Goal: Task Accomplishment & Management: Complete application form

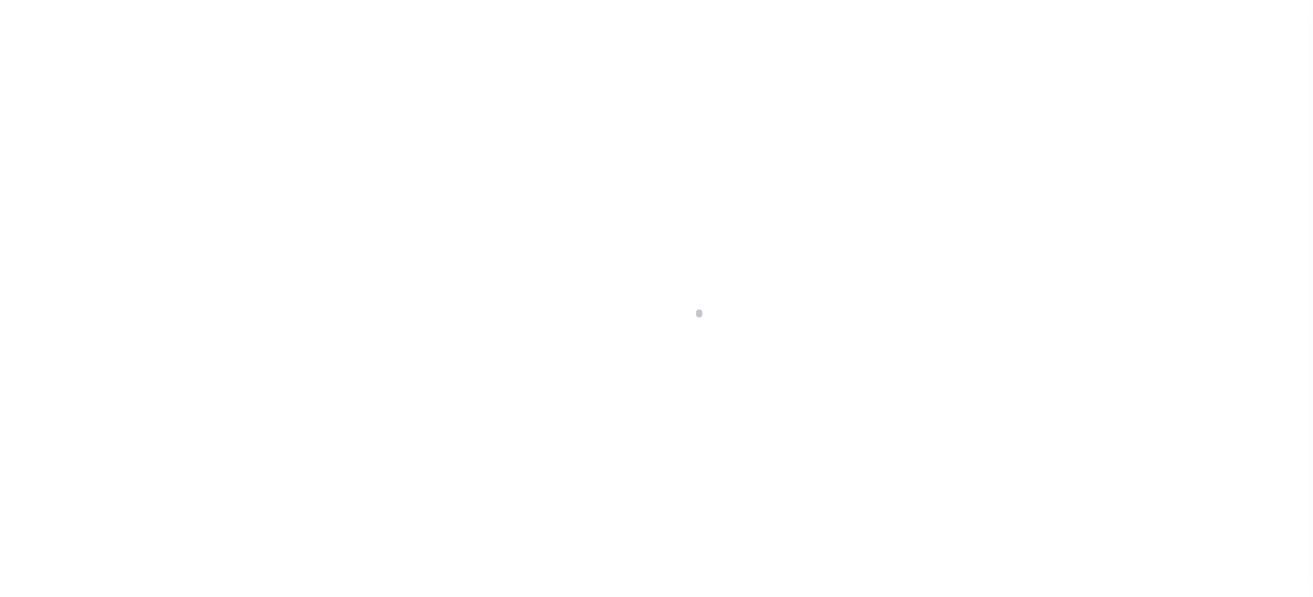
scroll to position [243, 0]
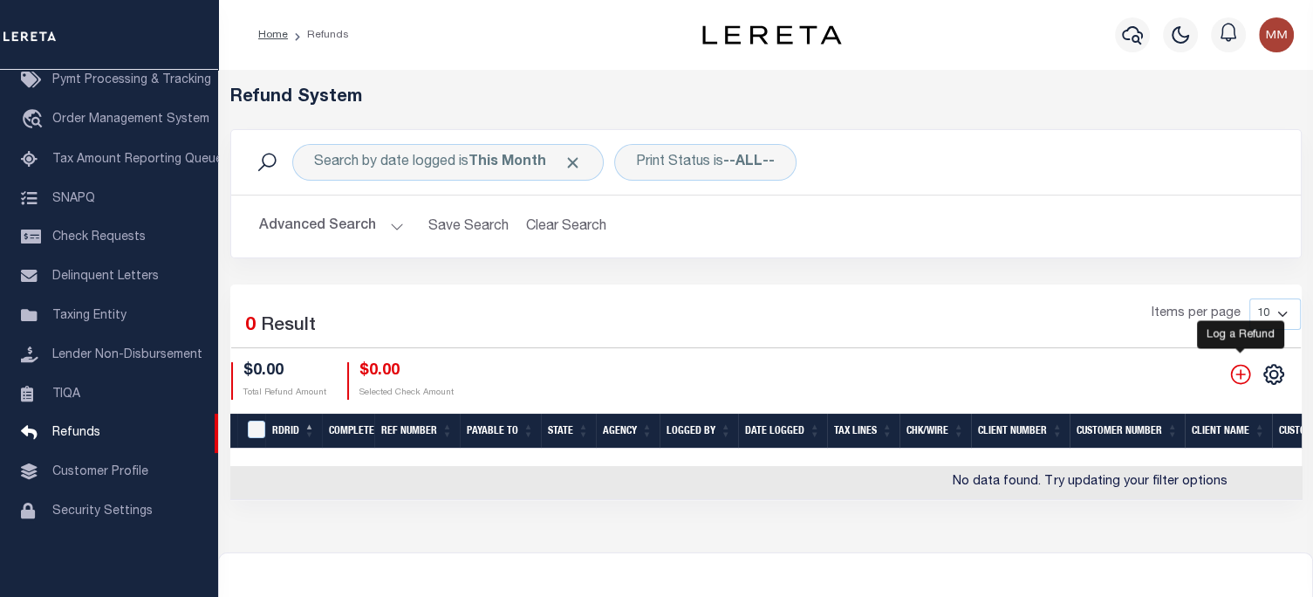
click at [1239, 375] on icon "" at bounding box center [1240, 374] width 20 height 20
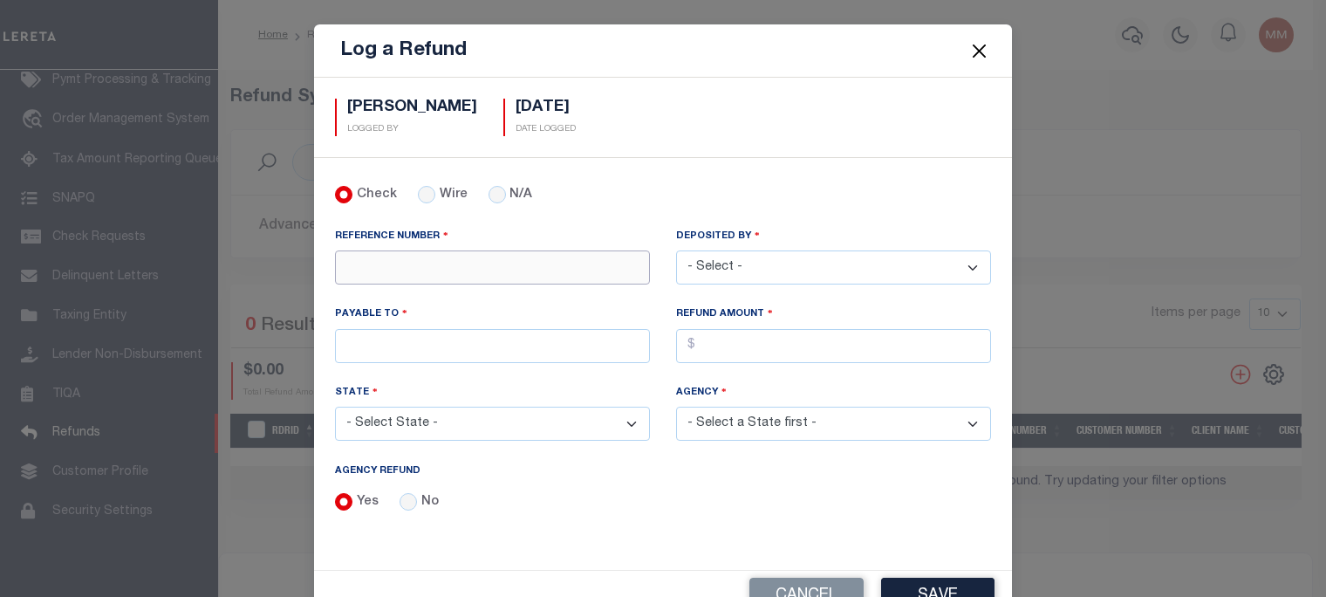
click at [408, 262] on input "REFERENCE NUMBER" at bounding box center [492, 267] width 315 height 34
type input "1699183"
click at [806, 266] on select "- Select - Aakash Patel Abdul Muzain Adams, Pamela S Adhikary Rinki Agustin Fer…" at bounding box center [833, 267] width 315 height 34
select select "Martinez, Myrna"
click at [676, 250] on select "- Select - Aakash Patel Abdul Muzain Adams, Pamela S Adhikary Rinki Agustin Fer…" at bounding box center [833, 267] width 315 height 34
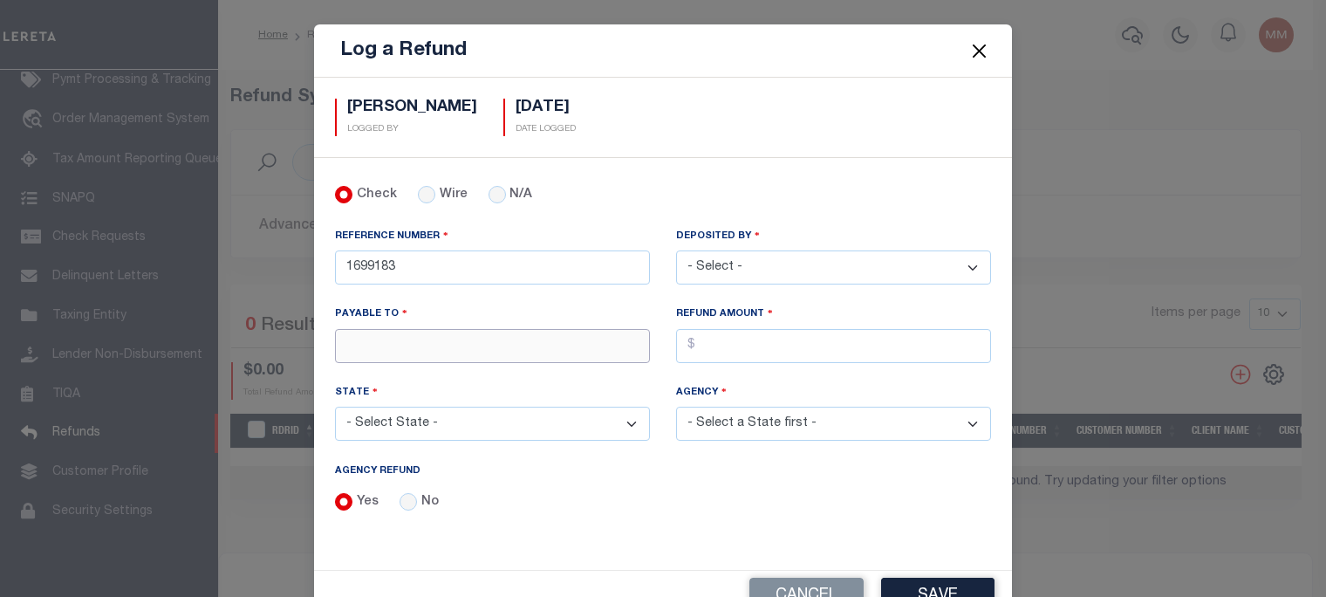
click at [379, 343] on input "PAYABLE TO" at bounding box center [492, 346] width 315 height 34
type input "LERETA"
click at [771, 339] on input "AGENCY REFUND" at bounding box center [833, 346] width 315 height 34
type input "$11,923.53"
click at [480, 420] on select "- Select State - AK AL AR AZ CA CO CT DC DE FL GA GU HI IA ID IL IN KS KY LA MA…" at bounding box center [492, 424] width 315 height 34
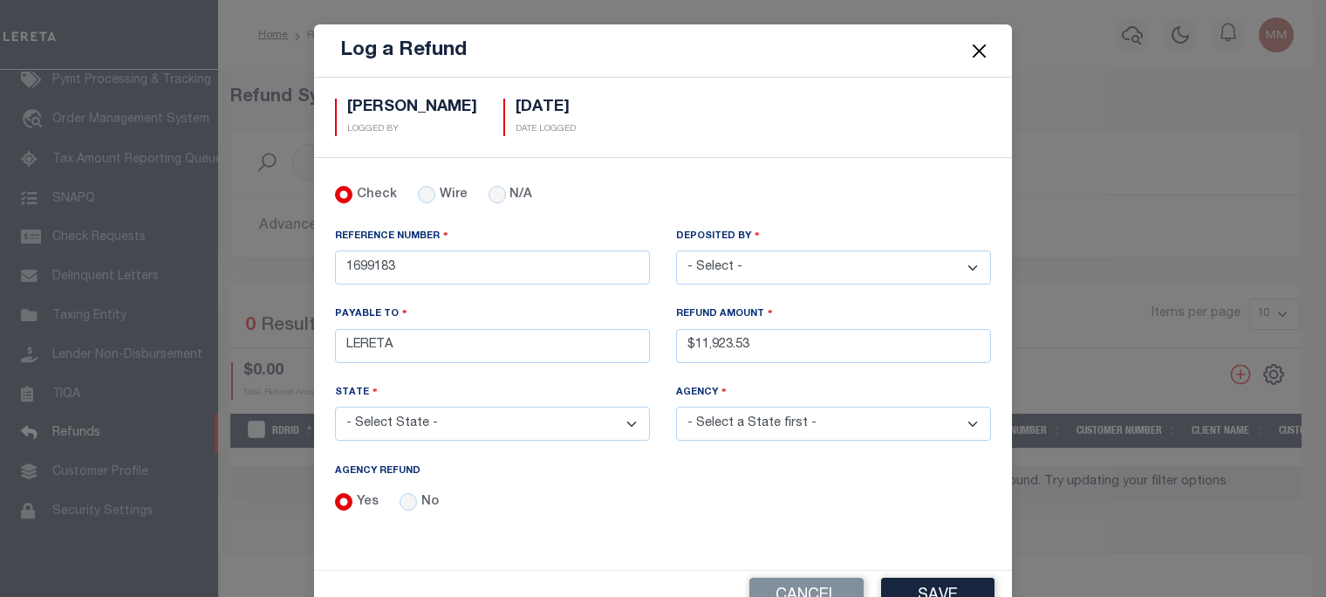
select select "CA"
click at [335, 407] on select "- Select State - AK AL AR AZ CA CO CT DC DE FL GA GU HI IA ID IL IN KS KY LA MA…" at bounding box center [492, 424] width 315 height 34
click at [757, 425] on select "- Select Agency - ALAMEDA COUNTY ALAMEDA COUNTY MOBILE HOMES ALPAUGH IRRIGATION…" at bounding box center [833, 424] width 315 height 34
select select "605900000"
click at [676, 407] on select "- Select Agency - ALAMEDA COUNTY ALAMEDA COUNTY MOBILE HOMES ALPAUGH IRRIGATION…" at bounding box center [833, 424] width 315 height 34
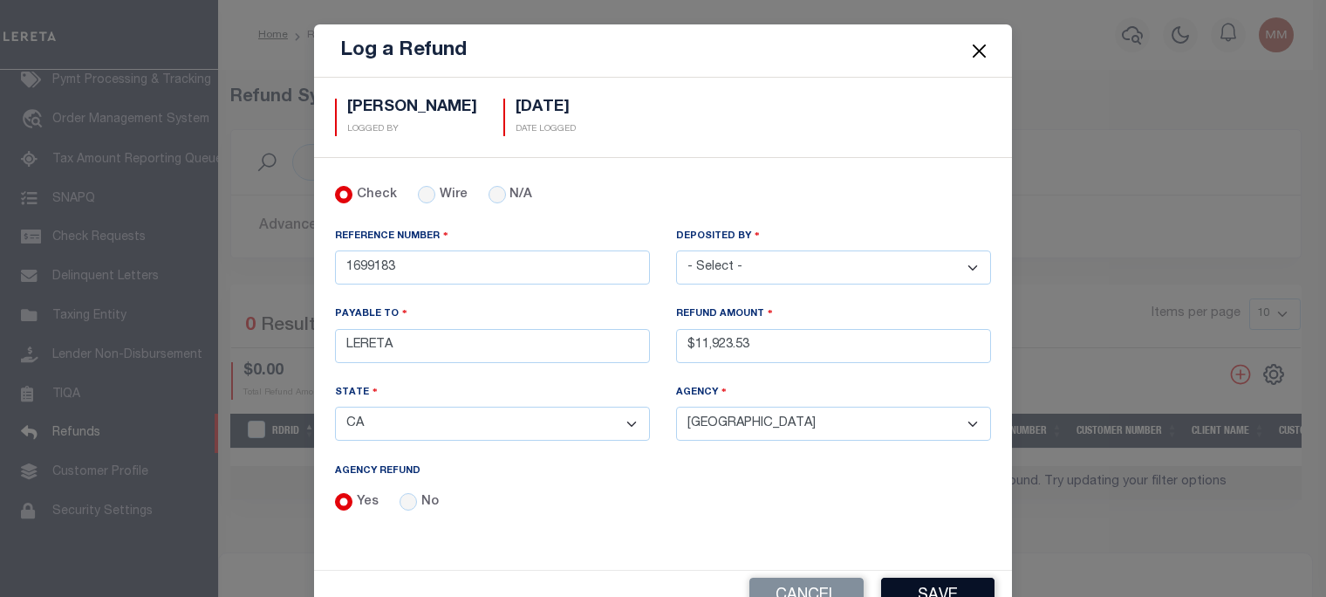
click at [914, 584] on button "Save" at bounding box center [937, 597] width 113 height 38
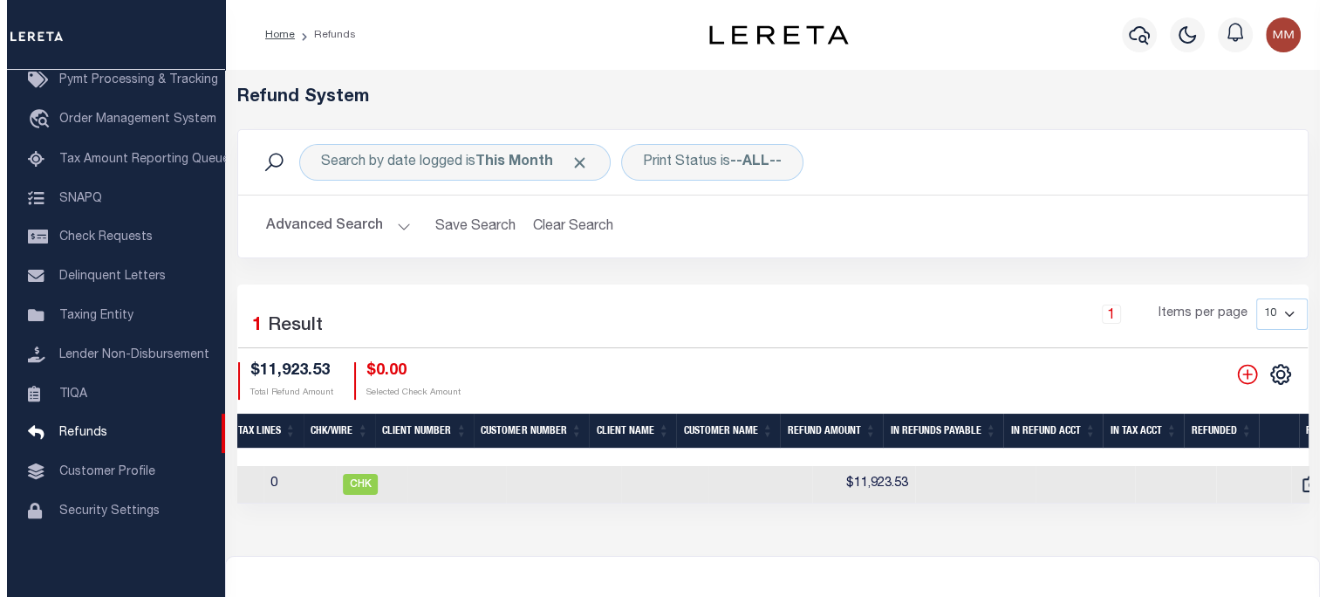
scroll to position [0, 796]
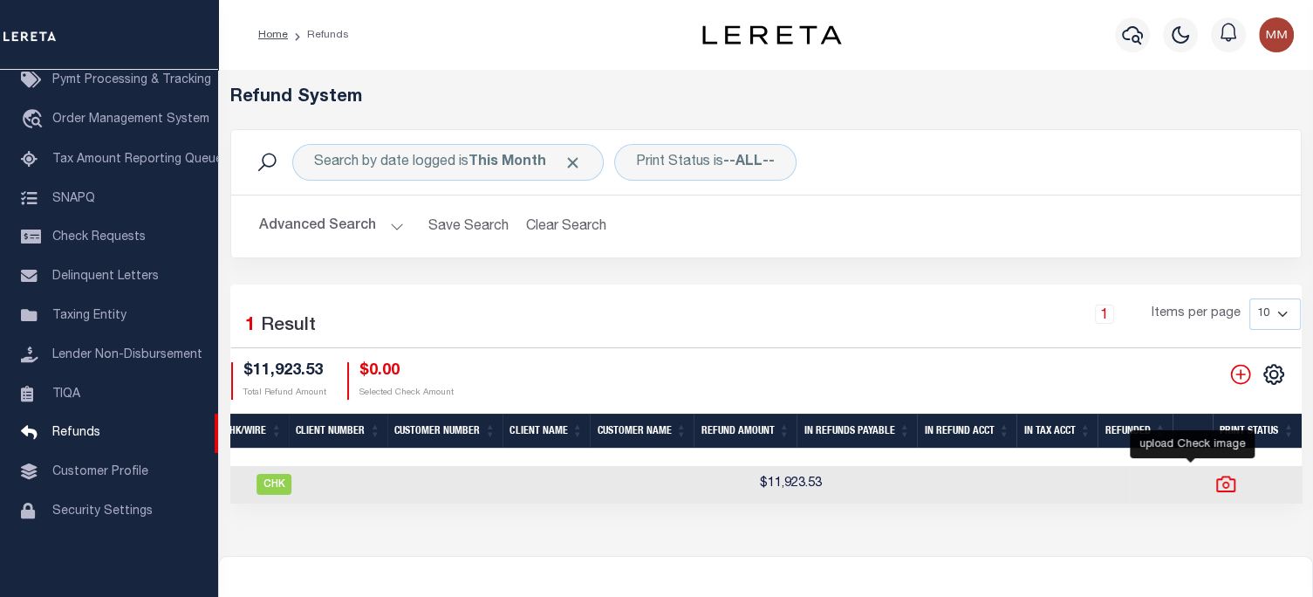
click at [1214, 490] on icon at bounding box center [1225, 484] width 23 height 23
checkbox input "true"
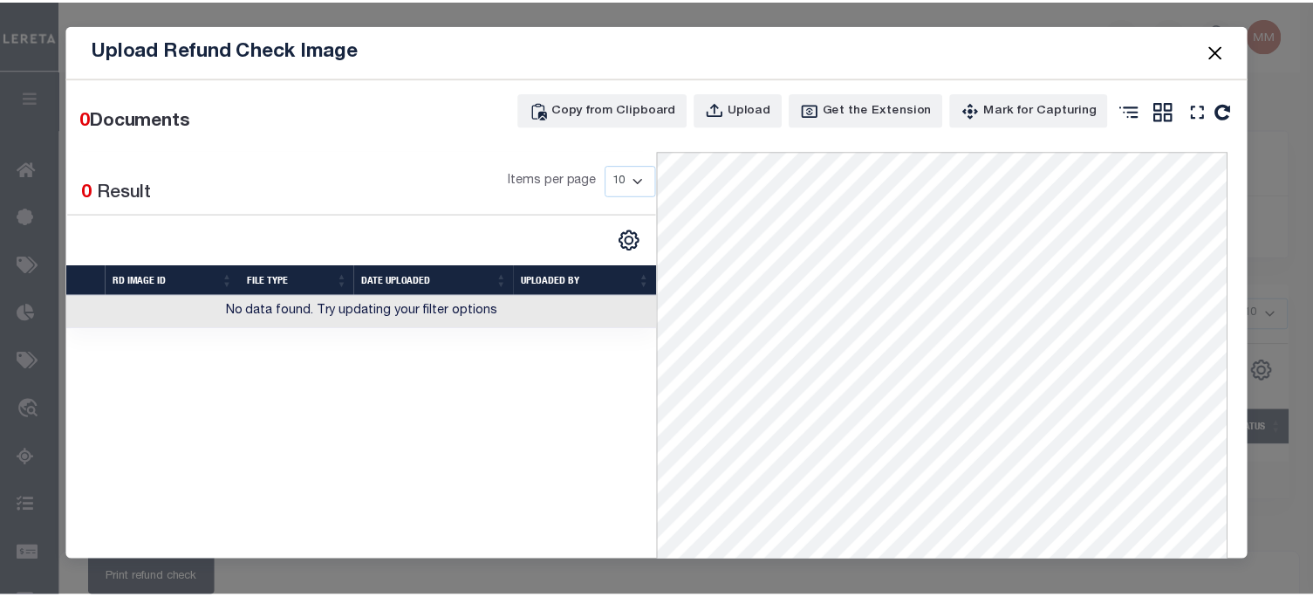
scroll to position [0, 636]
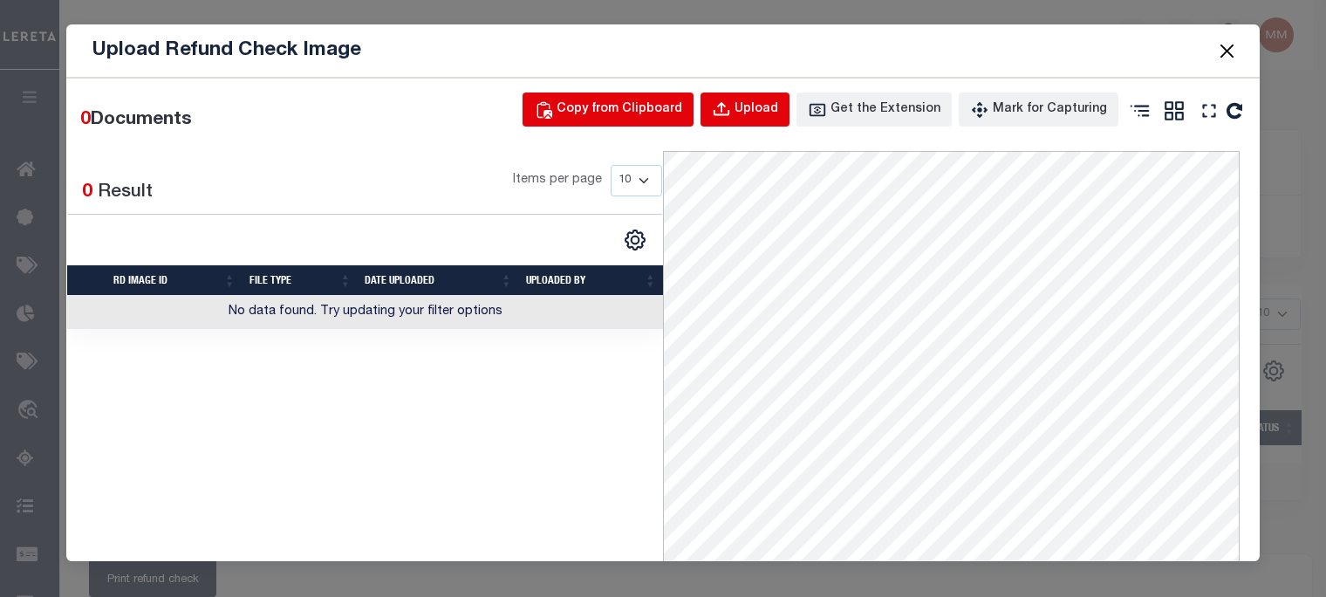
click at [728, 115] on icon "button" at bounding box center [721, 109] width 19 height 19
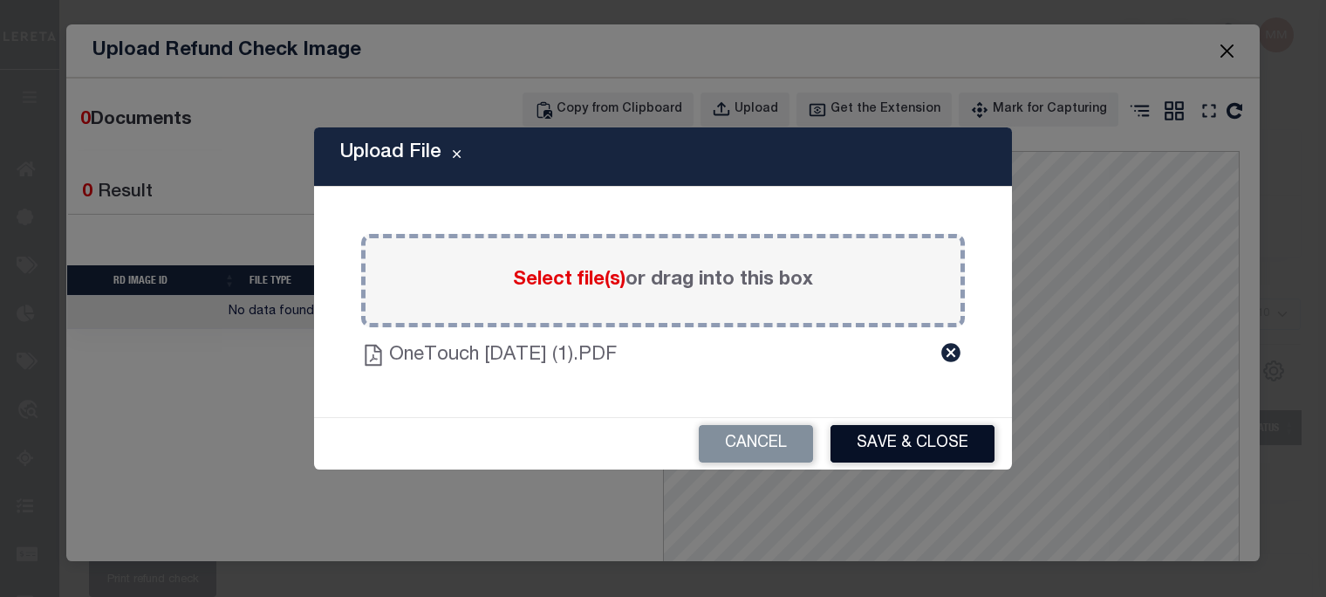
click at [927, 438] on button "Save & Close" at bounding box center [913, 444] width 164 height 38
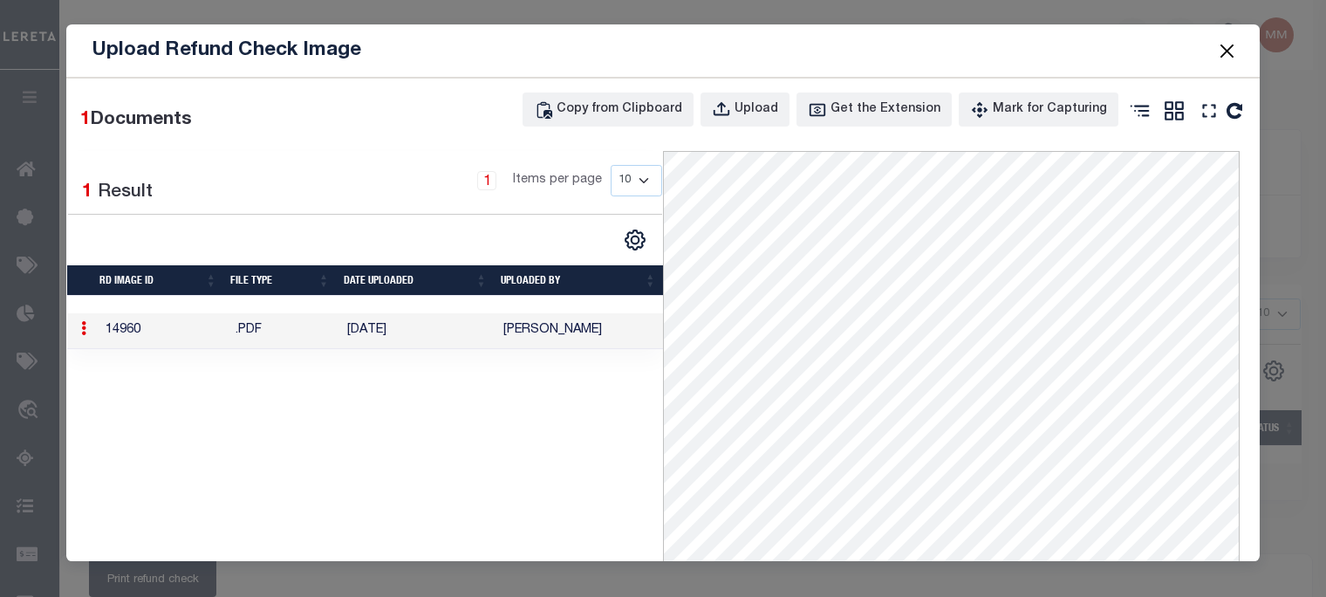
click at [1231, 42] on button "Close" at bounding box center [1227, 50] width 23 height 23
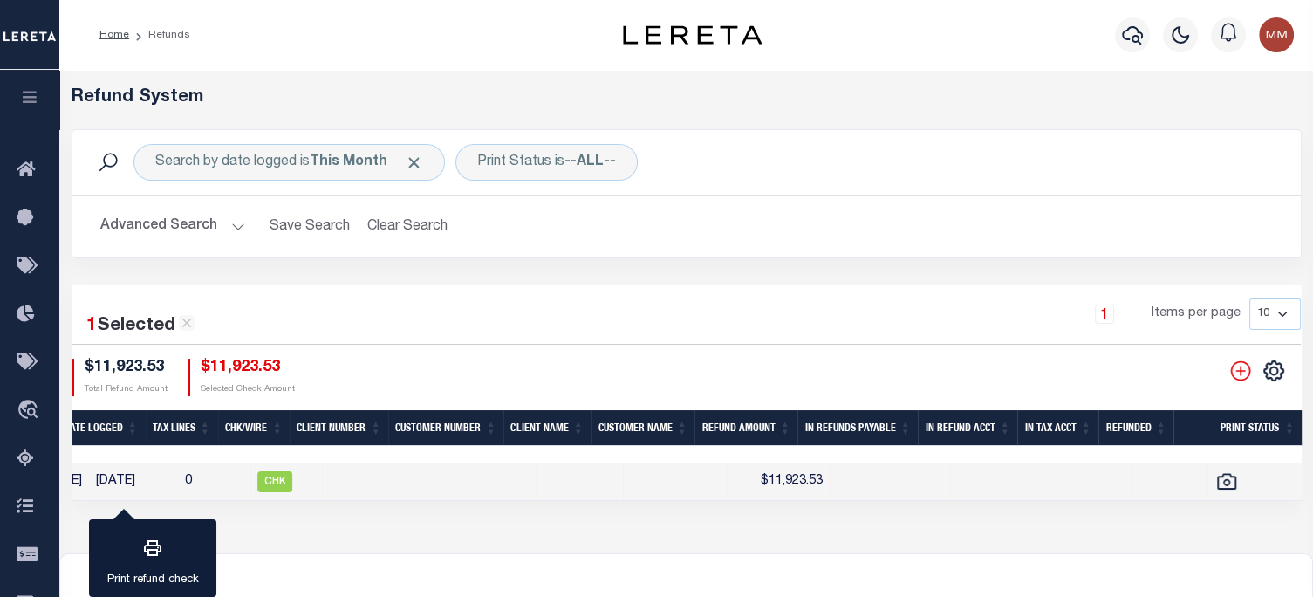
scroll to position [0, 0]
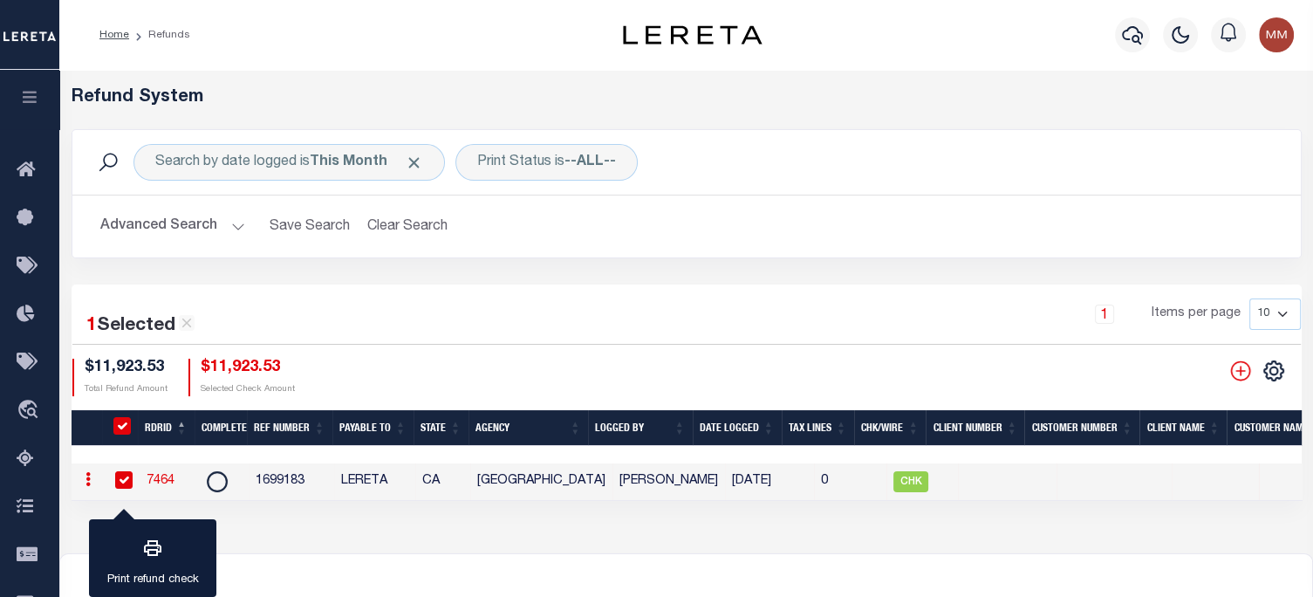
click at [158, 478] on link "7464" at bounding box center [161, 481] width 28 height 12
checkbox input "false"
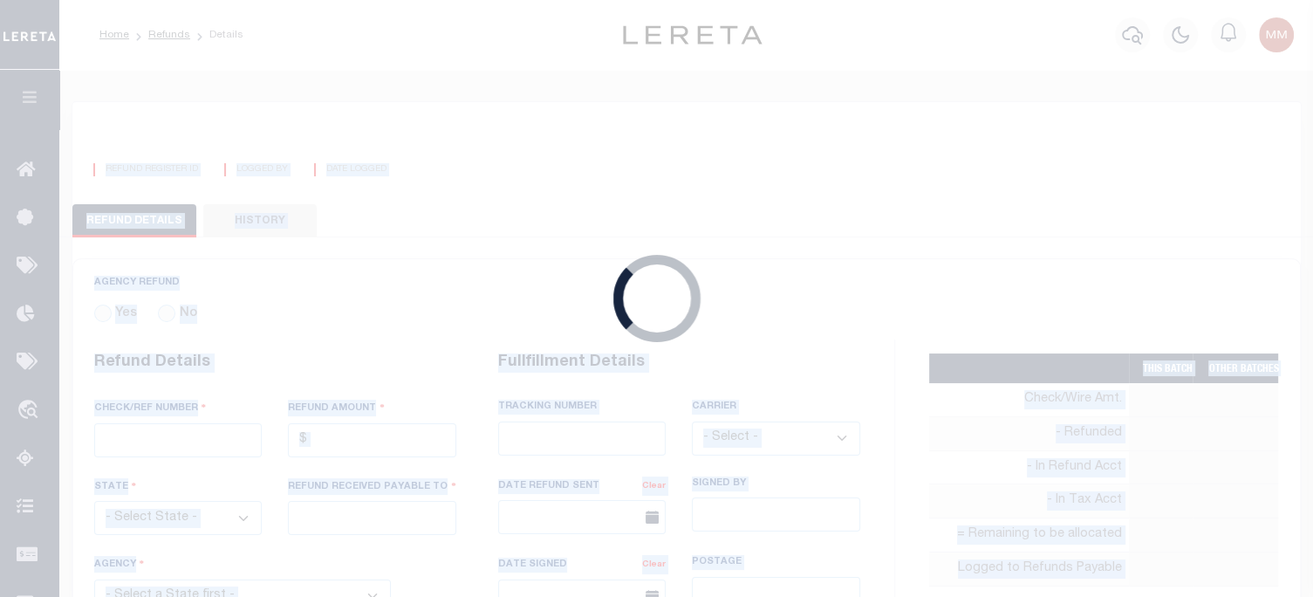
radio input "true"
type input "1699183"
type input "$11,923.53"
select select "CA"
type input "LERETA"
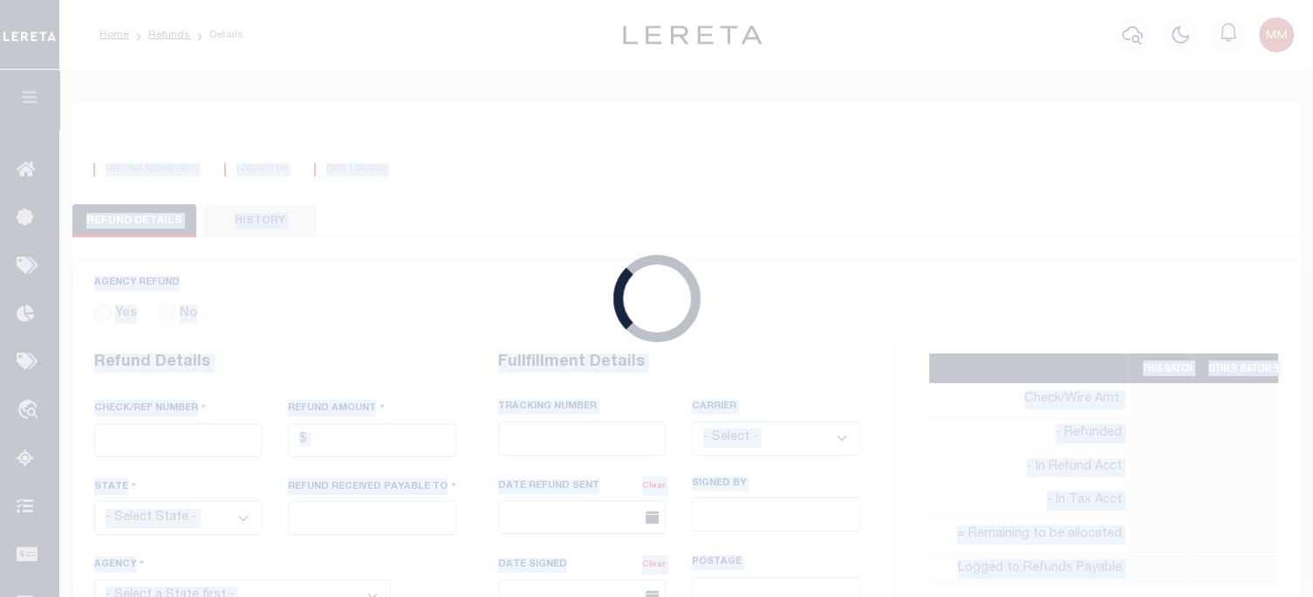
select select
type input "[PERSON_NAME]"
type input "[DATE]"
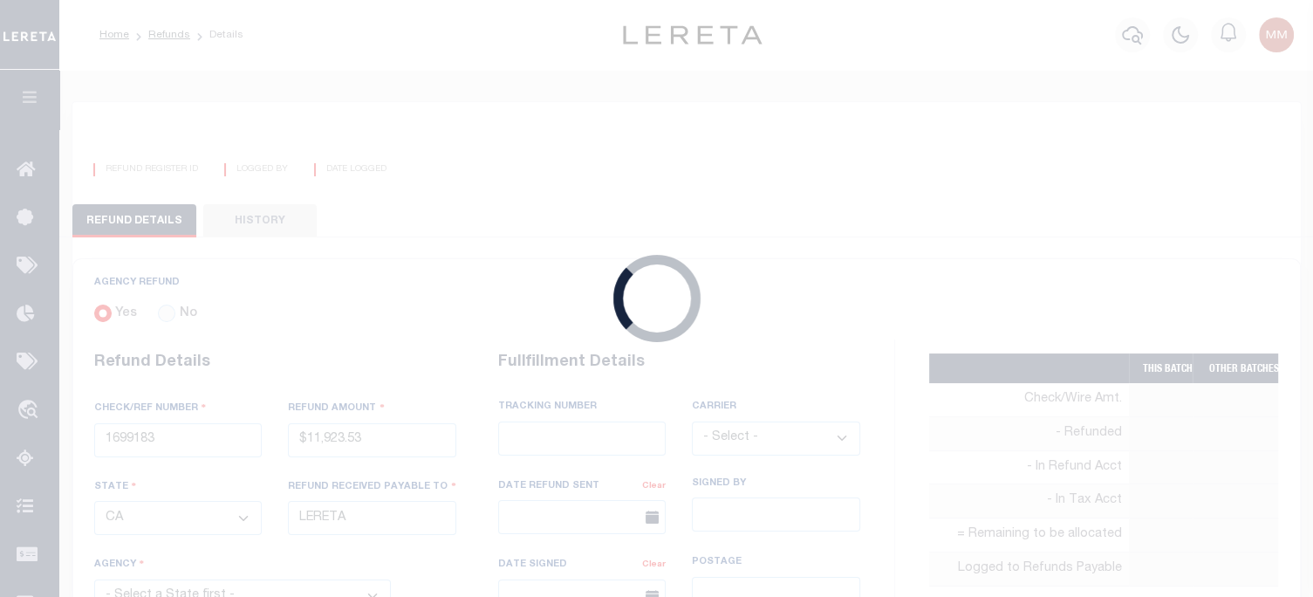
select select "605900000"
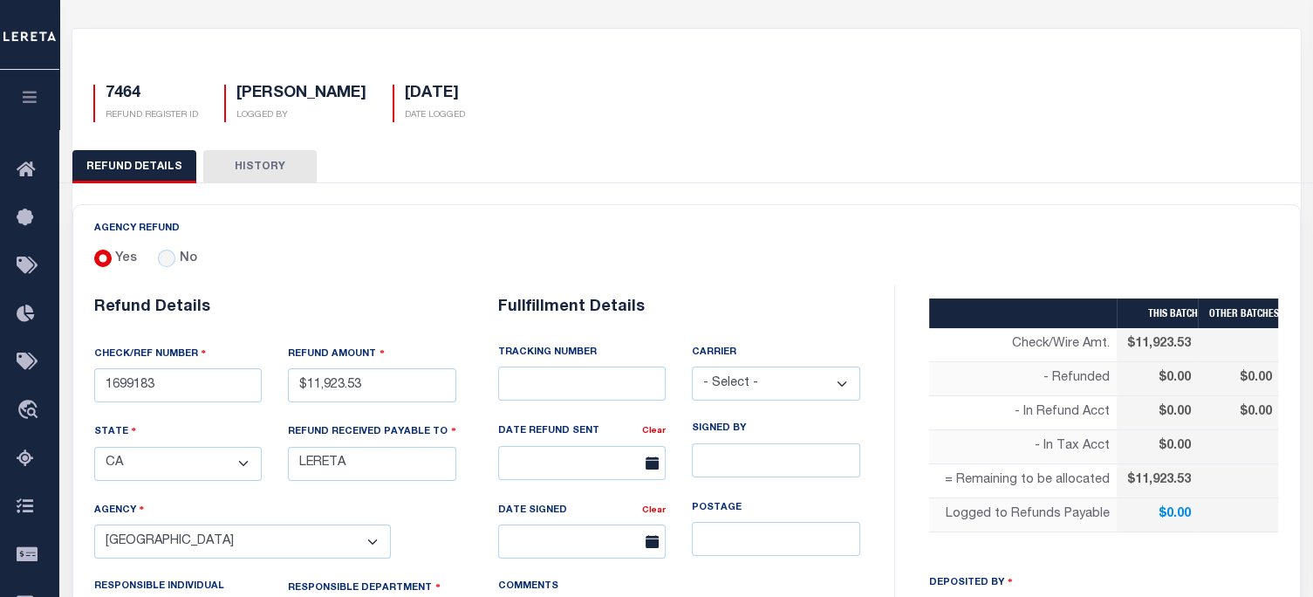
scroll to position [349, 0]
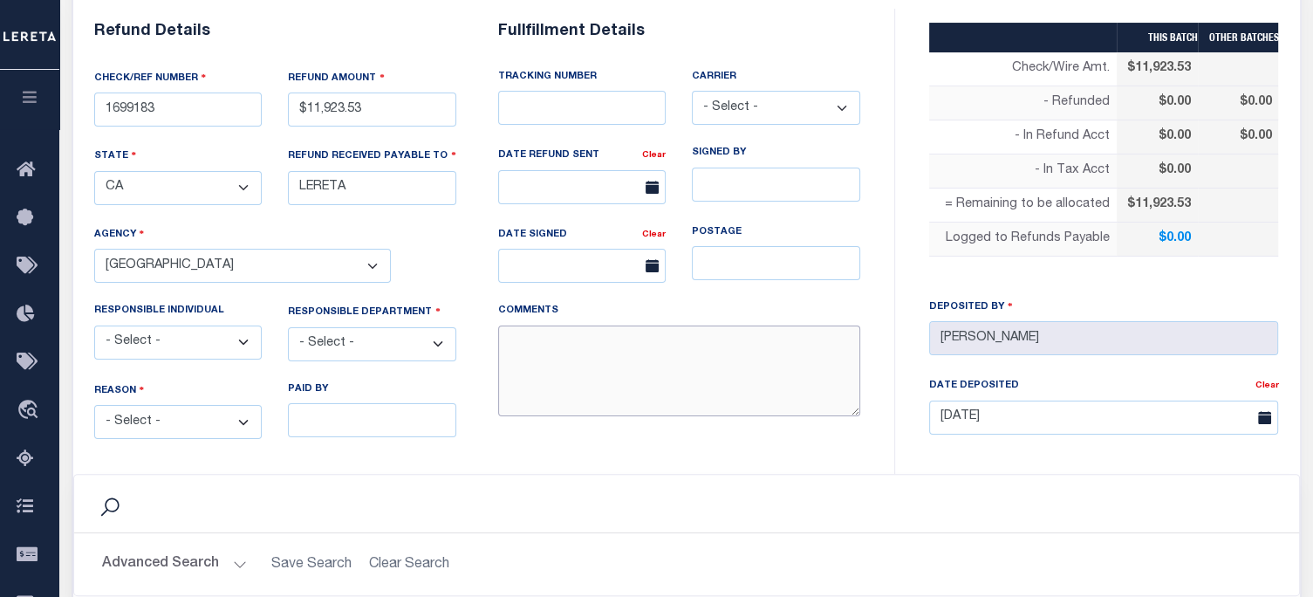
click at [540, 357] on textarea "COMMENTS" at bounding box center [679, 371] width 362 height 92
type textarea "DEPOSITING CK TODAY"
click at [154, 425] on select "- Select - Change In Value Discount Applied Duplicate Payment Exemption Applied…" at bounding box center [178, 422] width 168 height 34
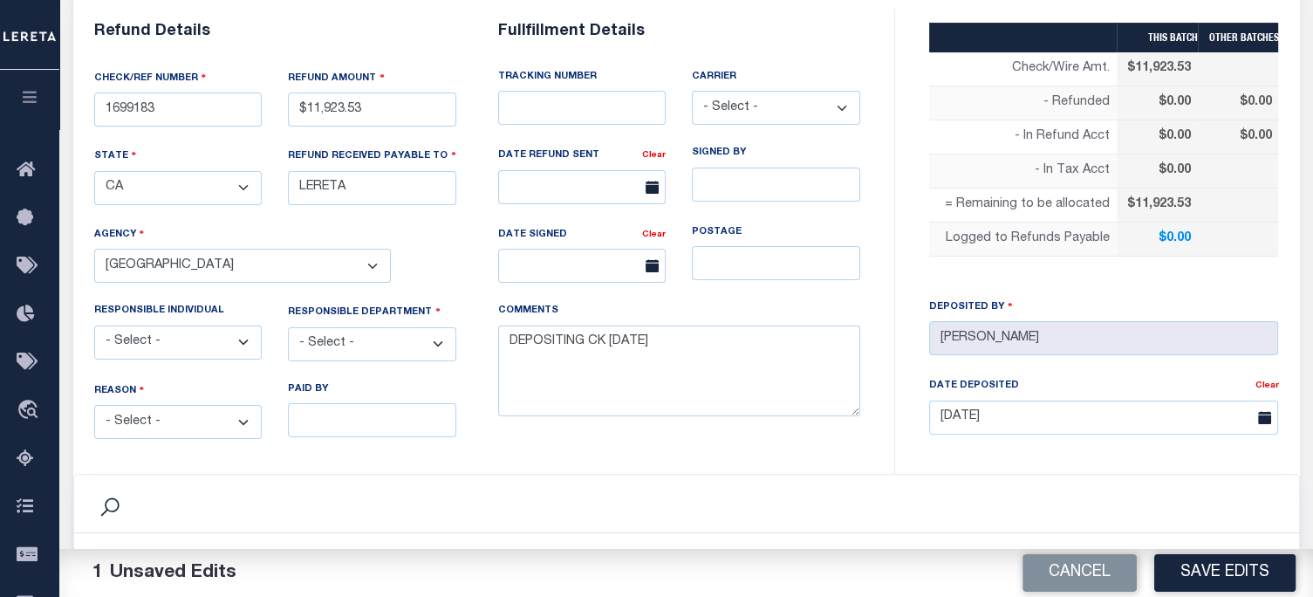
select select "OVP"
click at [94, 405] on select "- Select - Change In Value Discount Applied Duplicate Payment Exemption Applied…" at bounding box center [178, 422] width 168 height 34
click at [341, 346] on select "- Select - 3rd Party Accounting AI Collector Customer Customer Service FactR JA…" at bounding box center [372, 344] width 168 height 34
select select "COL"
click at [288, 327] on select "- Select - 3rd Party Accounting AI Collector Customer Customer Service FactR JA…" at bounding box center [372, 344] width 168 height 34
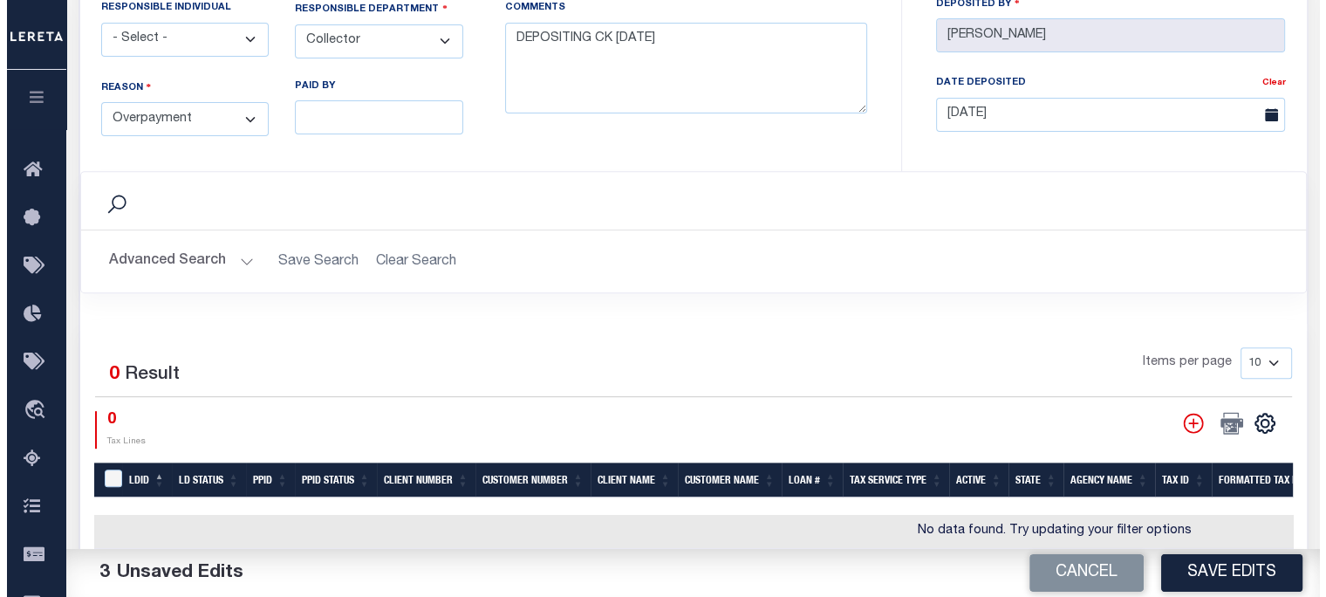
scroll to position [698, 0]
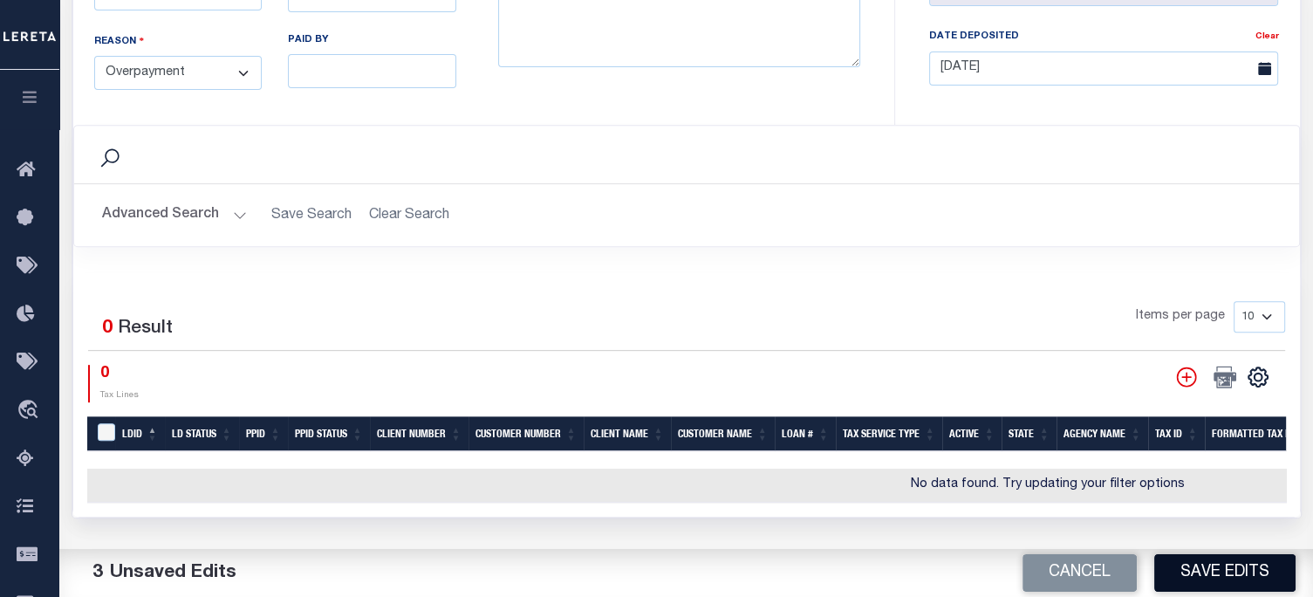
drag, startPoint x: 1232, startPoint y: 555, endPoint x: 1227, endPoint y: 568, distance: 14.1
click at [1232, 556] on button "Save Edits" at bounding box center [1224, 573] width 141 height 38
type input "$11,923.53"
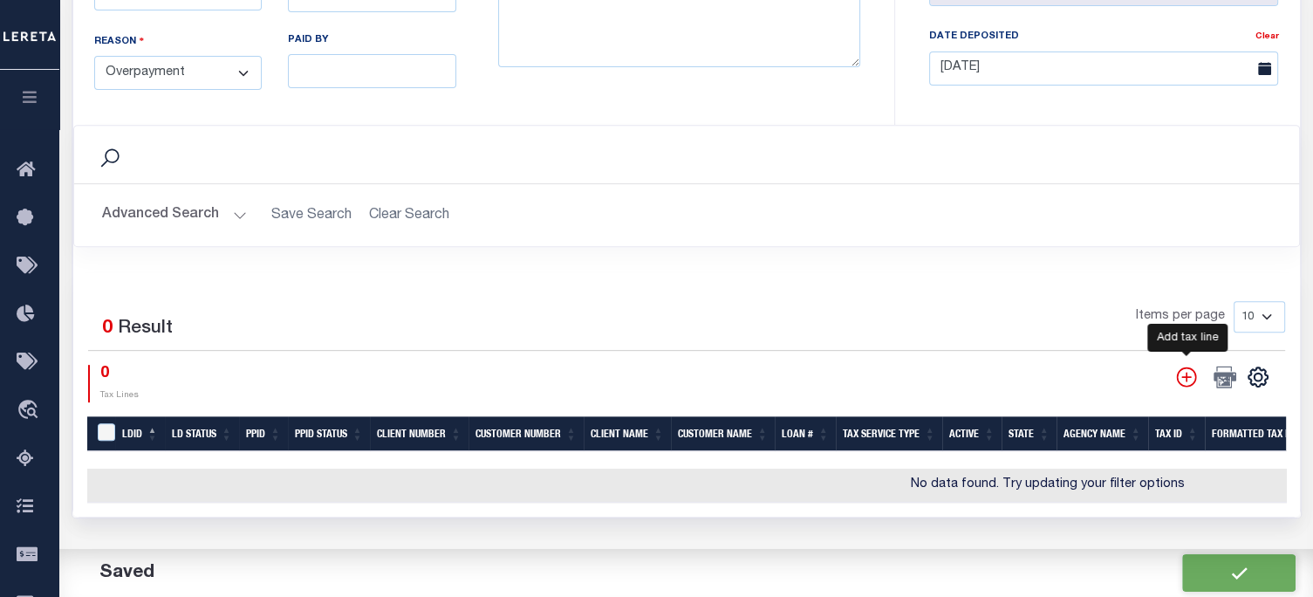
click at [1185, 377] on icon "" at bounding box center [1186, 377] width 23 height 23
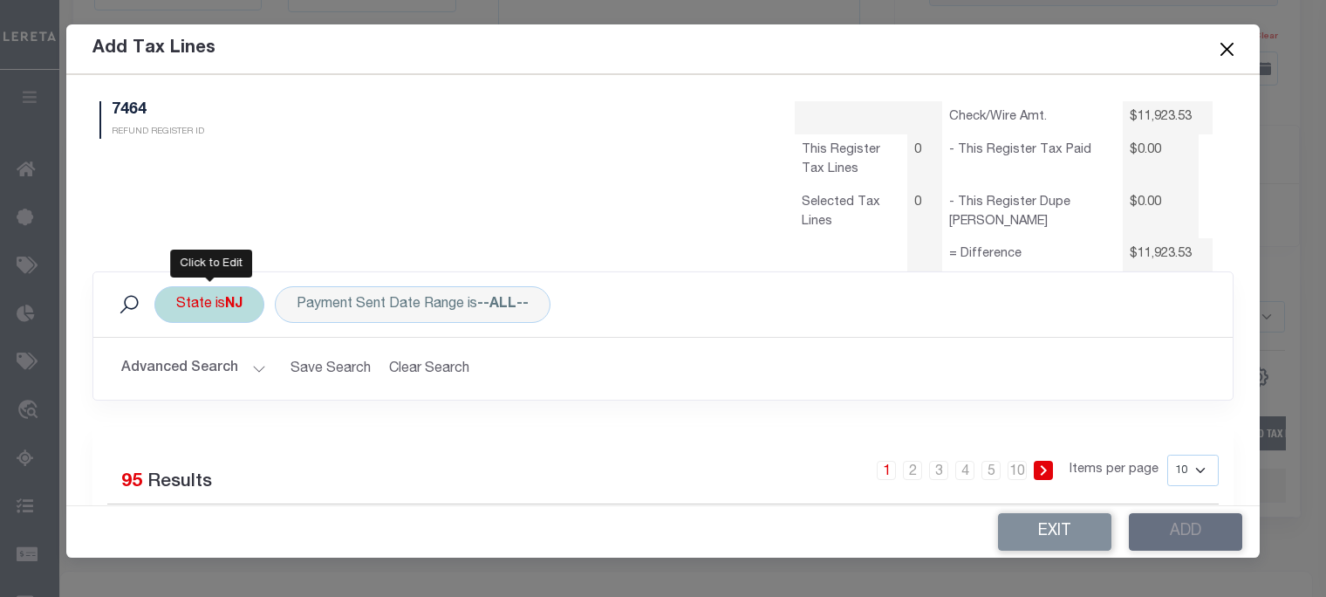
click at [238, 304] on b "NJ" at bounding box center [233, 304] width 17 height 14
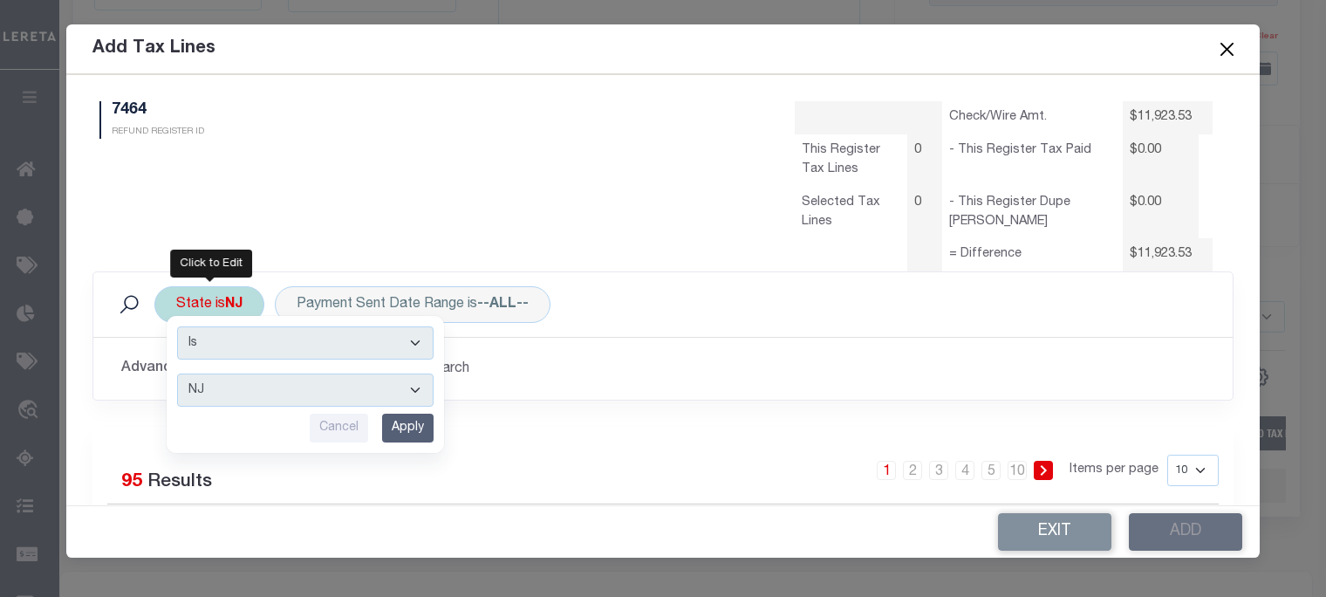
click at [220, 388] on select "AK AL AR AZ CA CO CT DC DE FL GA GU HI IA ID IL IN KS KY LA MA MD ME MI MN MO M…" at bounding box center [305, 389] width 256 height 33
select select "CA"
click at [177, 373] on select "AK AL AR AZ CA CO CT DC DE FL GA GU HI IA ID IL IN KS KY LA MA MD ME MI MN MO M…" at bounding box center [305, 389] width 256 height 33
click at [421, 427] on input "Apply" at bounding box center [407, 428] width 51 height 29
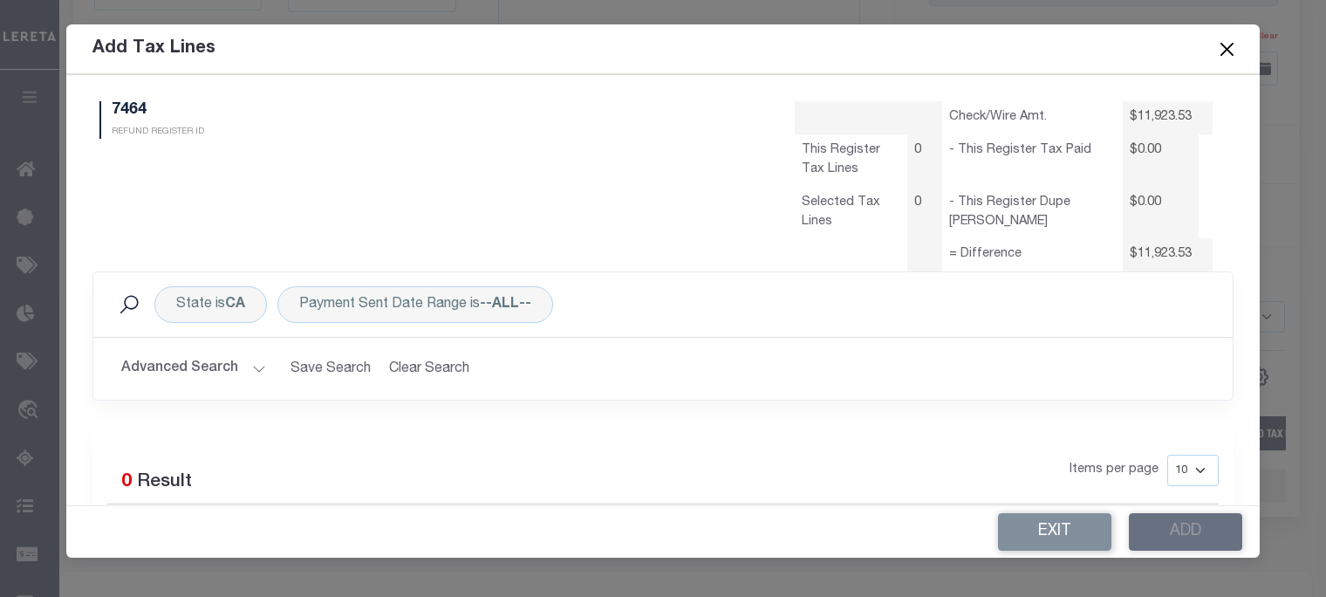
click at [211, 370] on button "Advanced Search" at bounding box center [193, 369] width 145 height 34
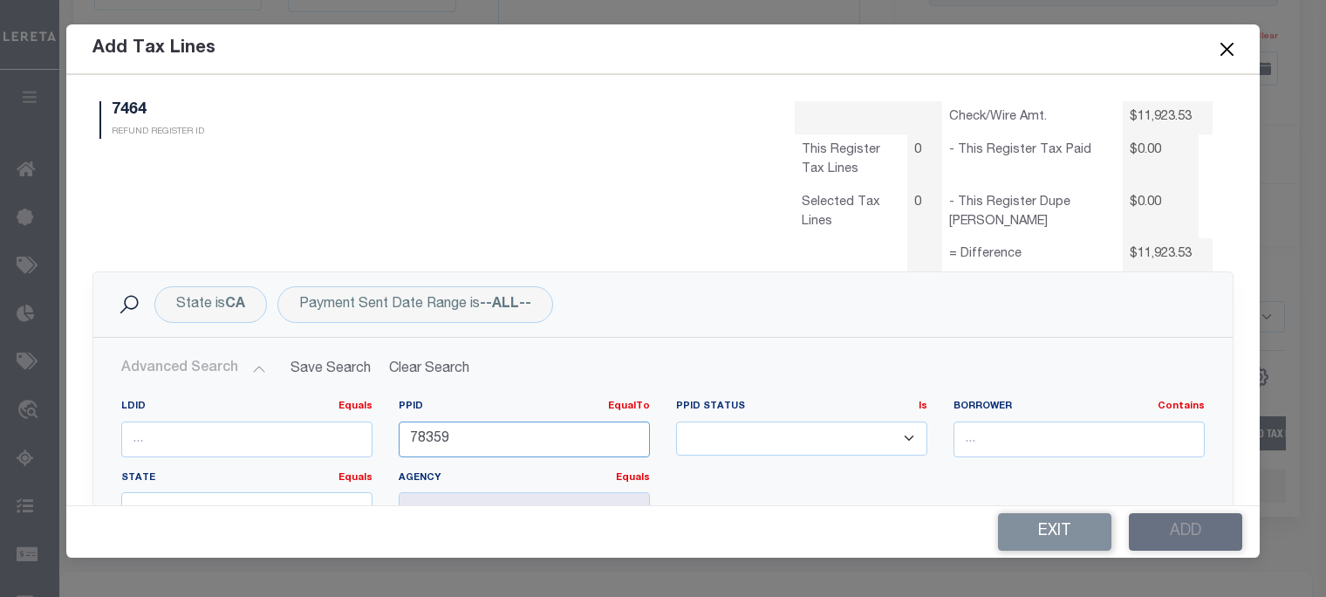
drag, startPoint x: 461, startPoint y: 435, endPoint x: -227, endPoint y: 395, distance: 688.6
click at [0, 395] on html "Home Refunds Details Profile Sign out" at bounding box center [663, 42] width 1326 height 1481
type input "85282"
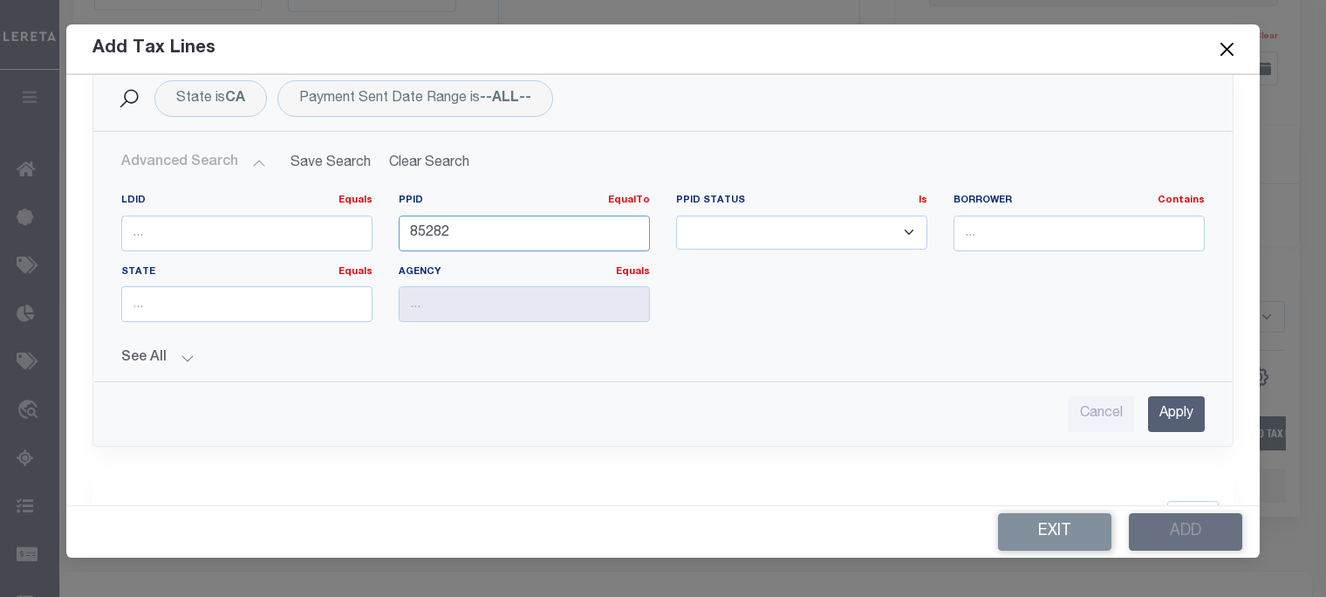
scroll to position [262, 0]
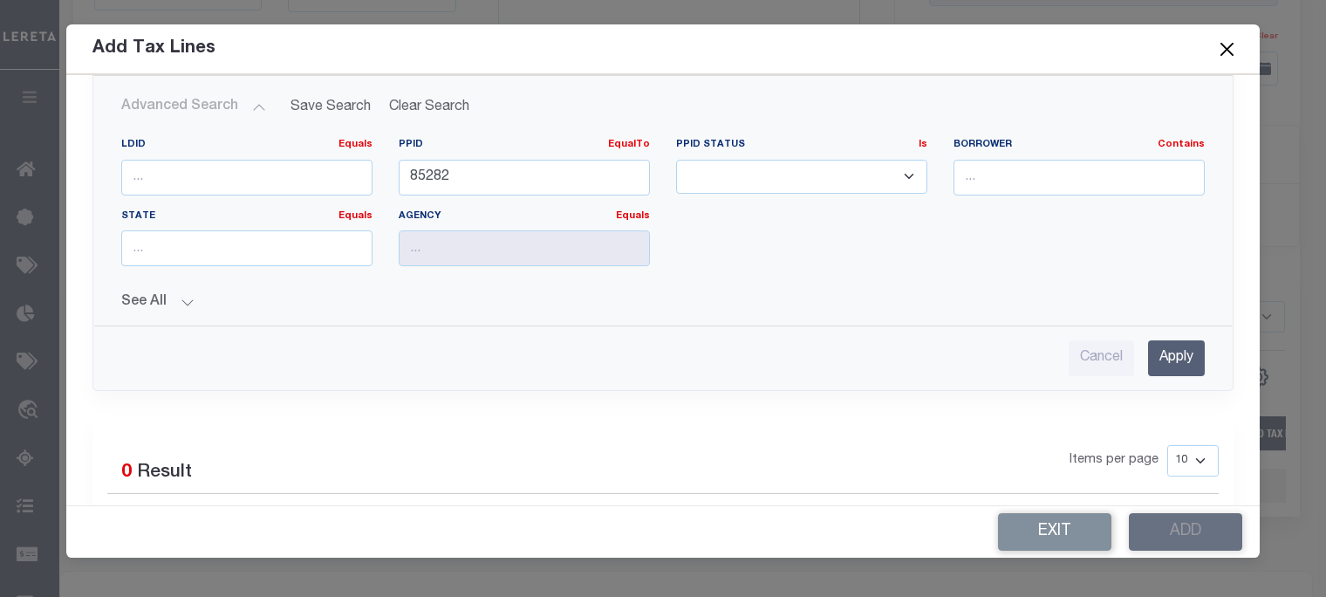
click at [1175, 346] on input "Apply" at bounding box center [1176, 358] width 57 height 36
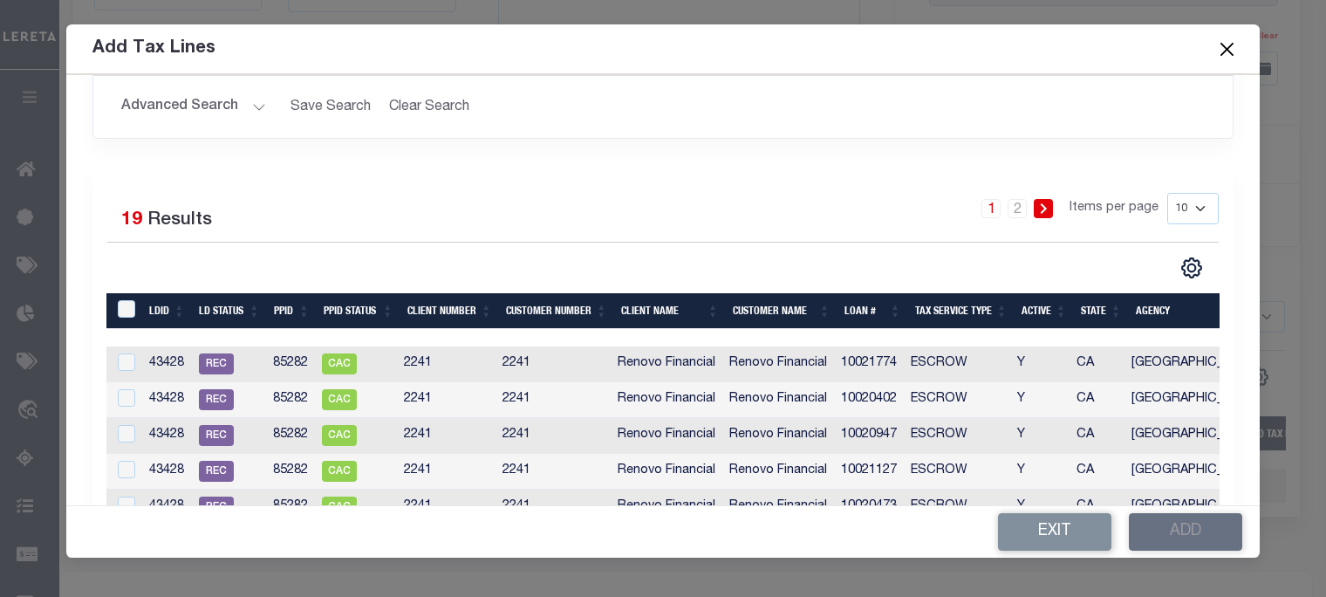
click at [1189, 209] on select "10 25 50 100" at bounding box center [1192, 208] width 51 height 31
select select "50"
click at [1167, 193] on select "10 25 50 100" at bounding box center [1192, 208] width 51 height 31
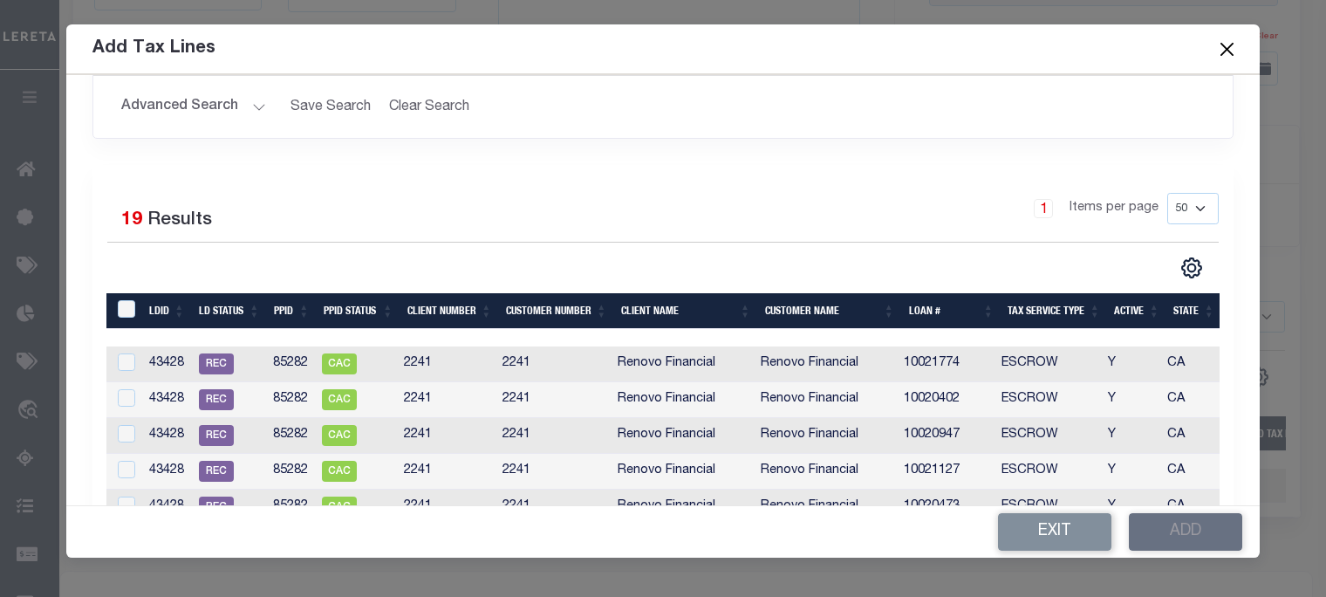
click at [915, 313] on th "Loan #" at bounding box center [951, 311] width 99 height 36
click at [127, 471] on input "checkbox" at bounding box center [126, 469] width 17 height 17
checkbox input "true"
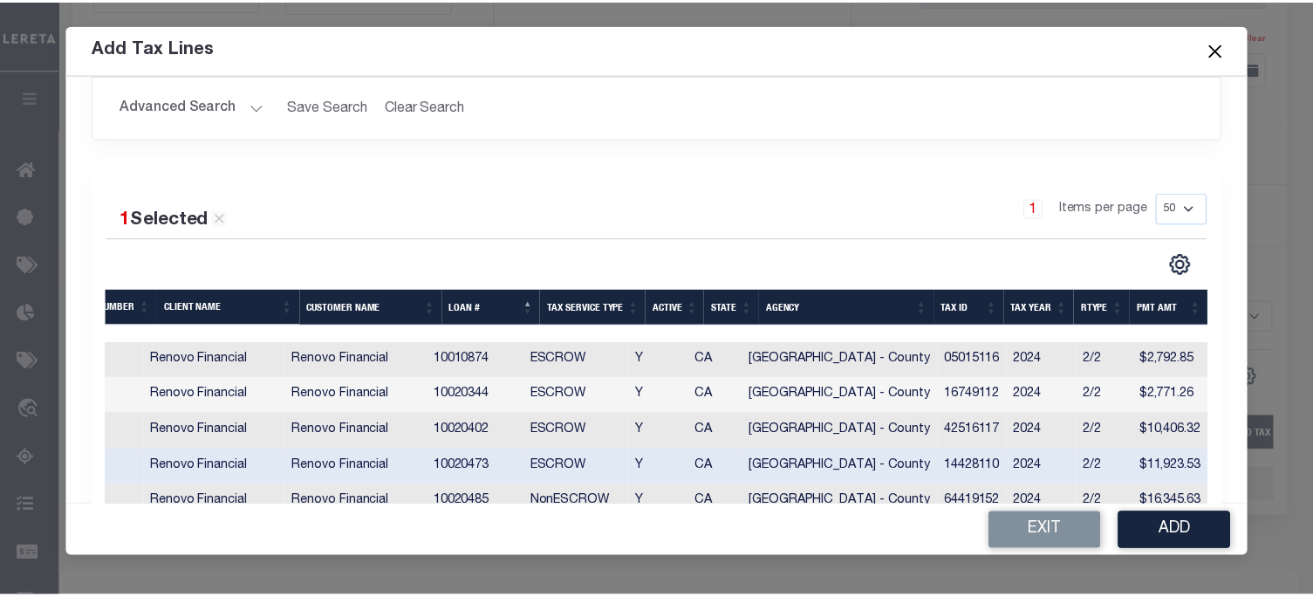
scroll to position [0, 467]
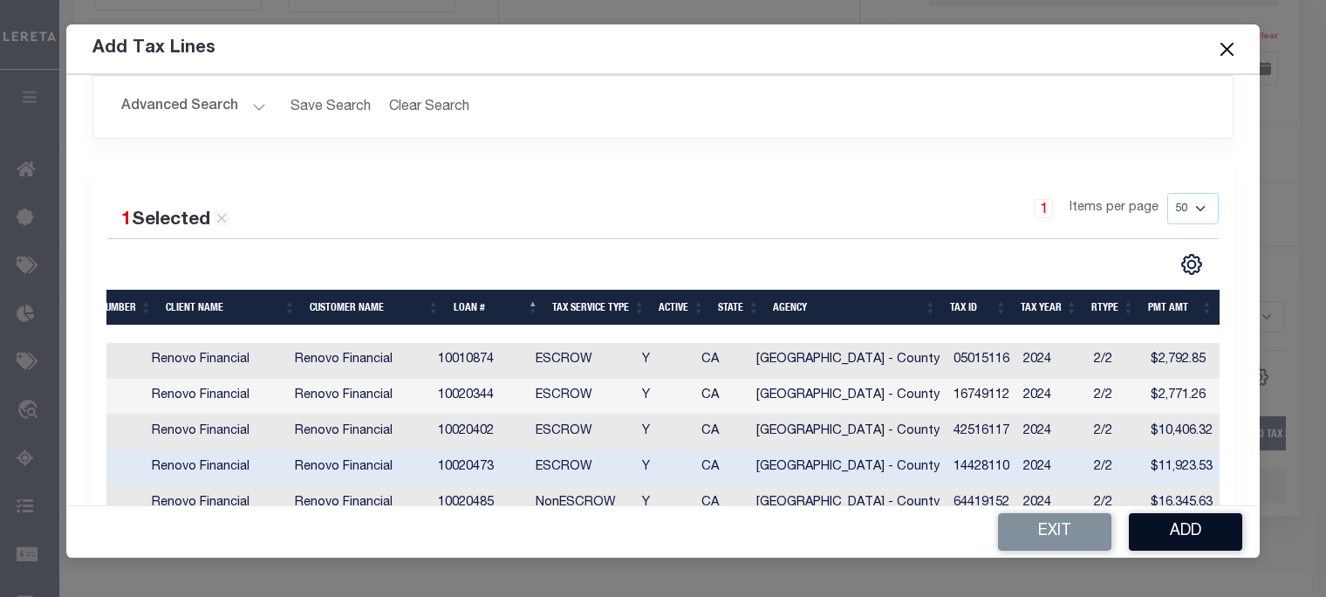
click at [1176, 531] on button "Add" at bounding box center [1185, 532] width 113 height 38
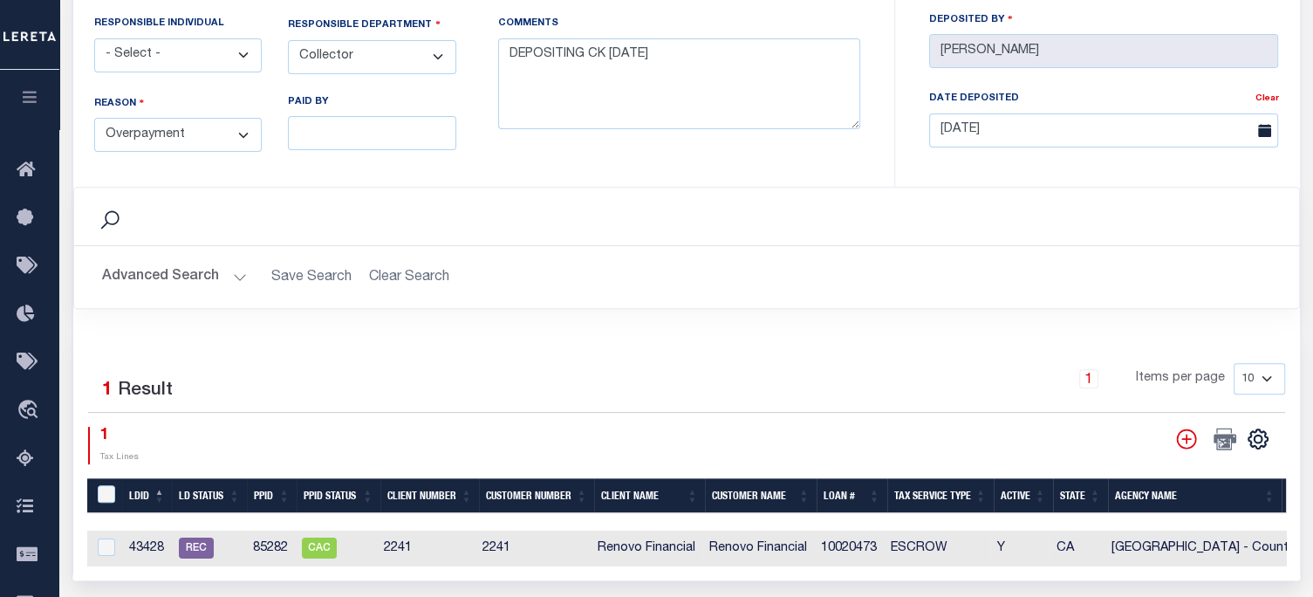
scroll to position [611, 0]
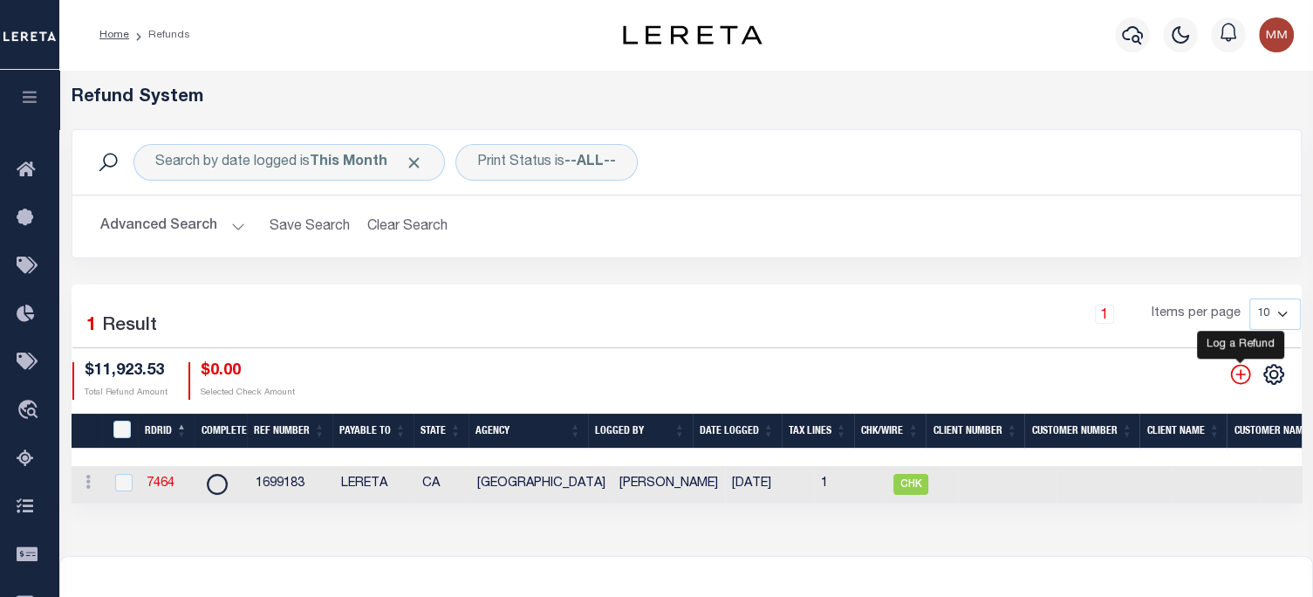
click at [1242, 378] on icon "" at bounding box center [1240, 374] width 23 height 23
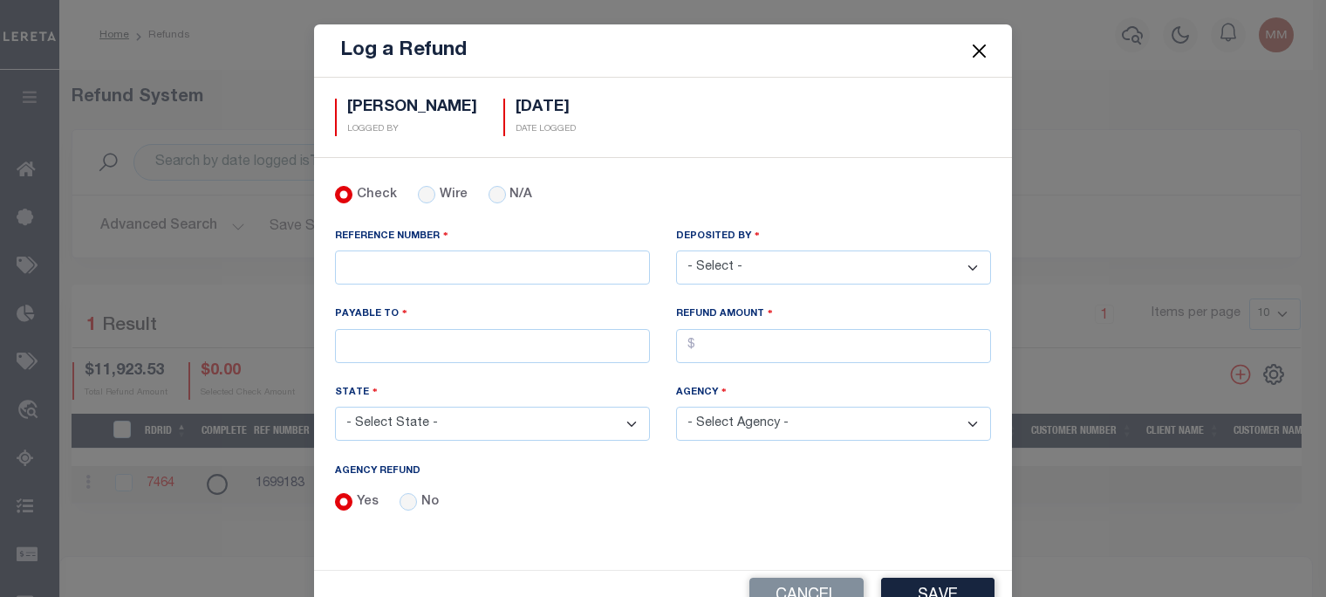
click at [782, 259] on select "- Select - Aakash Patel Abdul Muzain Adams, Pamela S Adhikary Rinki Agustin Fer…" at bounding box center [833, 267] width 315 height 34
select select "[PERSON_NAME]"
click at [676, 250] on select "- Select - Aakash Patel Abdul Muzain Adams, Pamela S Adhikary Rinki Agustin Fer…" at bounding box center [833, 267] width 315 height 34
click at [447, 335] on input "PAYABLE TO" at bounding box center [492, 346] width 315 height 34
type input "LERETA"
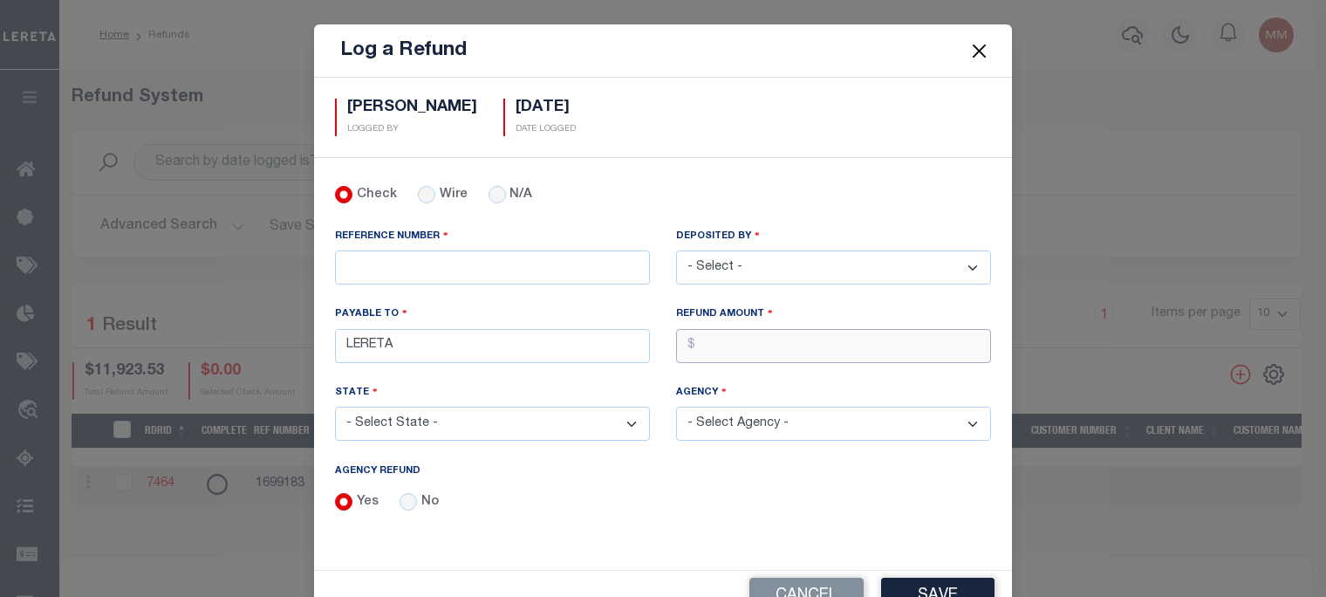
drag, startPoint x: 722, startPoint y: 342, endPoint x: 569, endPoint y: 329, distance: 154.1
click at [716, 342] on input "AGENCY REFUND" at bounding box center [833, 346] width 315 height 34
click at [740, 339] on input "AGENCY REFUND" at bounding box center [833, 346] width 315 height 34
type input "$2,512.95"
click at [530, 270] on input "REFERENCE NUMBER" at bounding box center [492, 267] width 315 height 34
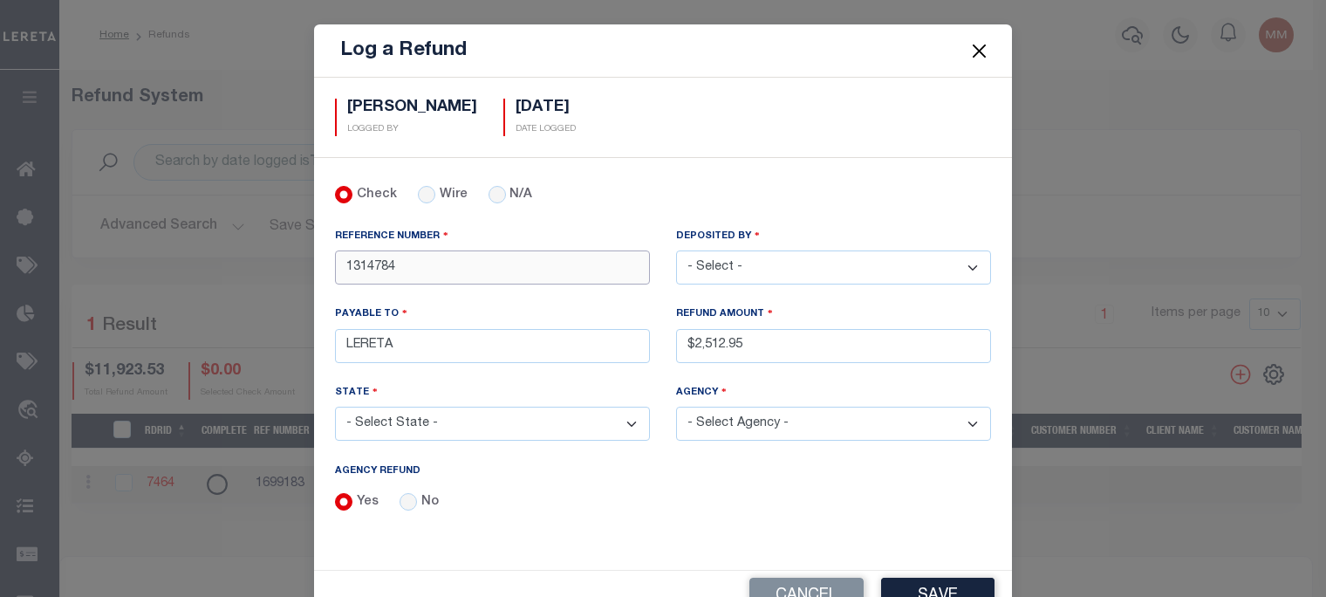
type input "1314784"
click at [499, 411] on select "- Select State - AK AL AR AZ CA CO CT DC DE FL GA GU HI IA ID IL IN KS KY LA MA…" at bounding box center [492, 424] width 315 height 34
select select "FL"
click at [335, 407] on select "- Select State - AK AL AR AZ CA CO CT DC DE FL GA GU HI IA ID IL IN KS KY LA MA…" at bounding box center [492, 424] width 315 height 34
click at [805, 415] on select "- Select Agency - ALACHUA COUNTY ALACHUA COUNTY MOBILE HOMES BAKER COUNTY BAKER…" at bounding box center [833, 424] width 315 height 34
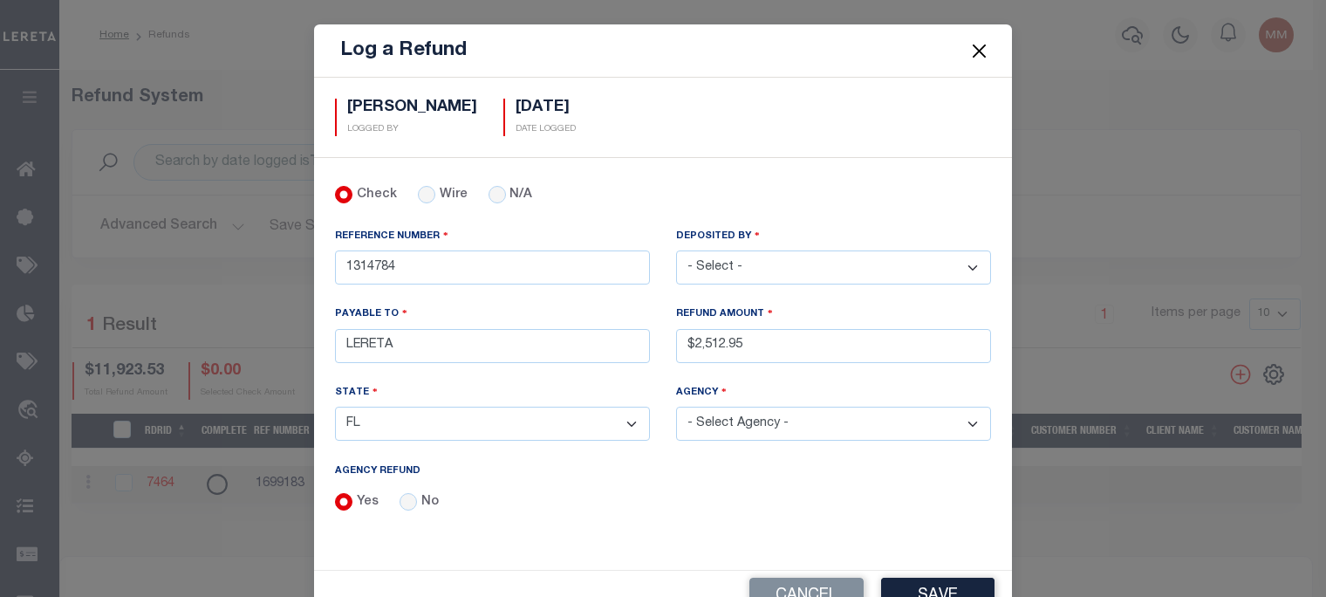
select select "1201100000"
click at [676, 407] on select "- Select Agency - ALACHUA COUNTY ALACHUA COUNTY MOBILE HOMES BAKER COUNTY BAKER…" at bounding box center [833, 424] width 315 height 34
click at [921, 587] on button "Save" at bounding box center [937, 597] width 113 height 38
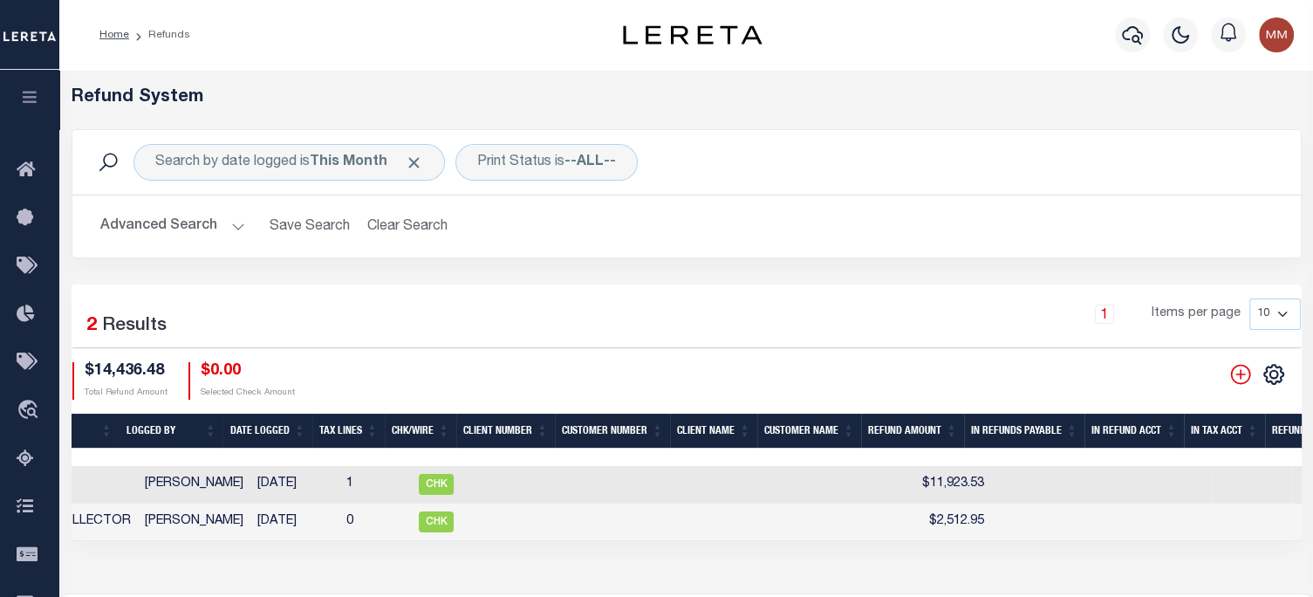
scroll to position [0, 668]
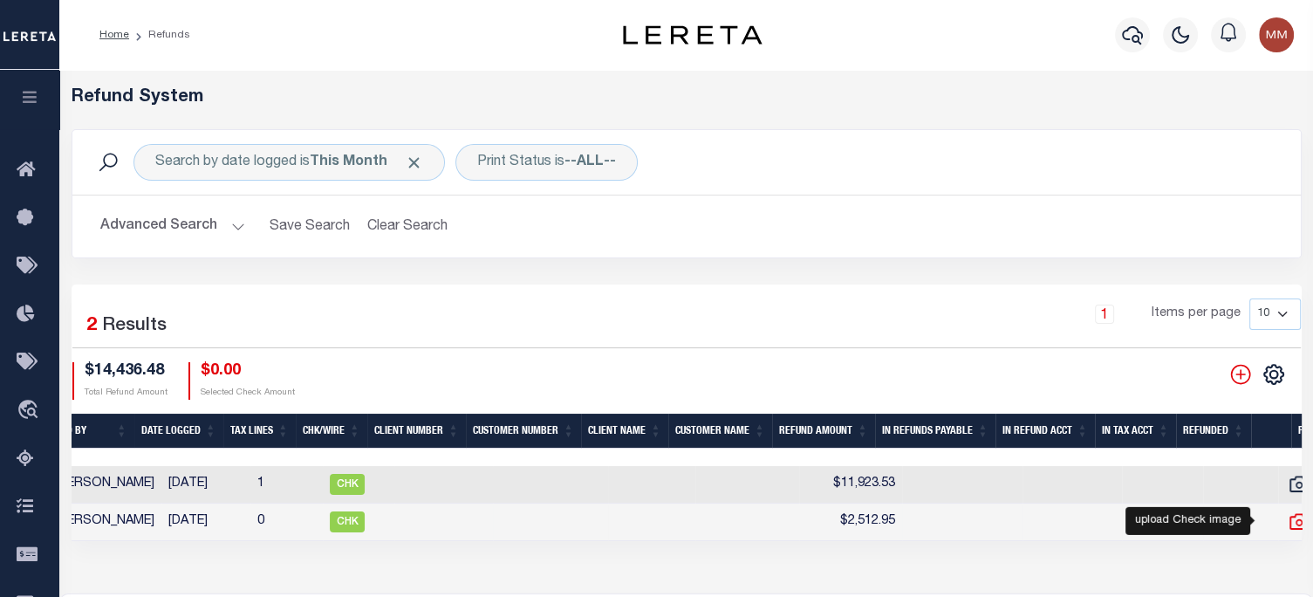
click at [1288, 523] on icon at bounding box center [1299, 521] width 23 height 23
checkbox input "true"
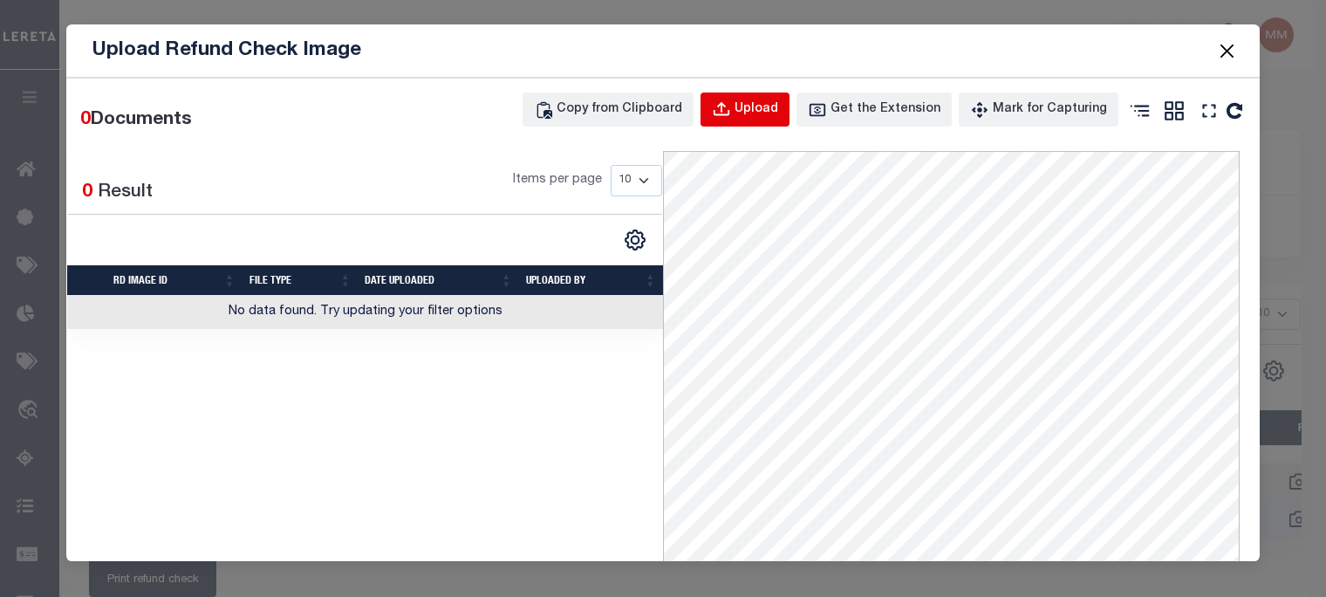
click at [771, 106] on div "Upload" at bounding box center [757, 109] width 44 height 19
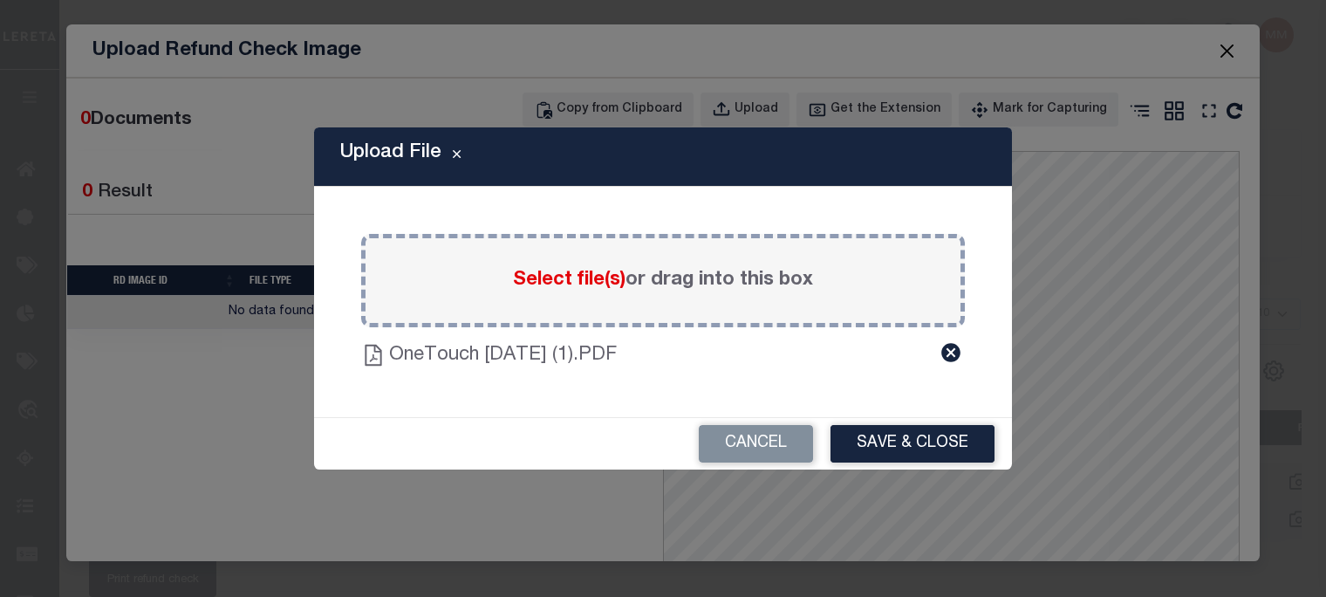
click at [909, 432] on button "Save & Close" at bounding box center [913, 444] width 164 height 38
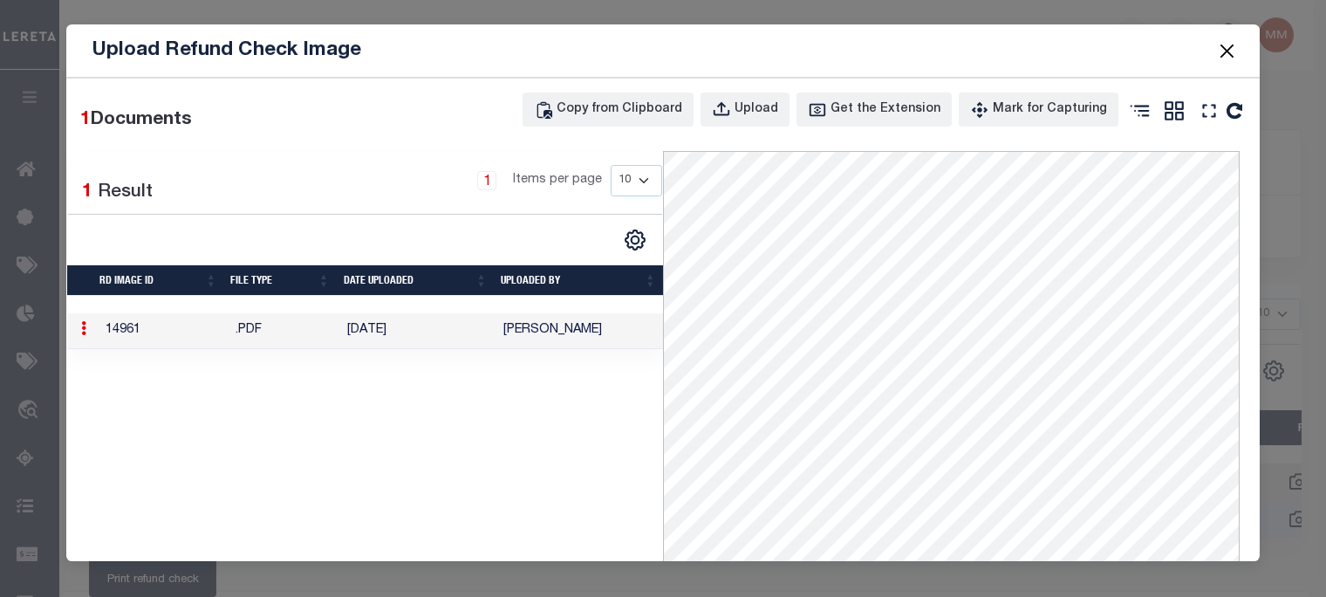
click at [1234, 50] on button "Close" at bounding box center [1227, 50] width 23 height 23
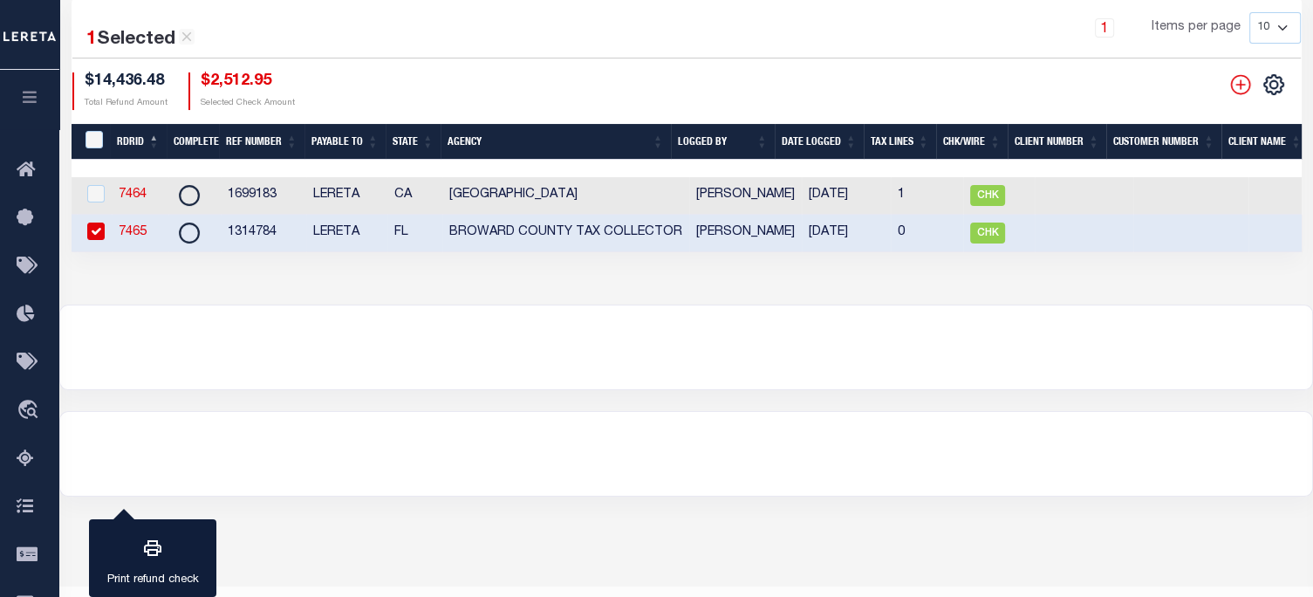
scroll to position [328, 0]
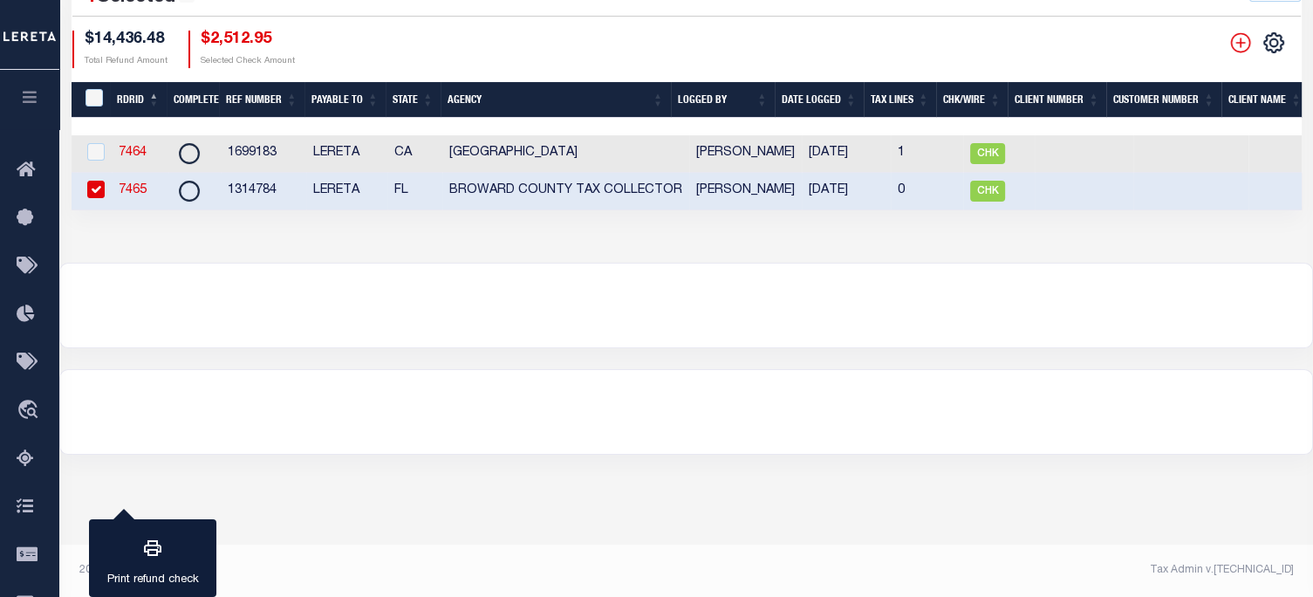
click at [127, 192] on link "7465" at bounding box center [133, 190] width 28 height 12
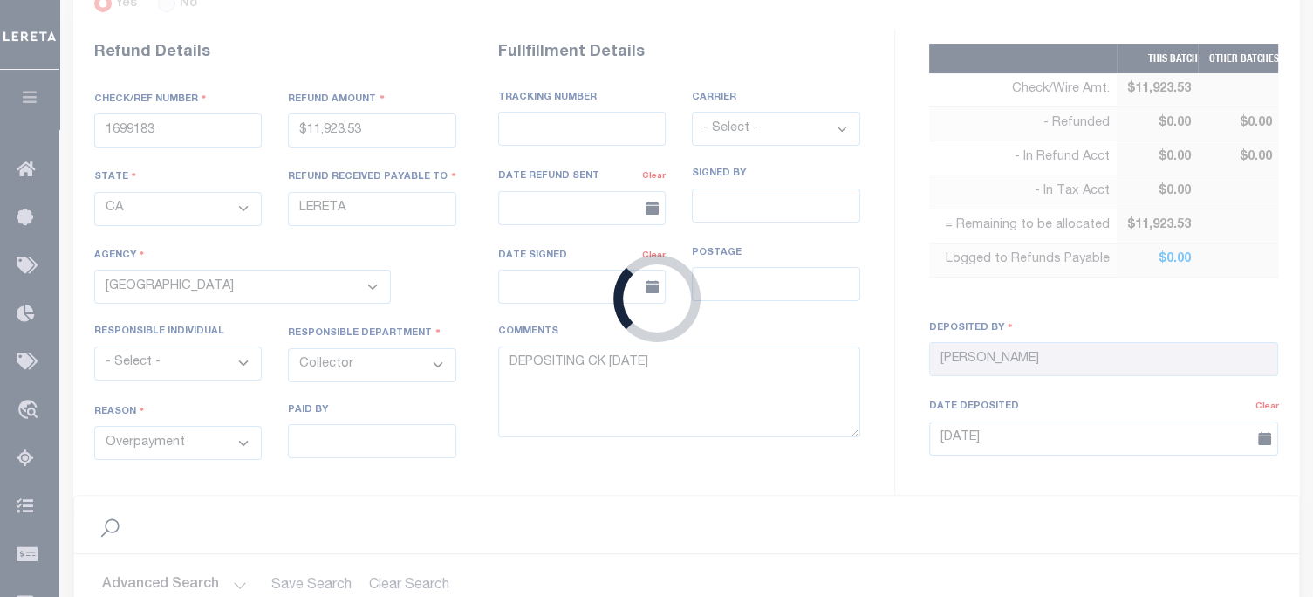
type input "1314784"
type input "$2,512.95"
select select "FL"
select select
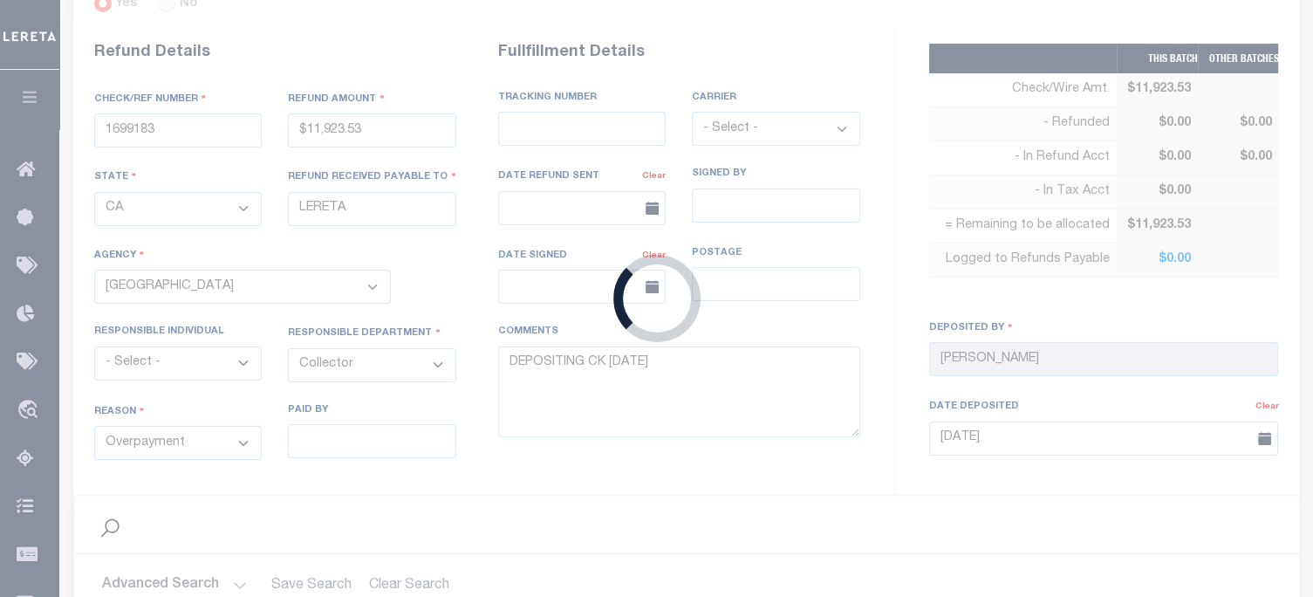
select select
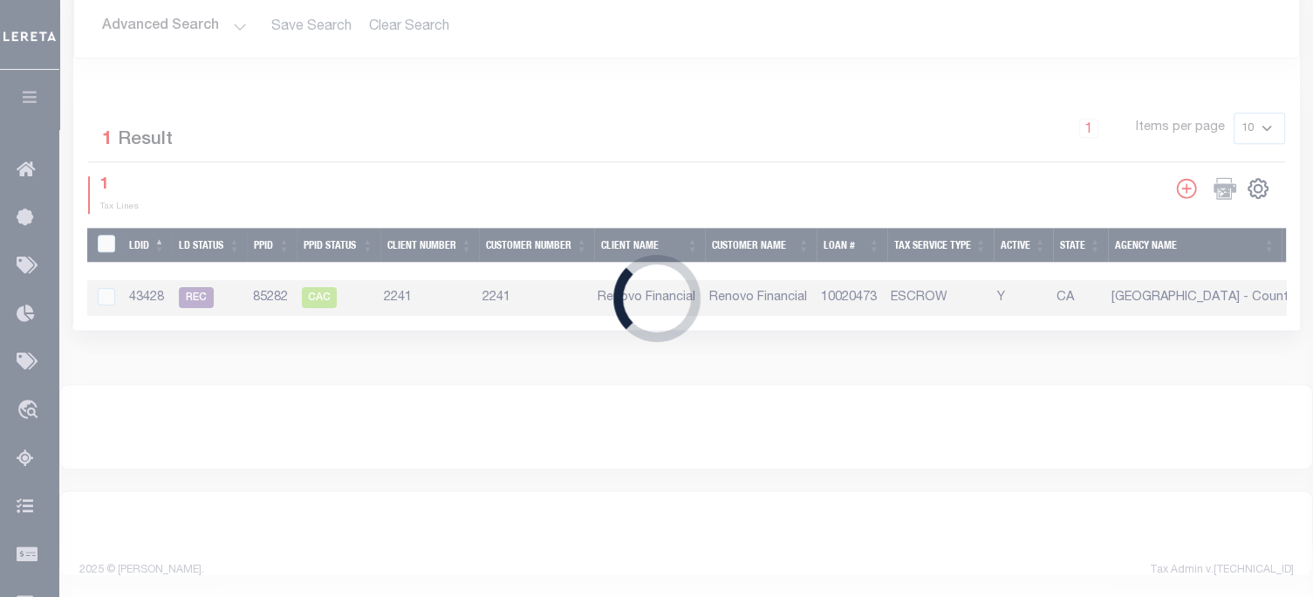
select select "1201100000"
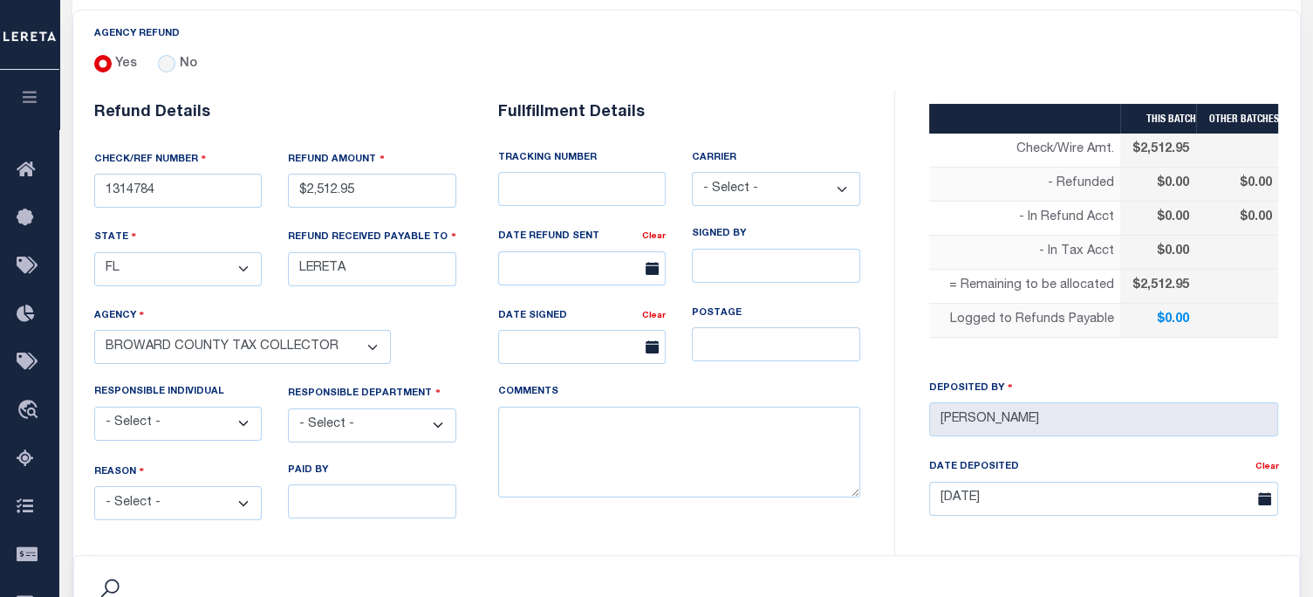
scroll to position [349, 0]
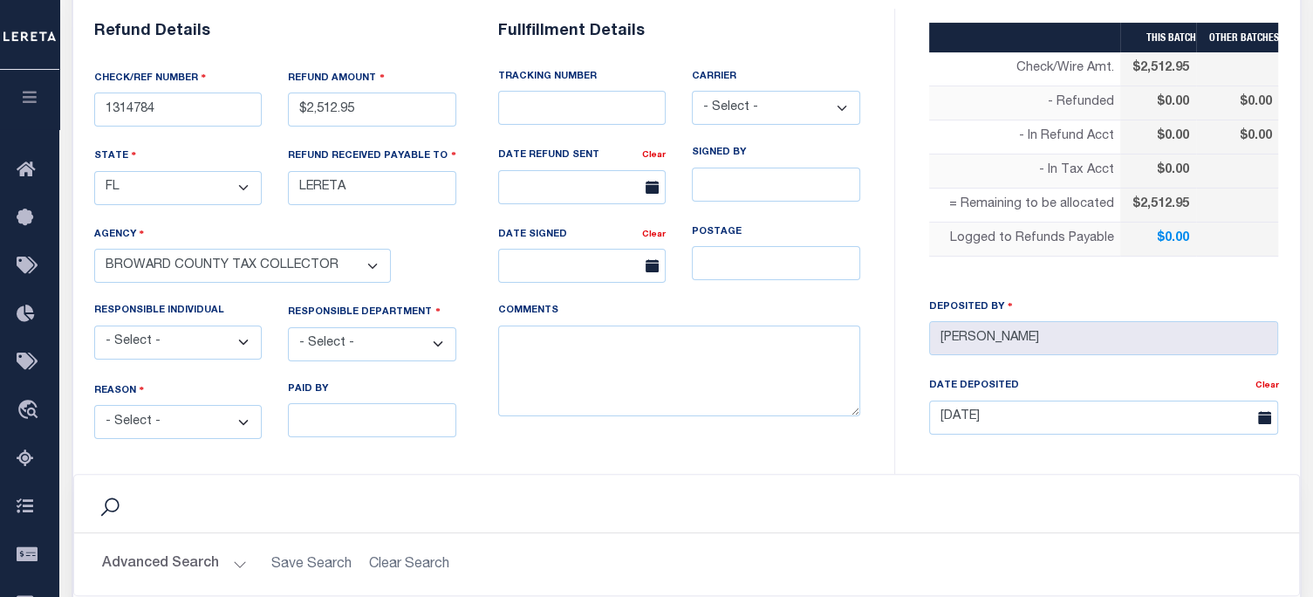
click at [350, 337] on select "- Select - 3rd Party Accounting AI Collector Customer Customer Service FactR JA…" at bounding box center [372, 344] width 168 height 34
select select "COL"
click at [288, 327] on select "- Select - 3rd Party Accounting AI Collector Customer Customer Service FactR JA…" at bounding box center [372, 344] width 168 height 34
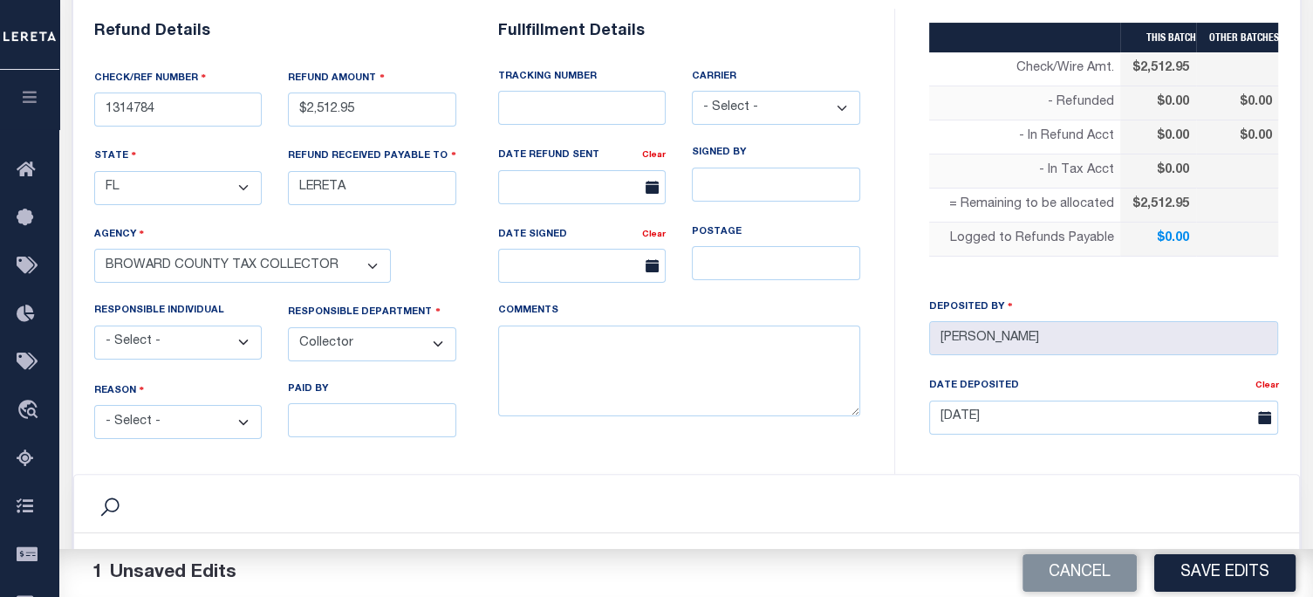
click at [169, 412] on select "- Select - Change In Value Discount Applied Duplicate Payment Exemption Applied…" at bounding box center [178, 422] width 168 height 34
select select "OVP"
click at [94, 405] on select "- Select - Change In Value Discount Applied Duplicate Payment Exemption Applied…" at bounding box center [178, 422] width 168 height 34
click at [633, 381] on textarea "COMMENTS" at bounding box center [679, 371] width 362 height 92
type textarea "D"
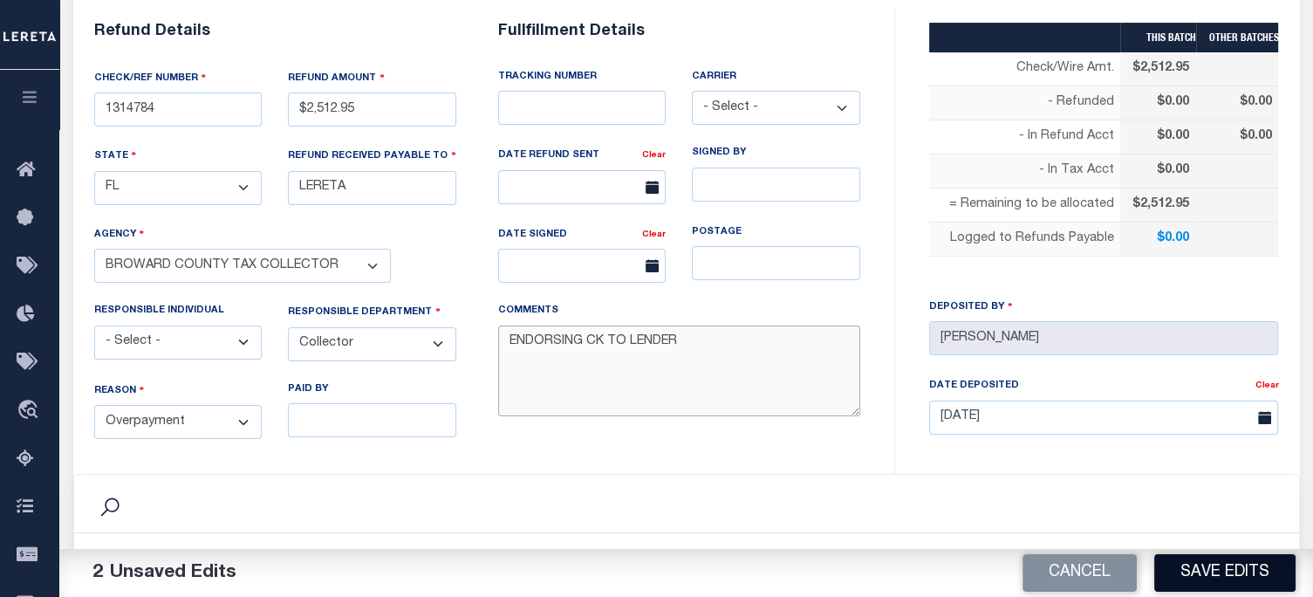
type textarea "ENDORSING CK TO LENDER"
click at [1239, 576] on button "Save Edits" at bounding box center [1224, 573] width 141 height 38
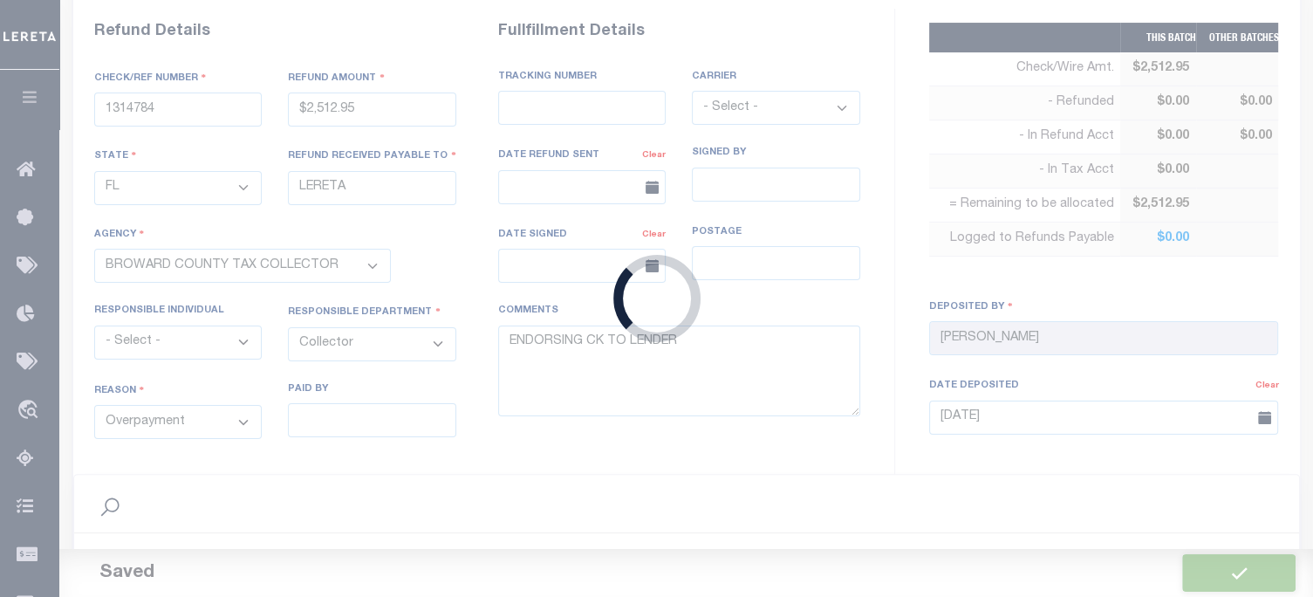
type input "$2,512.95"
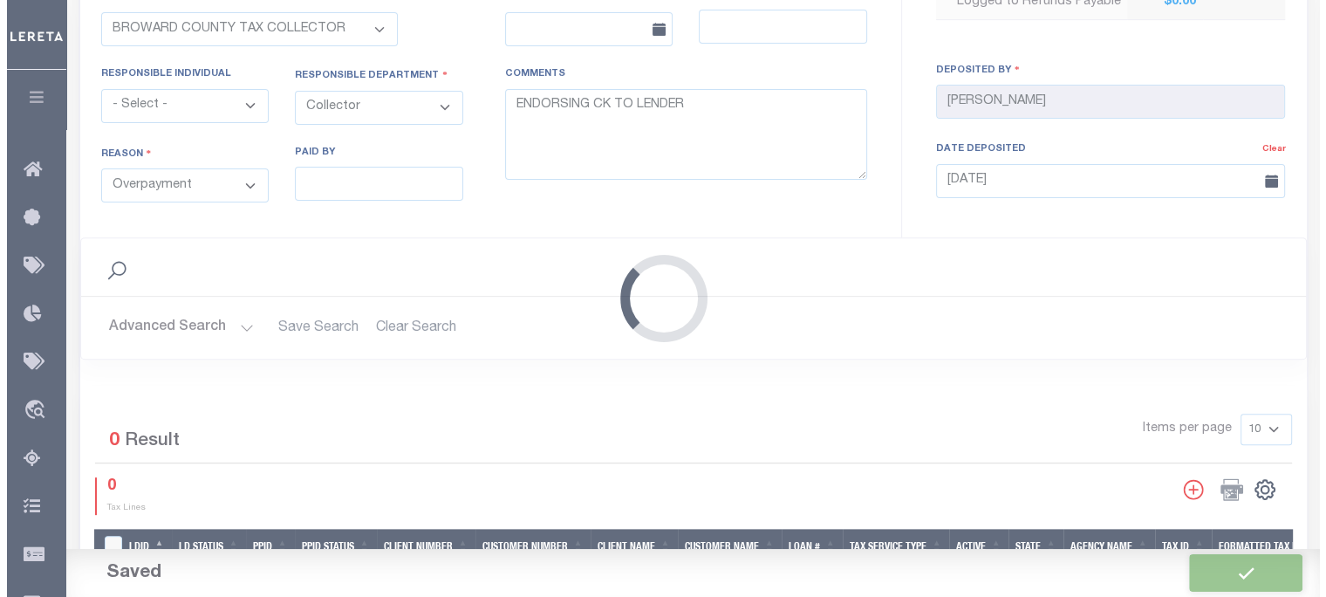
scroll to position [611, 0]
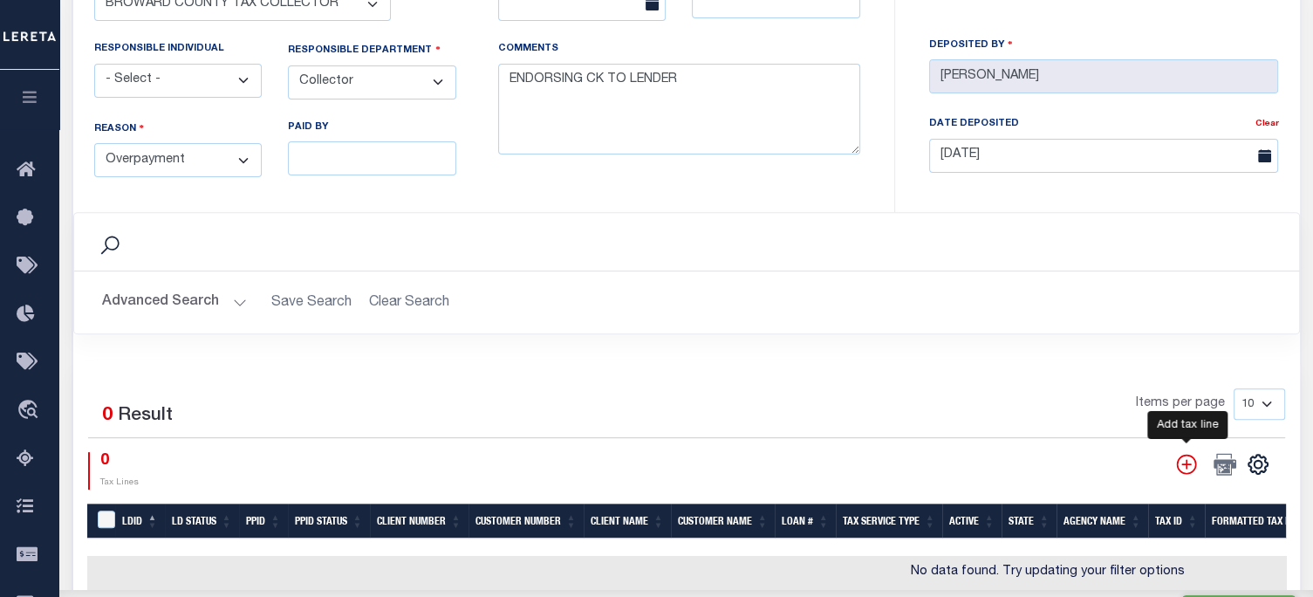
click at [1183, 457] on icon "" at bounding box center [1186, 464] width 23 height 23
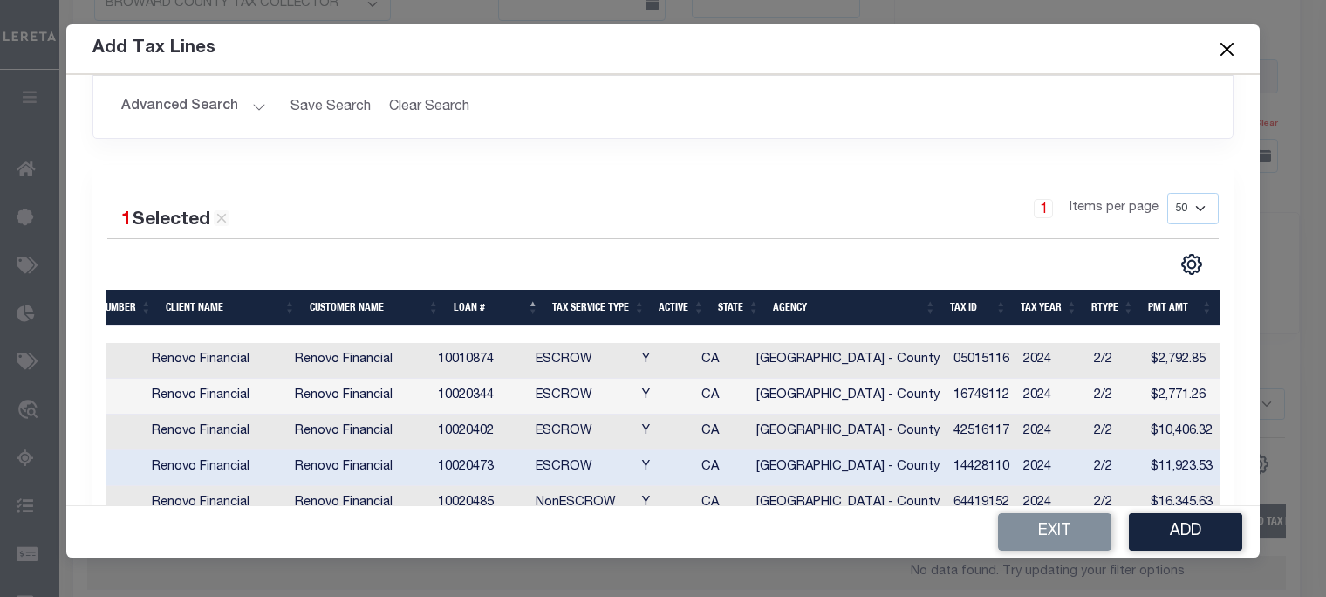
scroll to position [0, 0]
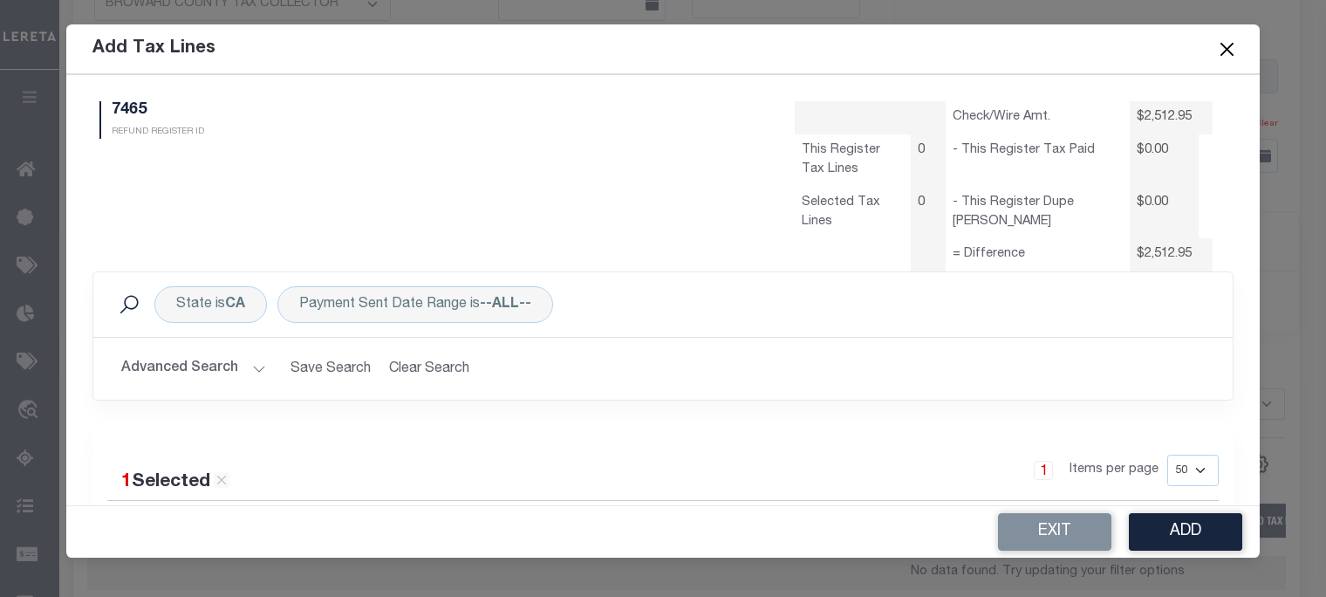
select select "50"
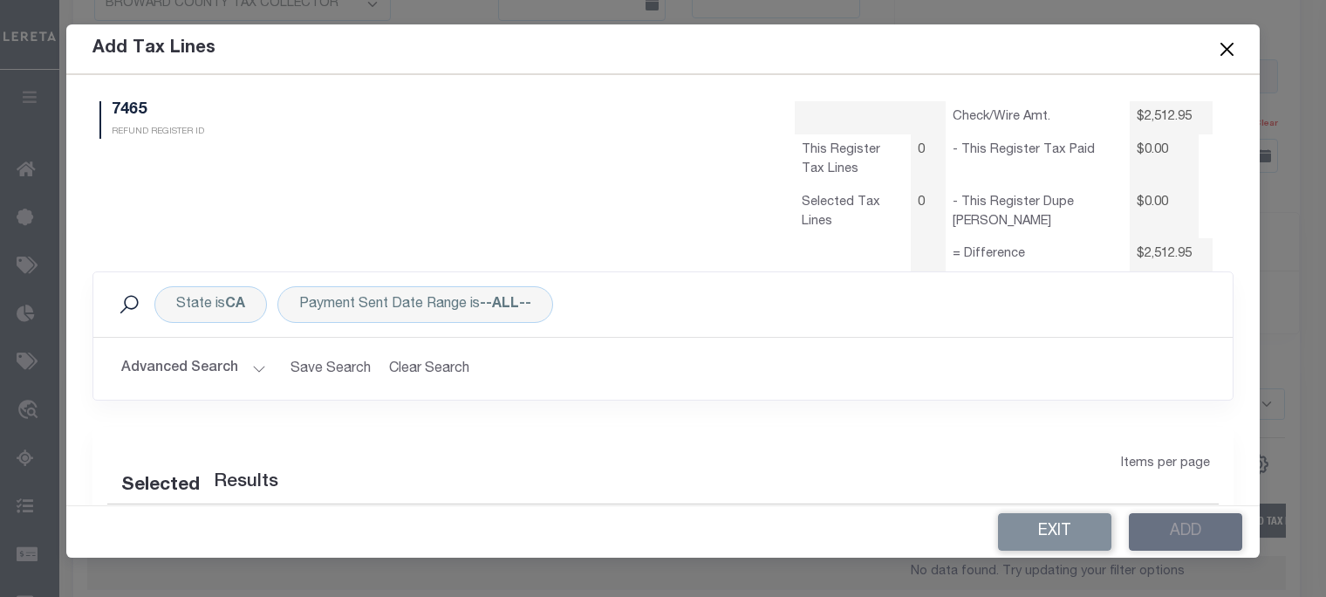
select select "50"
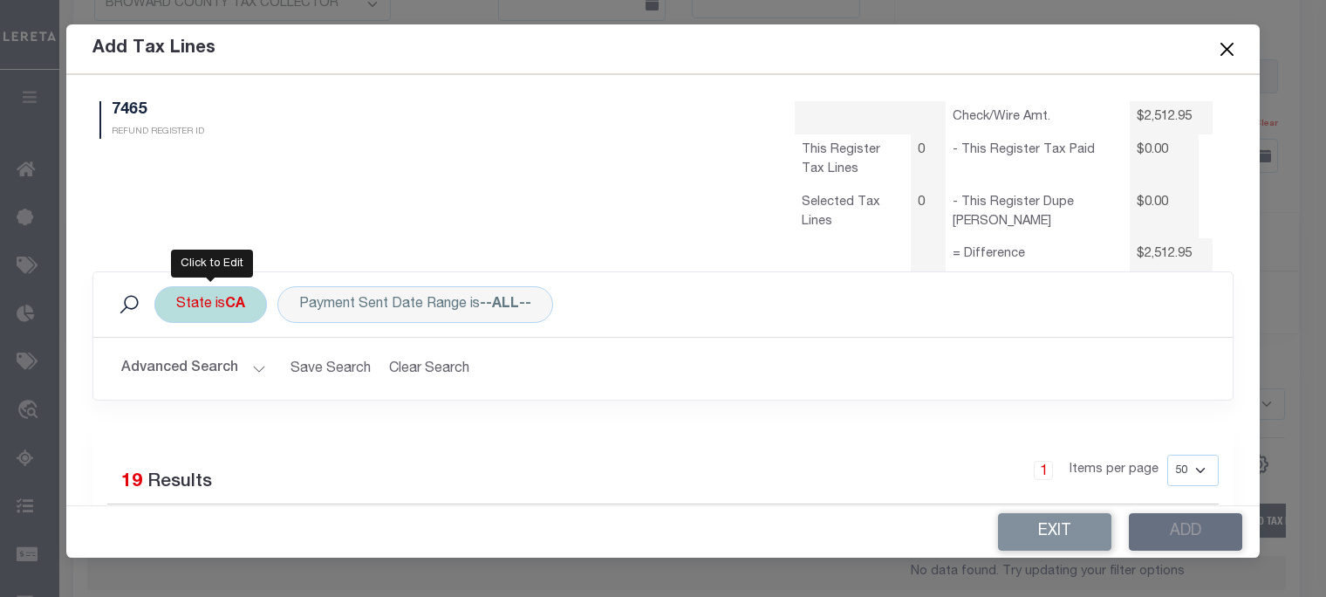
click at [229, 311] on b "CA" at bounding box center [235, 304] width 20 height 14
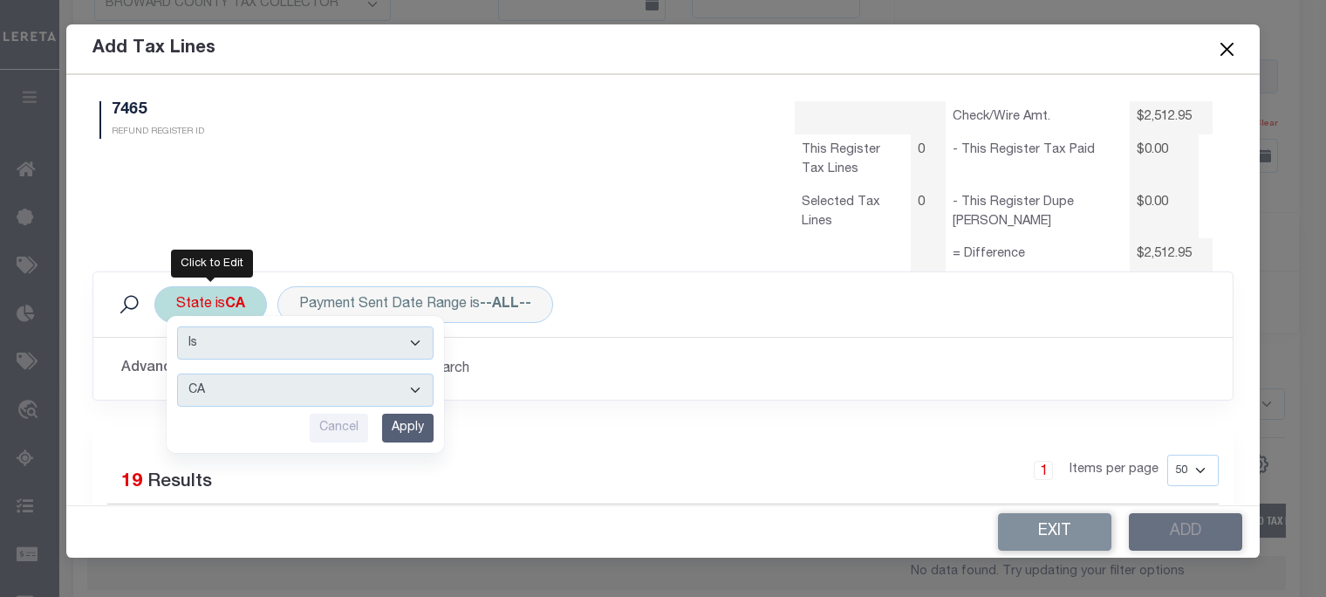
drag, startPoint x: 205, startPoint y: 392, endPoint x: 207, endPoint y: 373, distance: 18.4
click at [205, 392] on select "AK AL AR AZ CA CO CT DC DE FL GA GU HI IA ID IL IN KS KY LA MA MD ME MI MN MO M…" at bounding box center [305, 389] width 256 height 33
select select "FL"
click at [177, 373] on select "AK AL AR AZ CA CO CT DC DE FL GA GU HI IA ID IL IN KS KY LA MA MD ME MI MN MO M…" at bounding box center [305, 389] width 256 height 33
click at [389, 431] on input "Apply" at bounding box center [407, 428] width 51 height 29
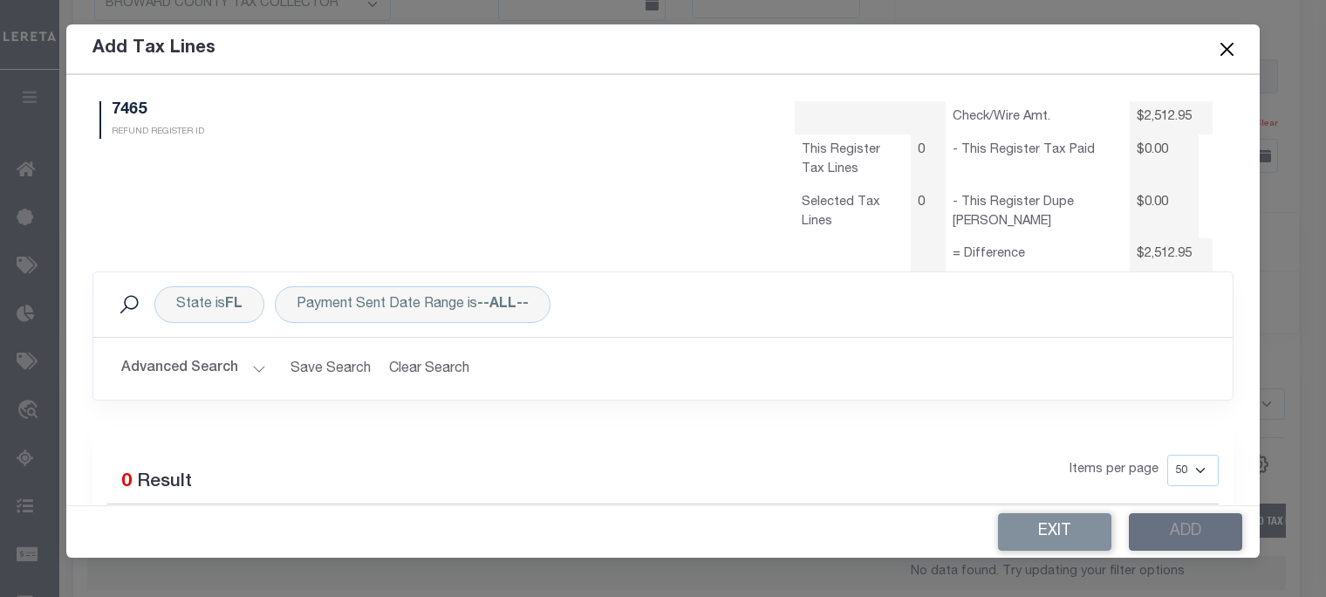
click at [227, 366] on button "Advanced Search" at bounding box center [193, 369] width 145 height 34
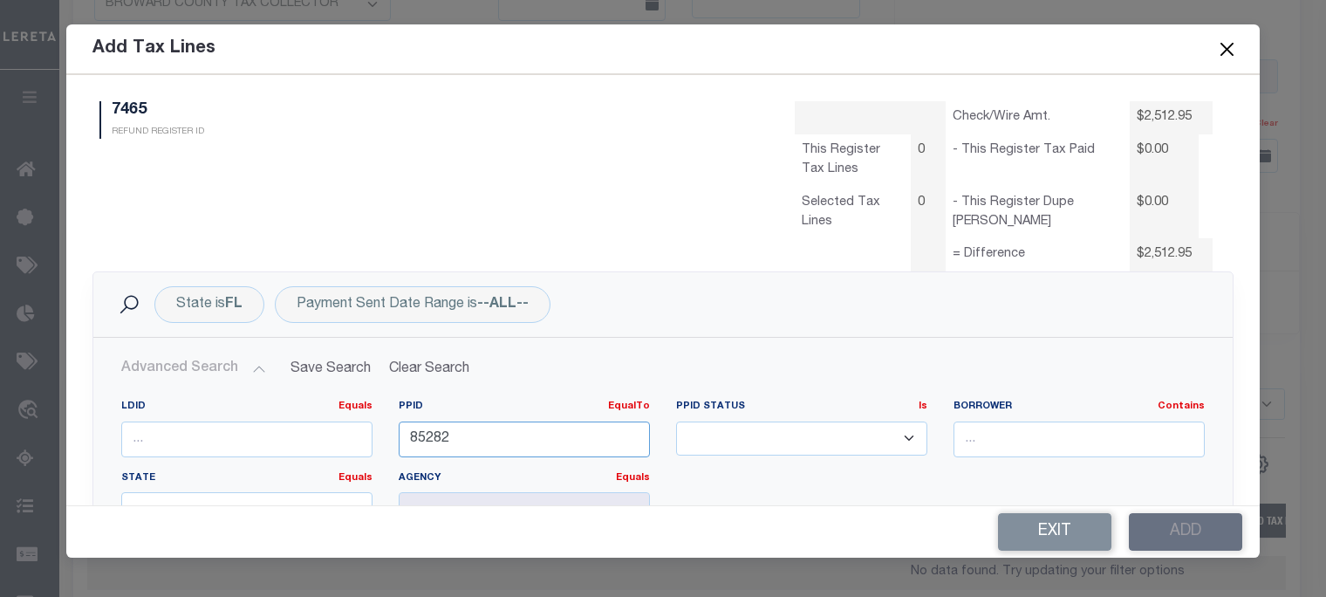
drag, startPoint x: 470, startPoint y: 448, endPoint x: 31, endPoint y: 419, distance: 439.7
click at [31, 419] on form "Add Tax Lines 7465 REFUND REGISTER ID Check/Wire Amt. 0" at bounding box center [663, 290] width 1326 height 533
type input "3"
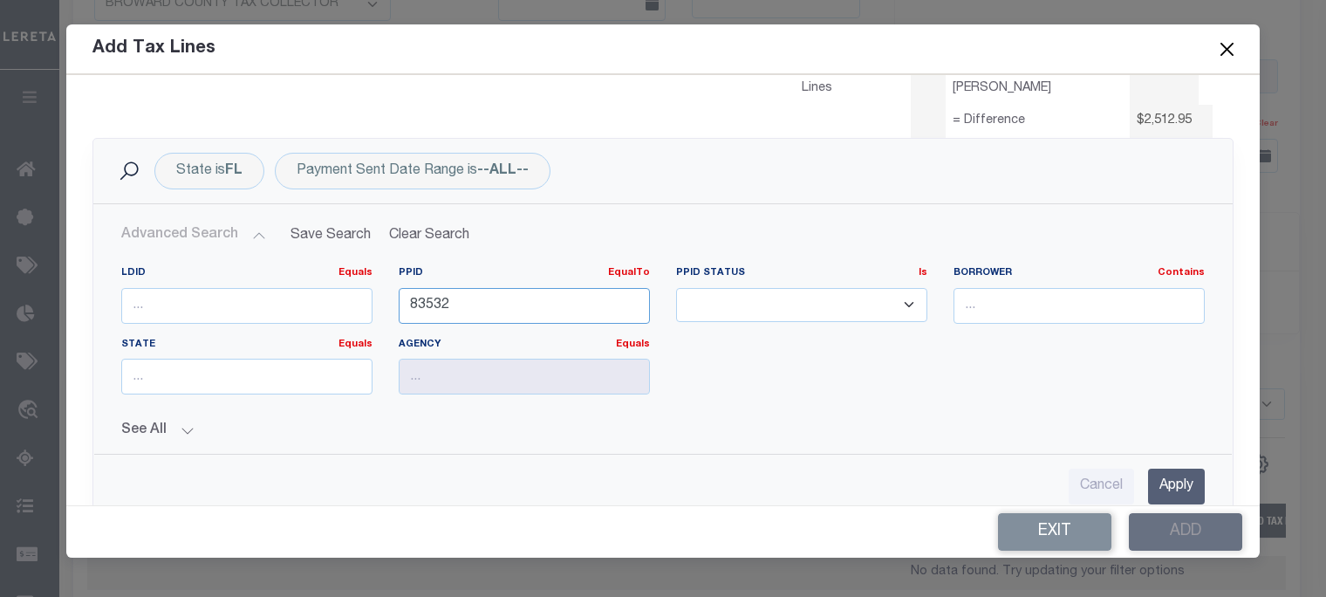
scroll to position [174, 0]
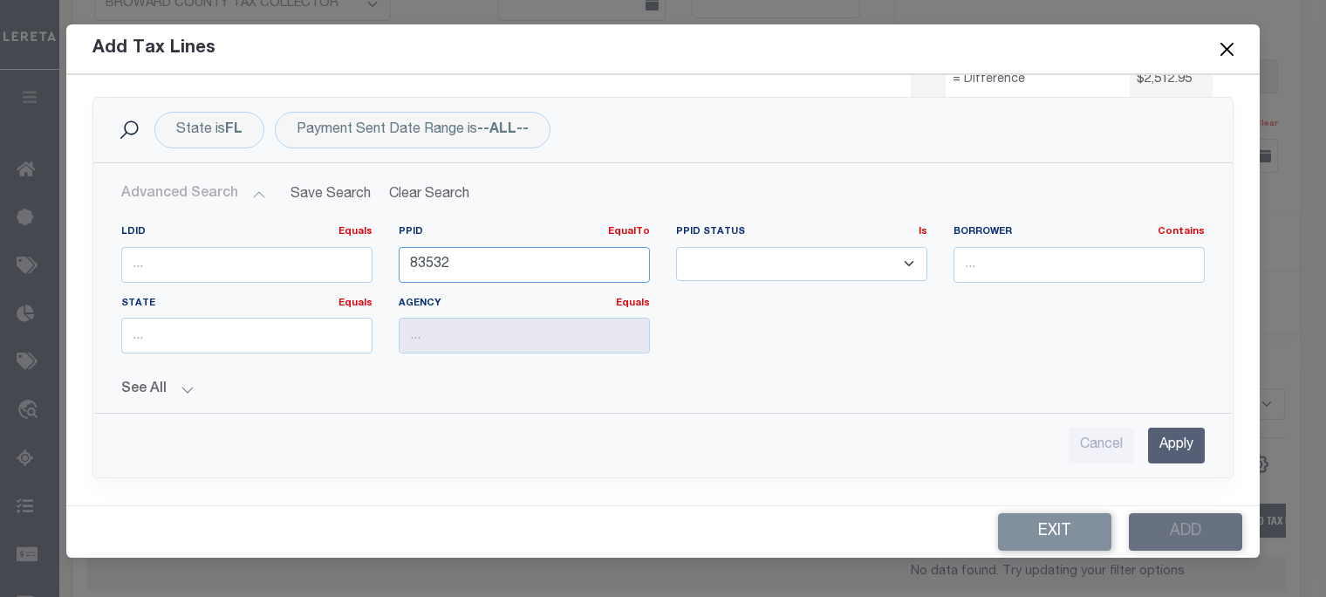
type input "83532"
click at [1172, 440] on input "Apply" at bounding box center [1176, 445] width 57 height 36
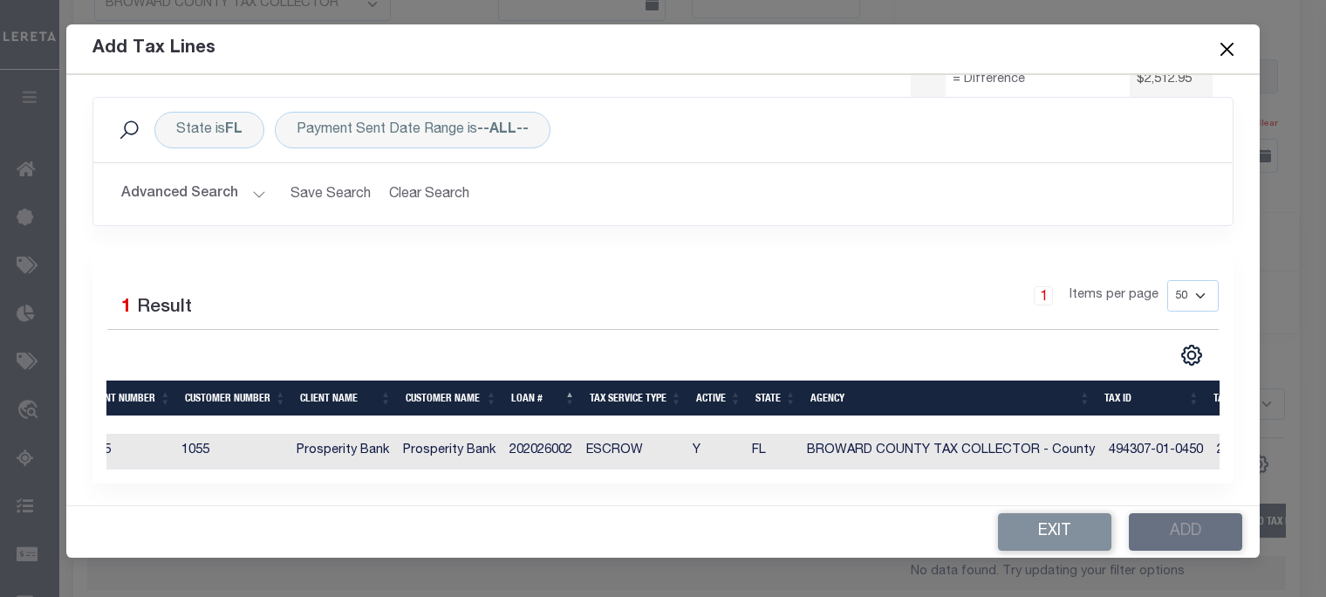
scroll to position [0, 0]
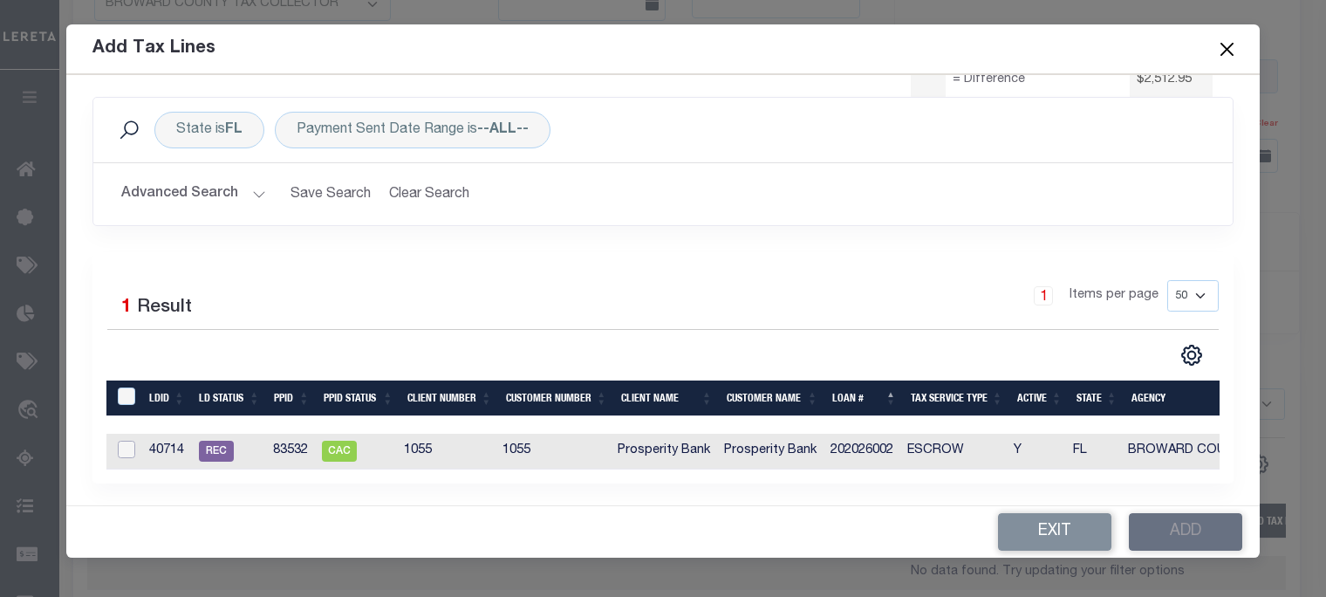
drag, startPoint x: 128, startPoint y: 448, endPoint x: 186, endPoint y: 461, distance: 59.0
click at [126, 449] on input "checkbox" at bounding box center [126, 449] width 17 height 17
checkbox input "true"
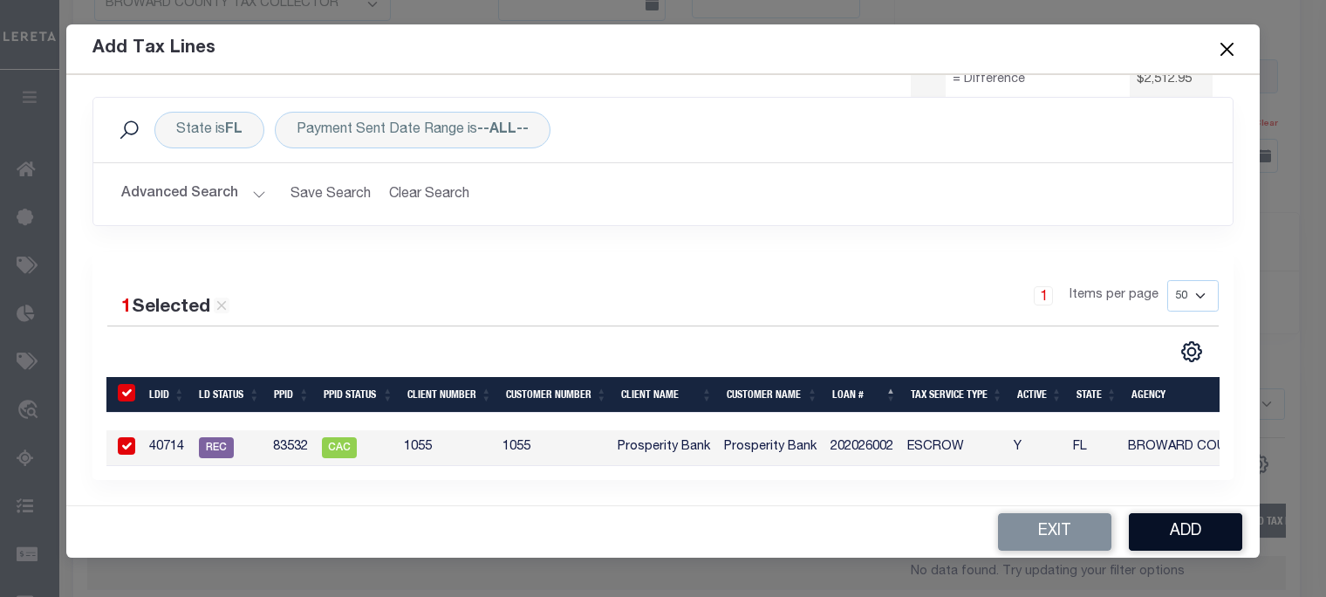
click at [1173, 533] on button "Add" at bounding box center [1185, 532] width 113 height 38
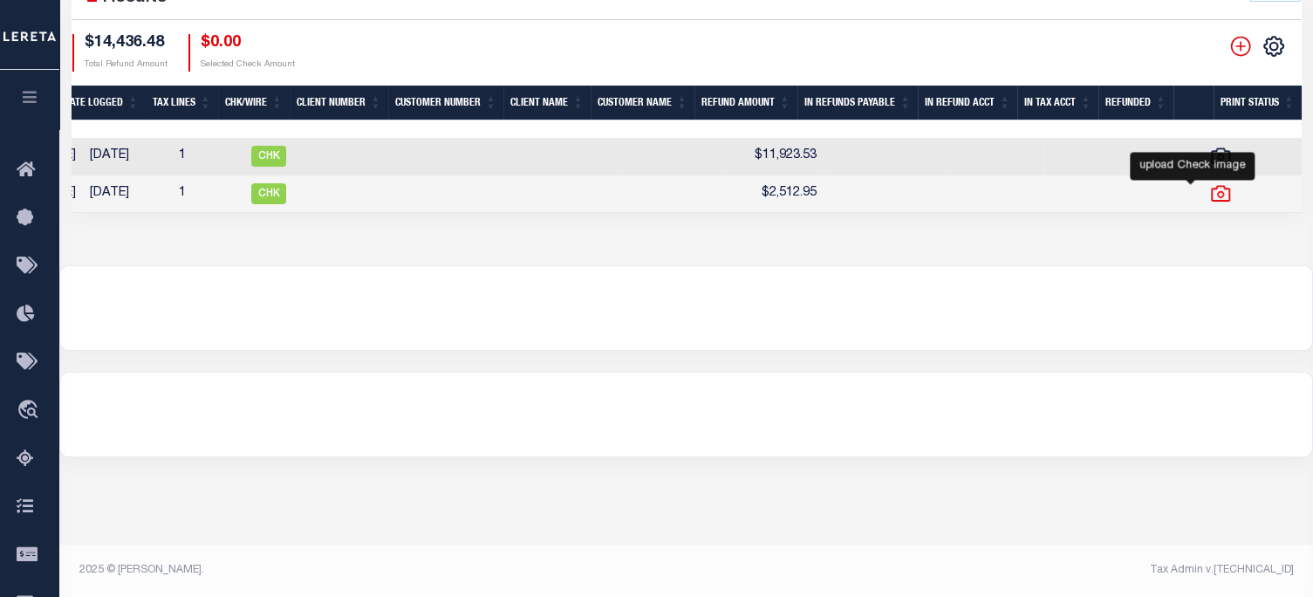
click at [1209, 193] on icon "" at bounding box center [1220, 193] width 23 height 23
checkbox input "true"
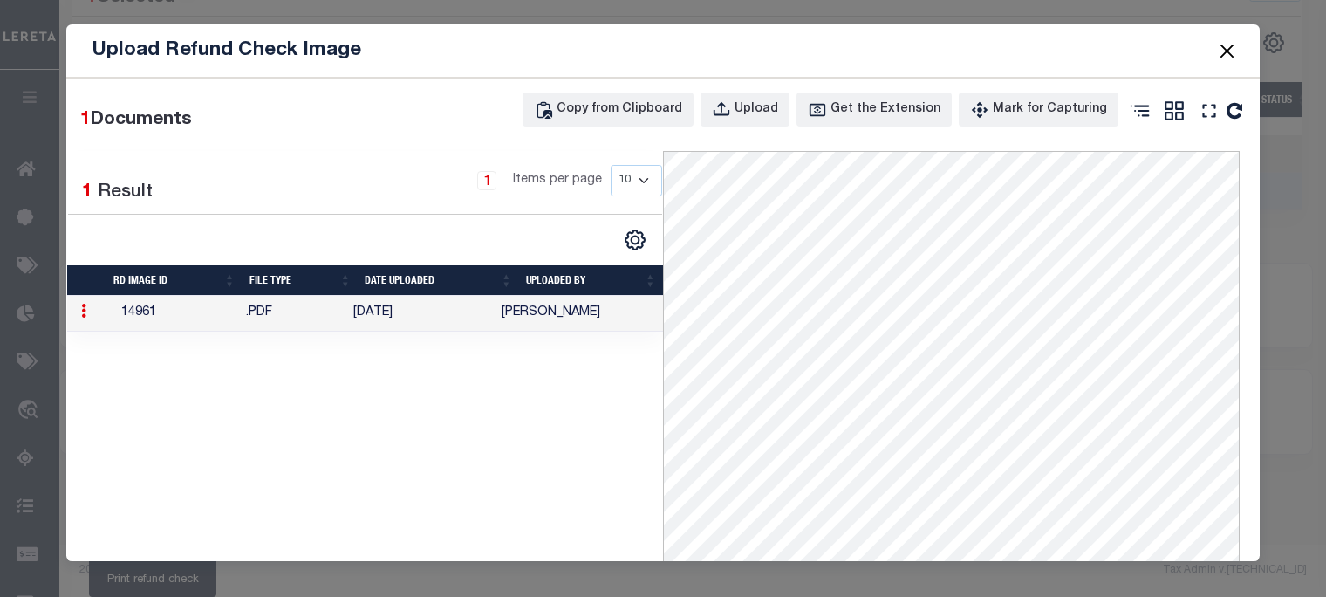
click at [1225, 44] on button "Close" at bounding box center [1227, 50] width 23 height 23
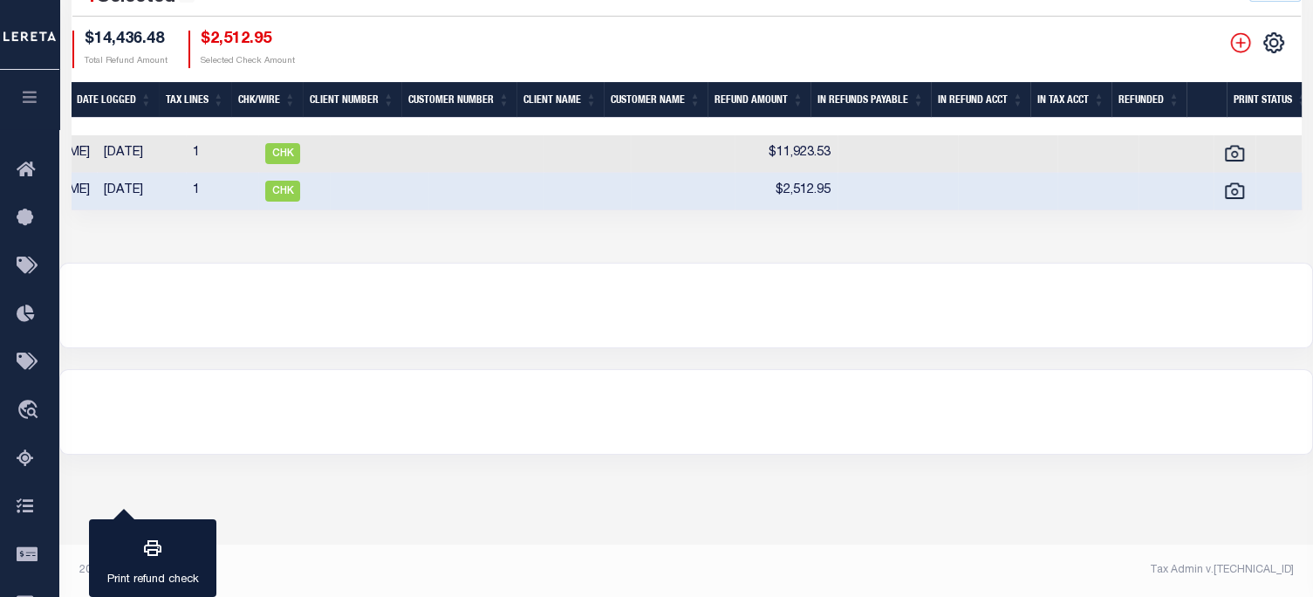
click at [1241, 44] on icon "" at bounding box center [1240, 43] width 20 height 20
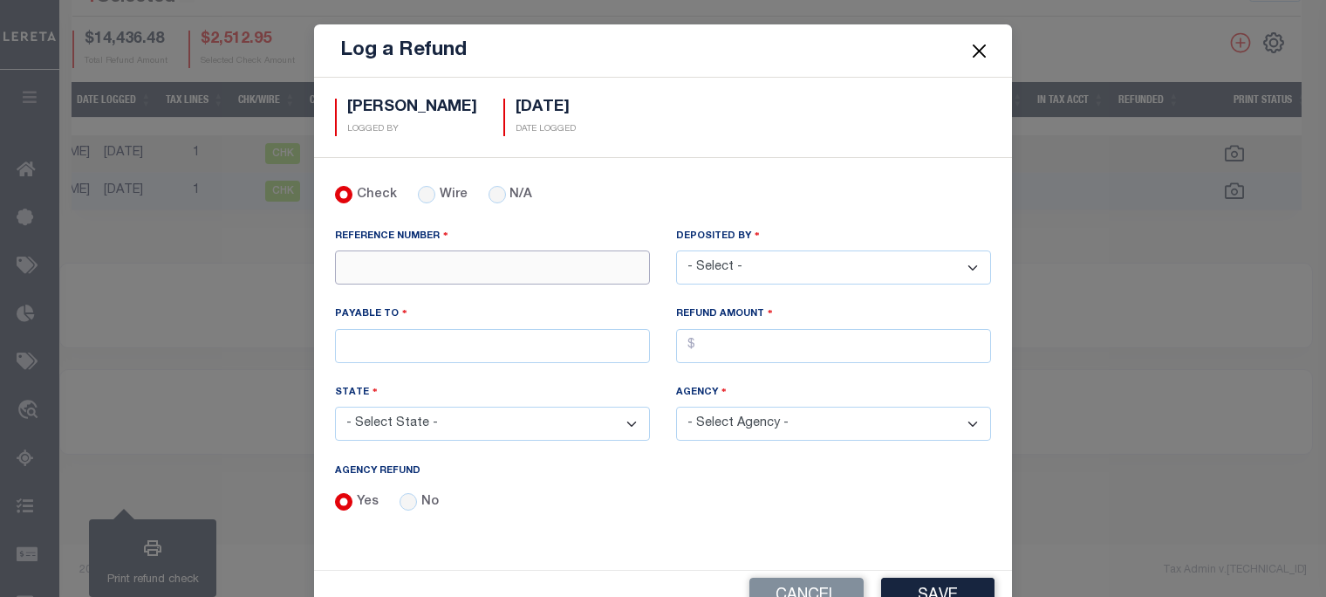
click at [437, 270] on input "REFERENCE NUMBER" at bounding box center [492, 267] width 315 height 34
type input "1699245"
click at [757, 263] on select "- Select - Aakash Patel Abdul Muzain Adams, Pamela S Adhikary Rinki Agustin Fer…" at bounding box center [833, 267] width 315 height 34
select select "[PERSON_NAME]"
click at [676, 250] on select "- Select - Aakash Patel Abdul Muzain Adams, Pamela S Adhikary Rinki Agustin Fer…" at bounding box center [833, 267] width 315 height 34
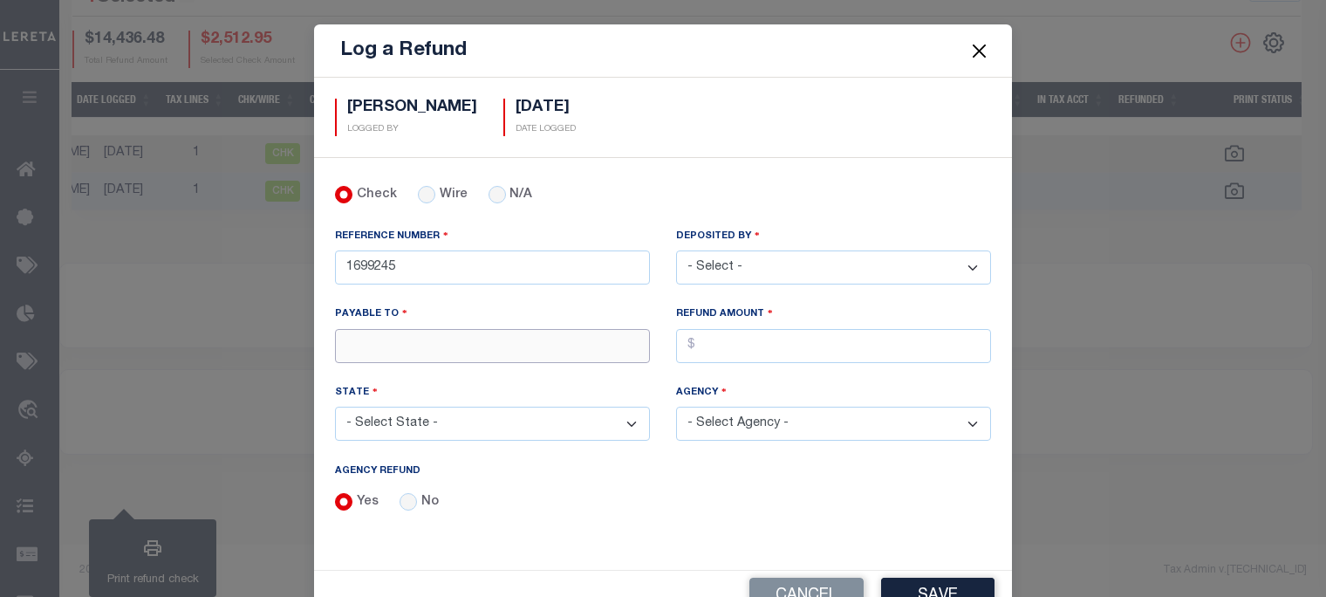
click at [489, 352] on input "PAYABLE TO" at bounding box center [492, 346] width 315 height 34
type input "LERETA"
click at [709, 351] on input "AGENCY REFUND" at bounding box center [833, 346] width 315 height 34
type input "$5,213.72"
click at [379, 421] on select "- Select State - AK AL AR AZ CA CO CT DC DE FL GA GU HI IA ID IL IN KS KY LA MA…" at bounding box center [492, 424] width 315 height 34
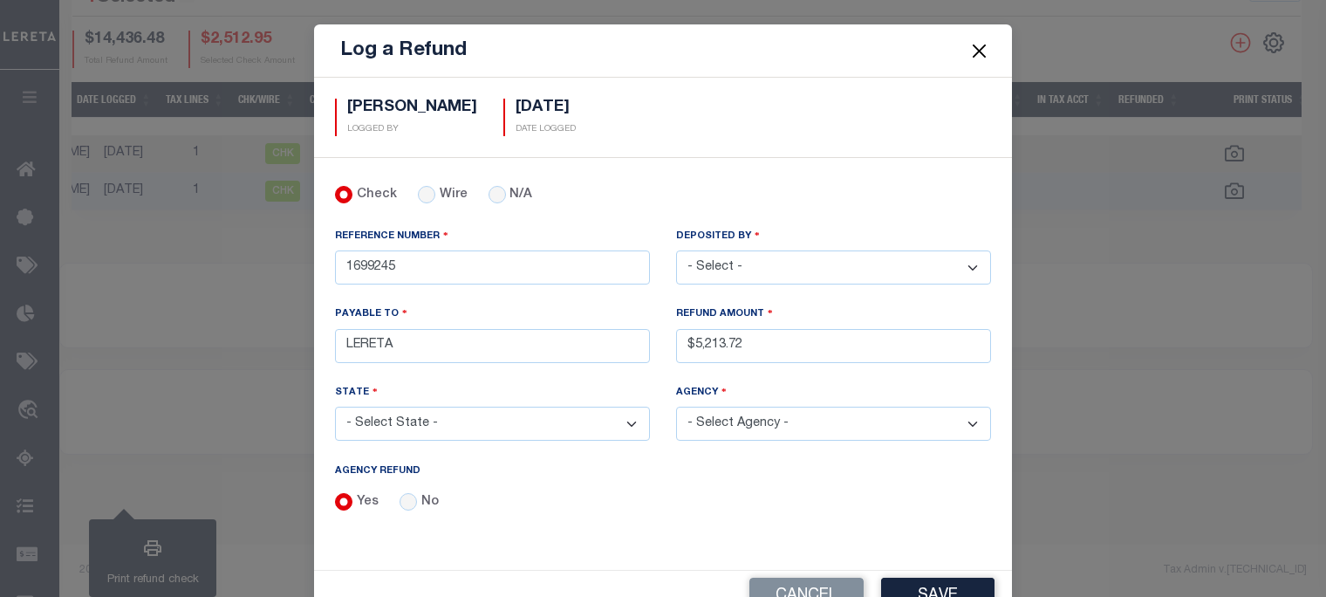
select select "CA"
click at [335, 407] on select "- Select State - AK AL AR AZ CA CO CT DC DE FL GA GU HI IA ID IL IN KS KY LA MA…" at bounding box center [492, 424] width 315 height 34
click at [742, 413] on select "- Select Agency - ALAMEDA COUNTY ALAMEDA COUNTY MOBILE HOMES ALPAUGH IRRIGATION…" at bounding box center [833, 424] width 315 height 34
select select "605900000"
click at [676, 407] on select "- Select Agency - ALAMEDA COUNTY ALAMEDA COUNTY MOBILE HOMES ALPAUGH IRRIGATION…" at bounding box center [833, 424] width 315 height 34
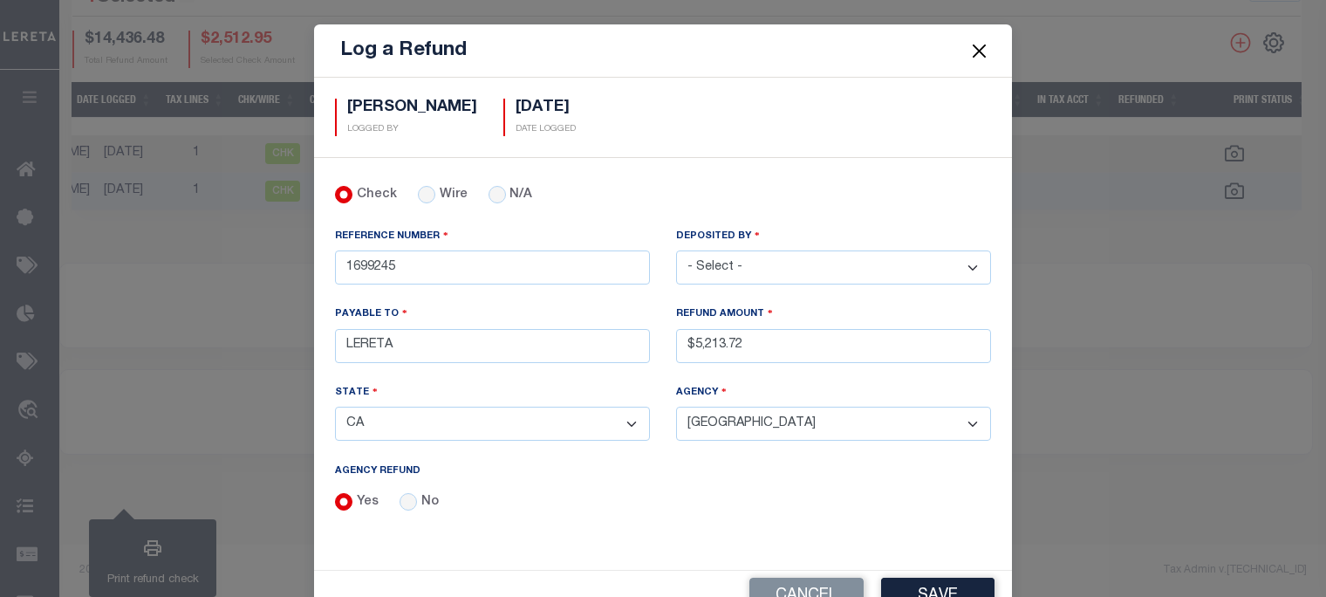
click at [926, 578] on button "Save" at bounding box center [937, 597] width 113 height 38
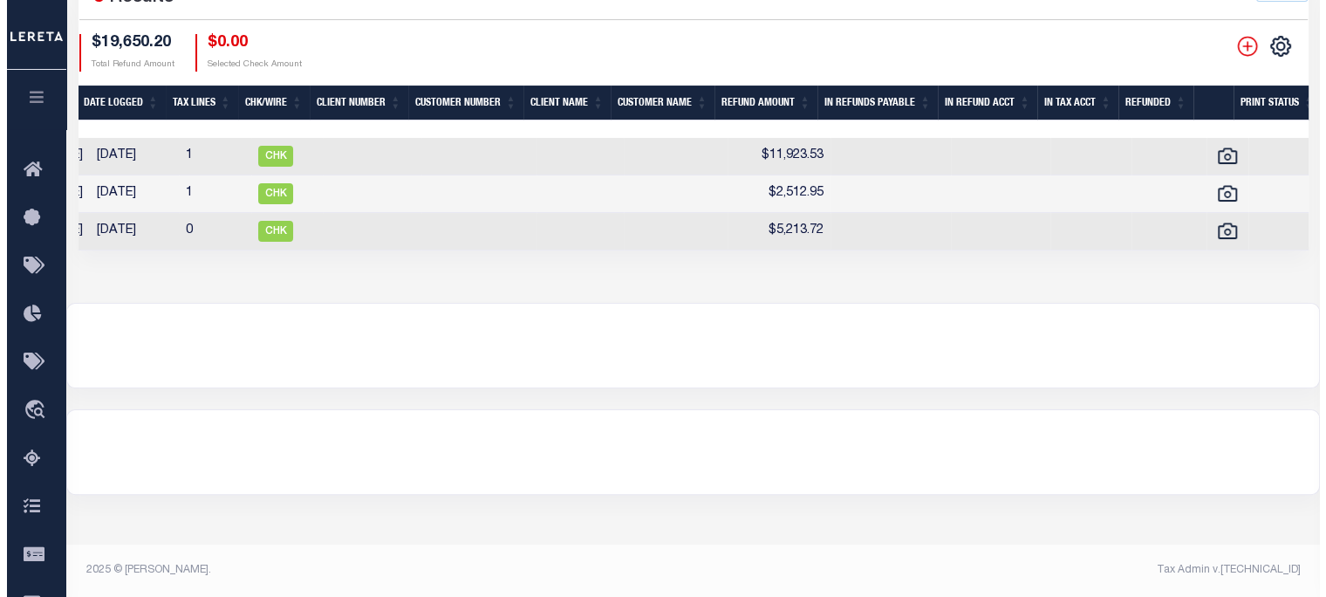
scroll to position [0, 747]
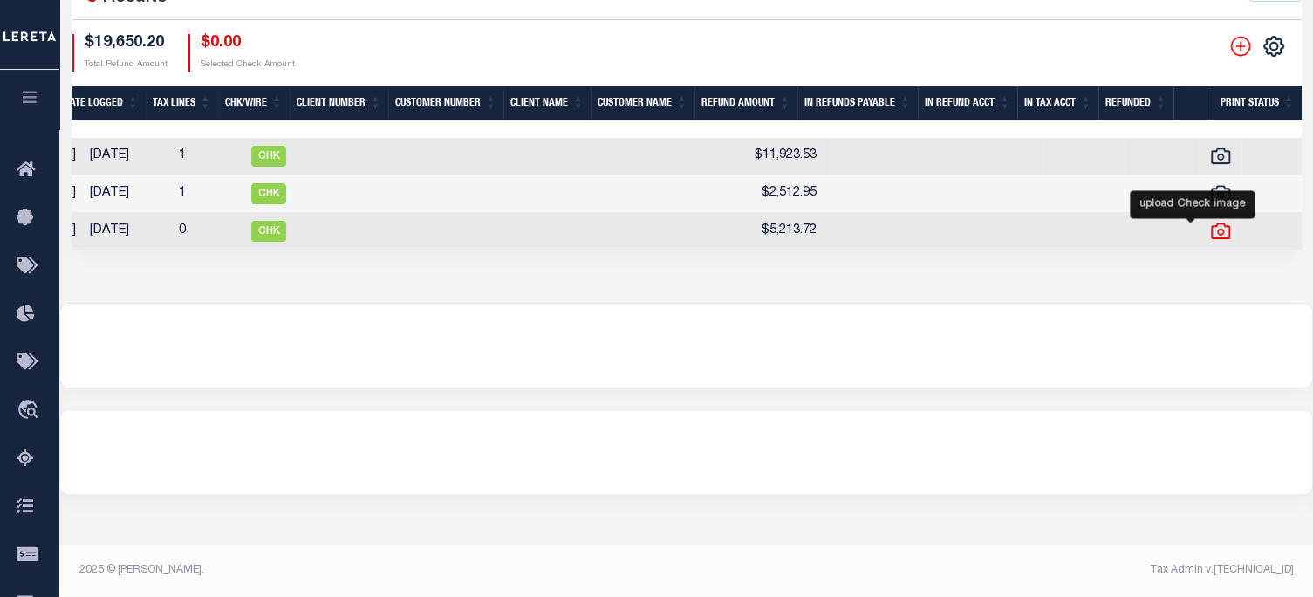
click at [1211, 232] on icon at bounding box center [1220, 231] width 19 height 16
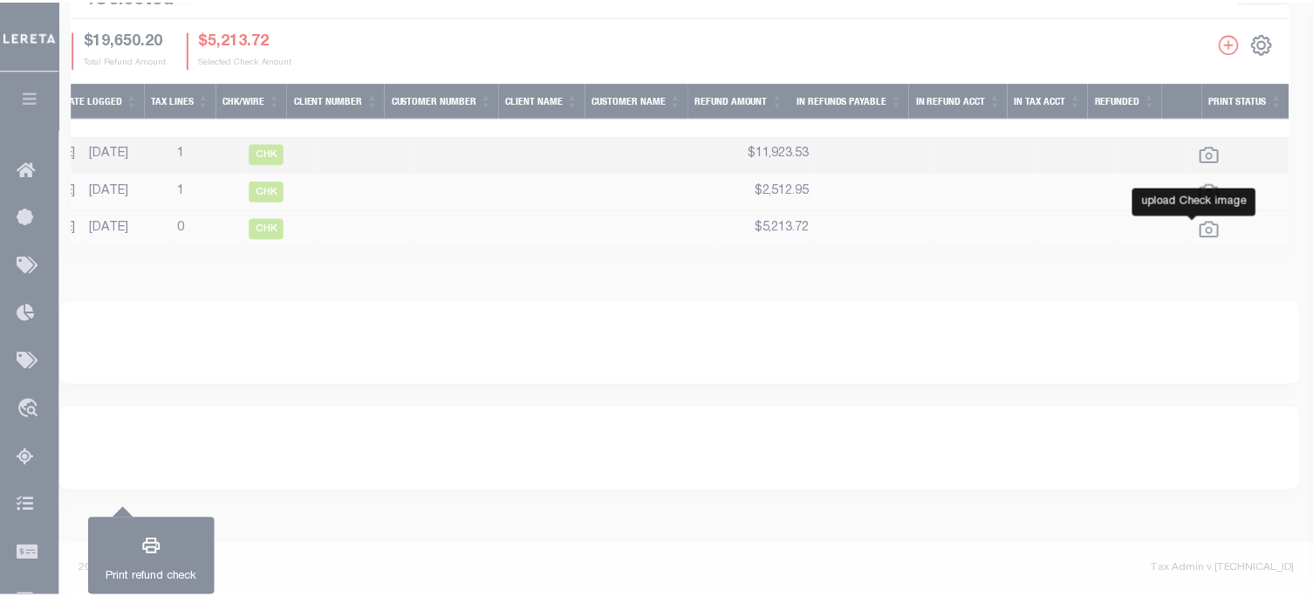
scroll to position [0, 733]
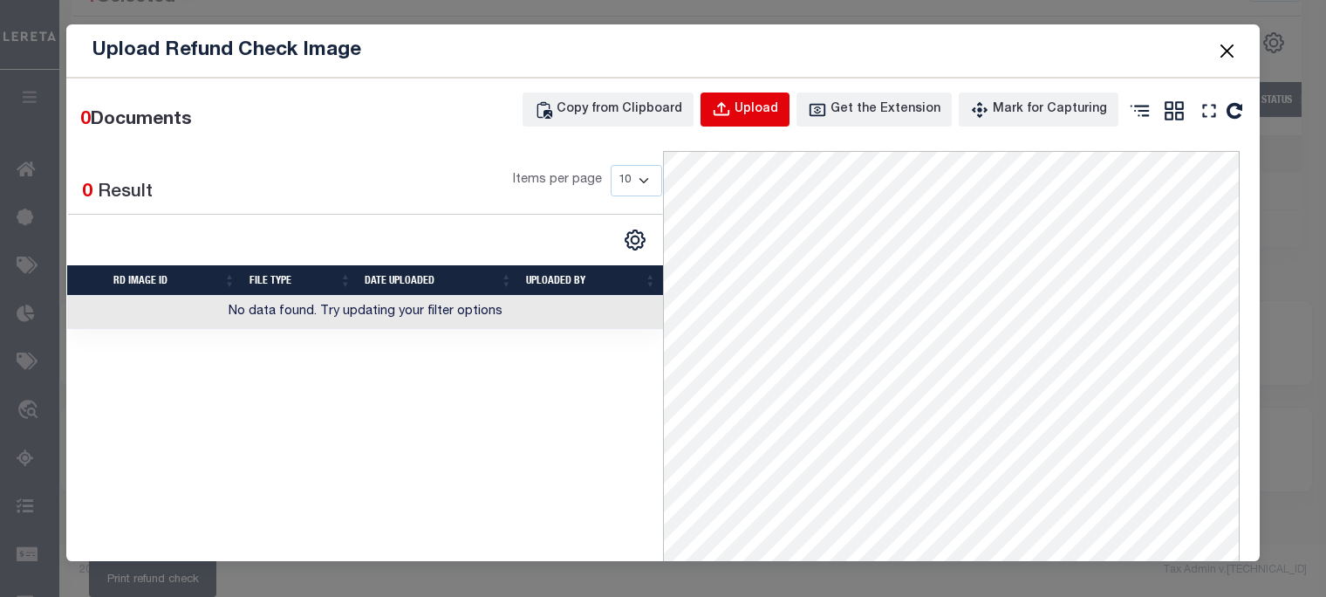
click at [767, 109] on div "Upload" at bounding box center [757, 109] width 44 height 19
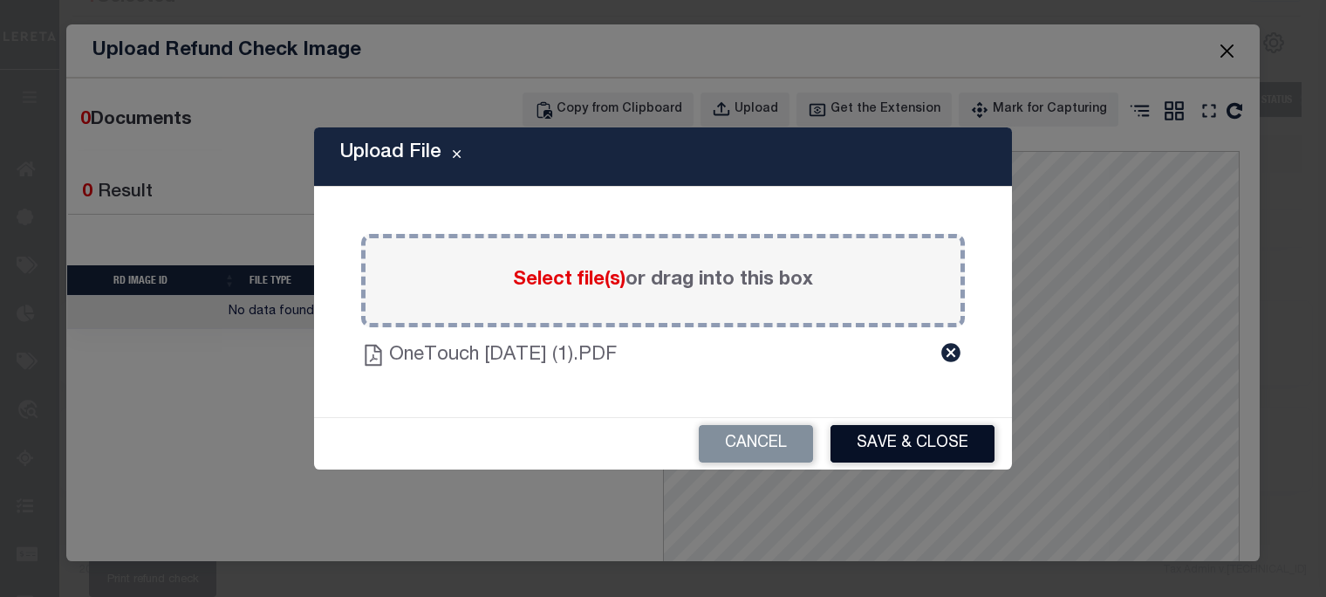
click at [889, 426] on button "Save & Close" at bounding box center [913, 444] width 164 height 38
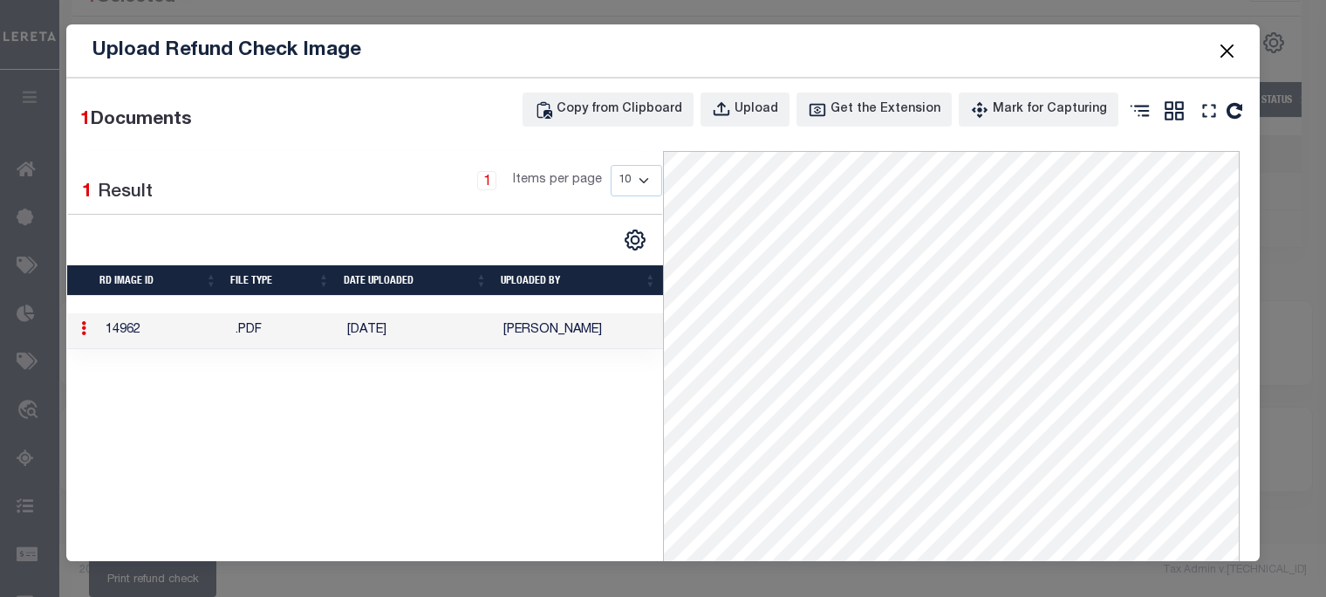
click at [1224, 50] on button "Close" at bounding box center [1227, 50] width 23 height 23
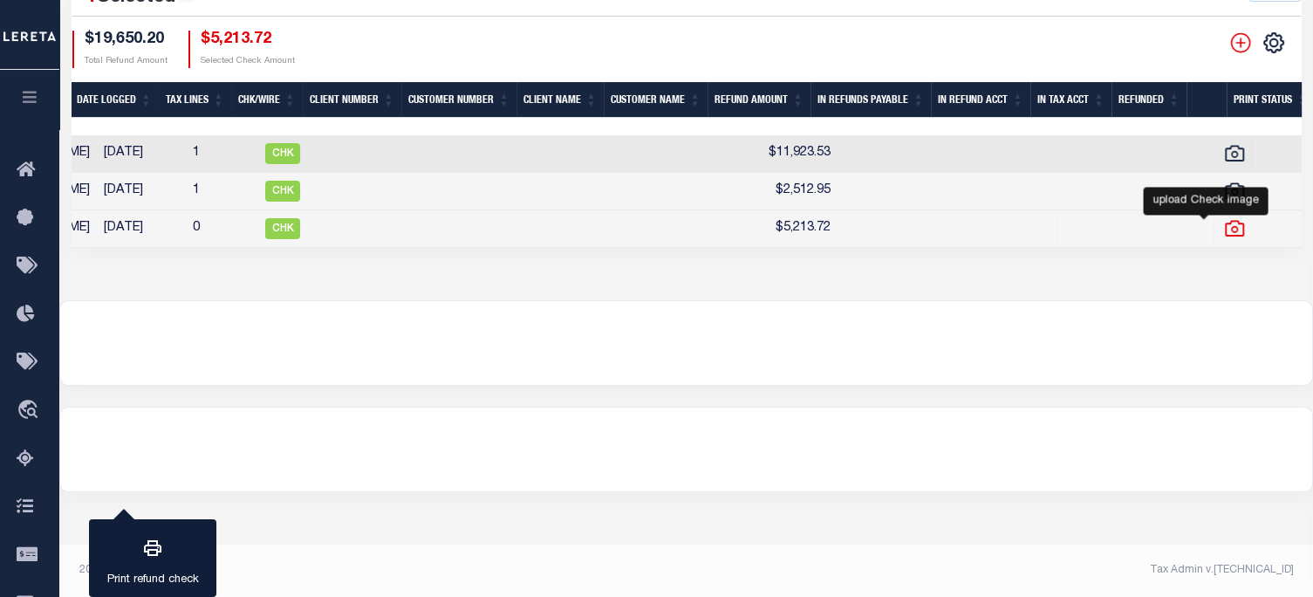
click at [1223, 232] on icon at bounding box center [1234, 228] width 23 height 23
checkbox input "false"
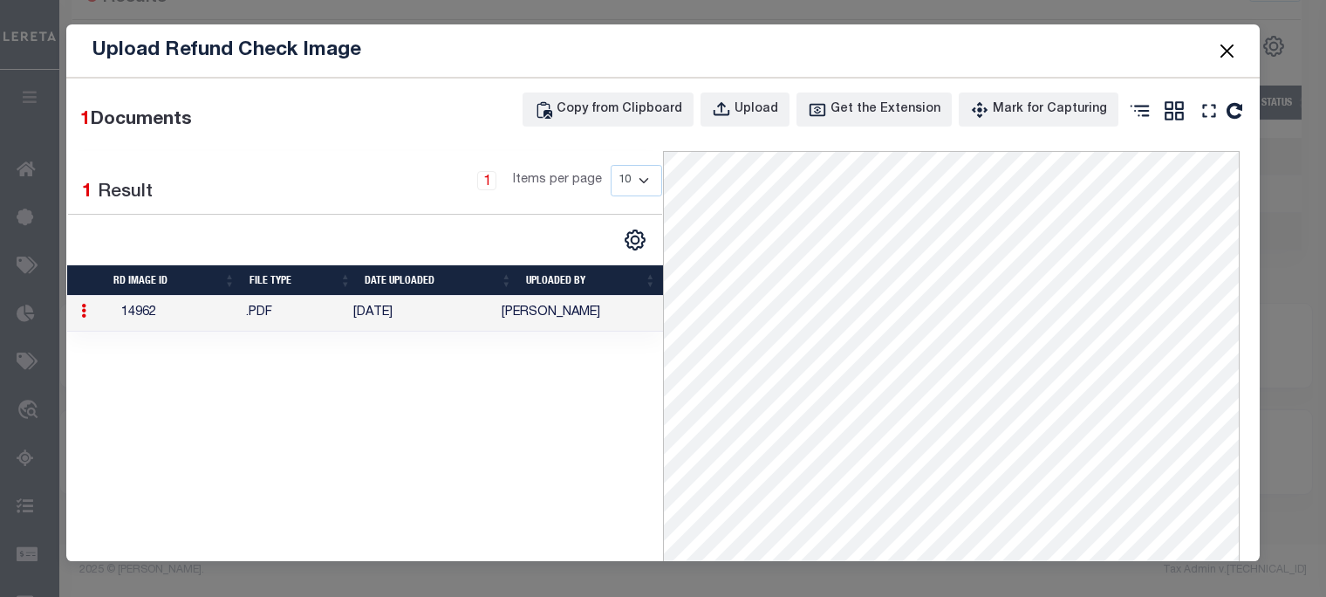
click at [1232, 43] on button "Close" at bounding box center [1227, 50] width 23 height 23
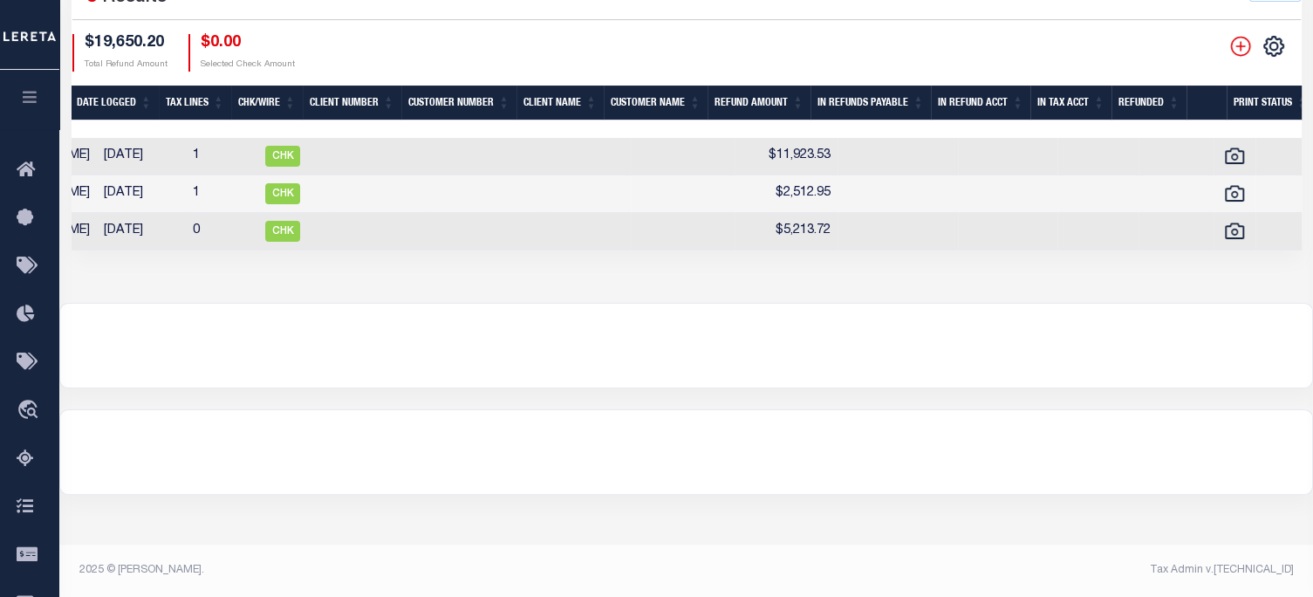
scroll to position [0, 0]
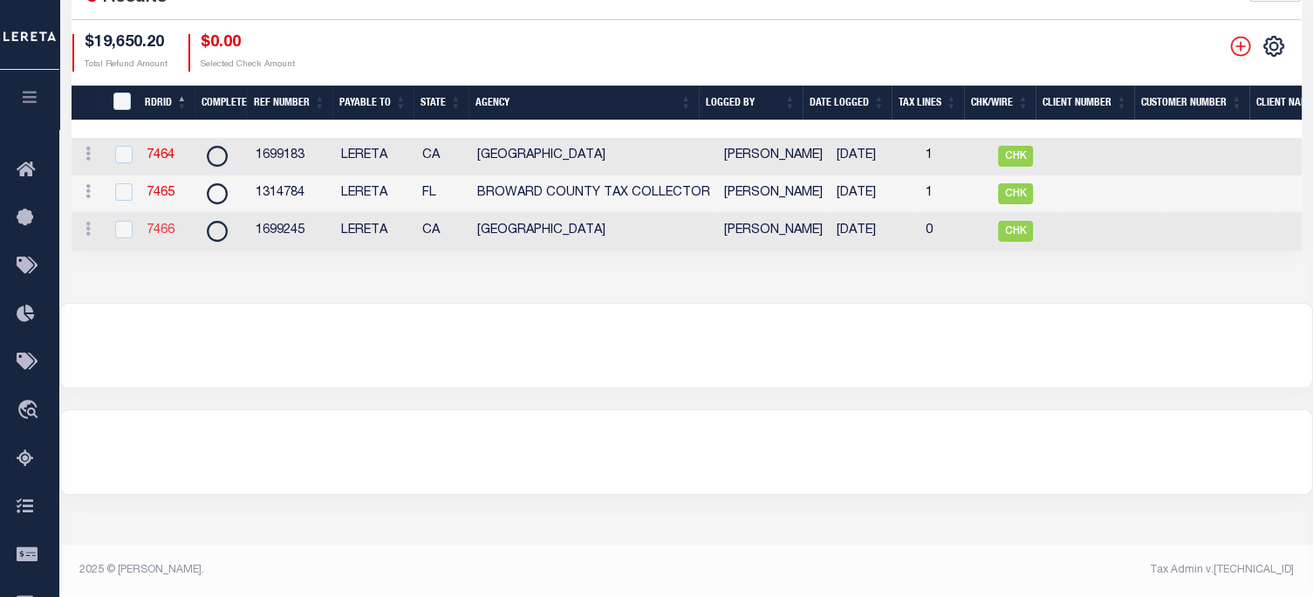
click at [165, 230] on link "7466" at bounding box center [161, 230] width 28 height 12
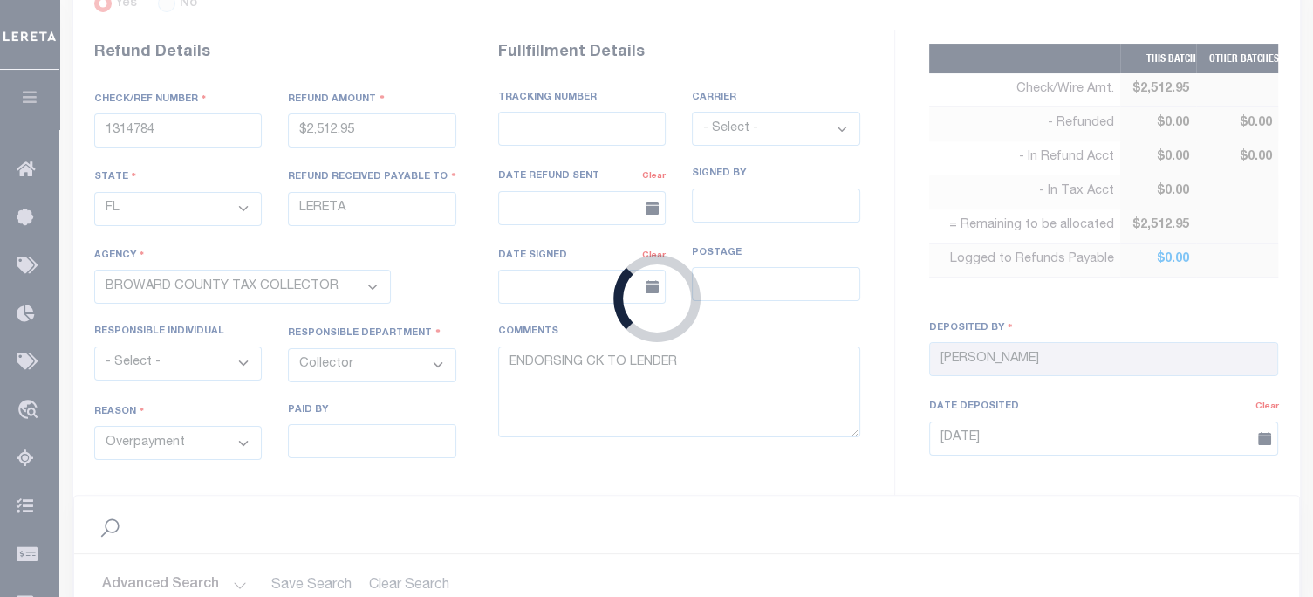
type input "1699245"
type input "$5,213.72"
select select "CA"
select select
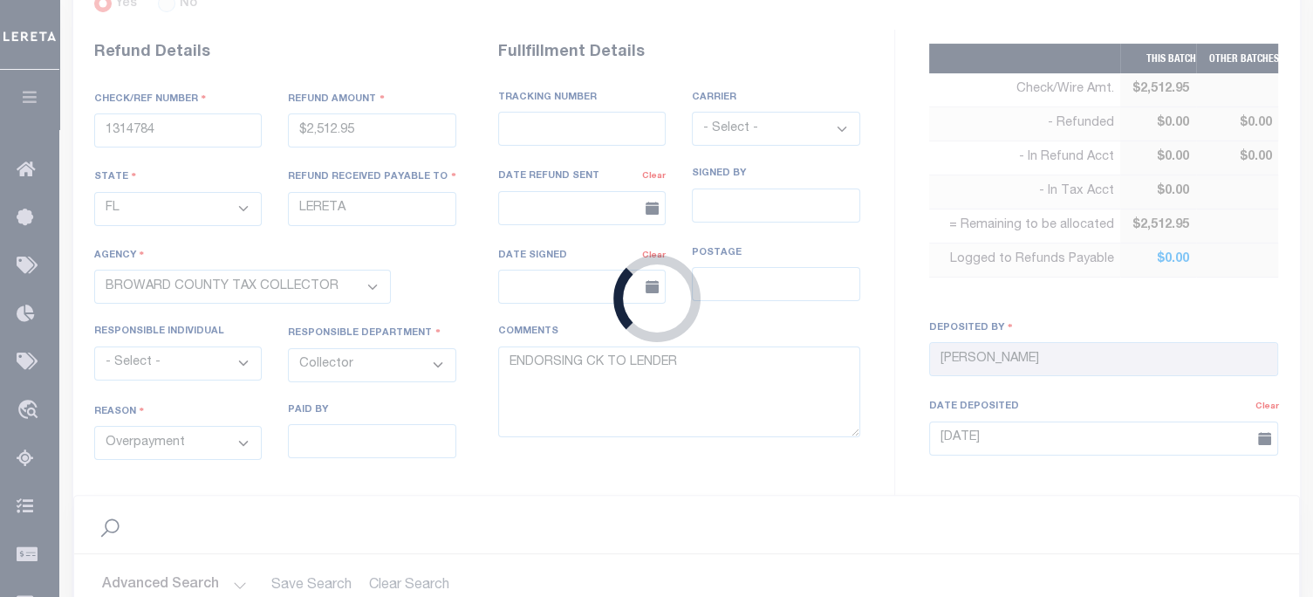
select select
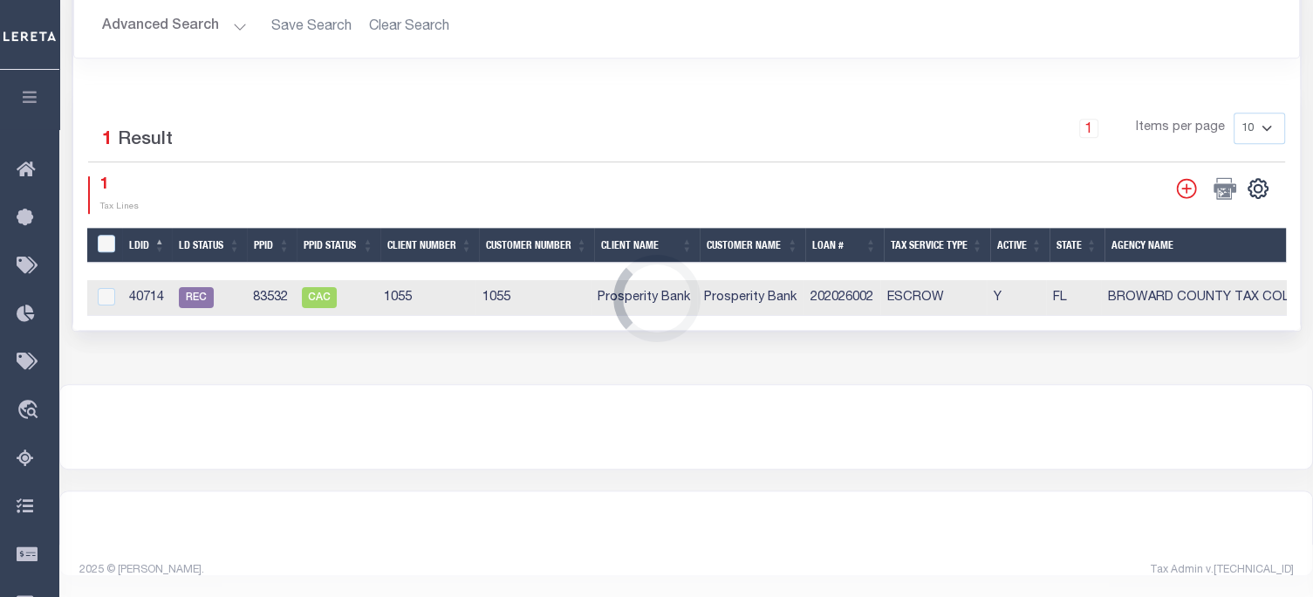
select select "605900000"
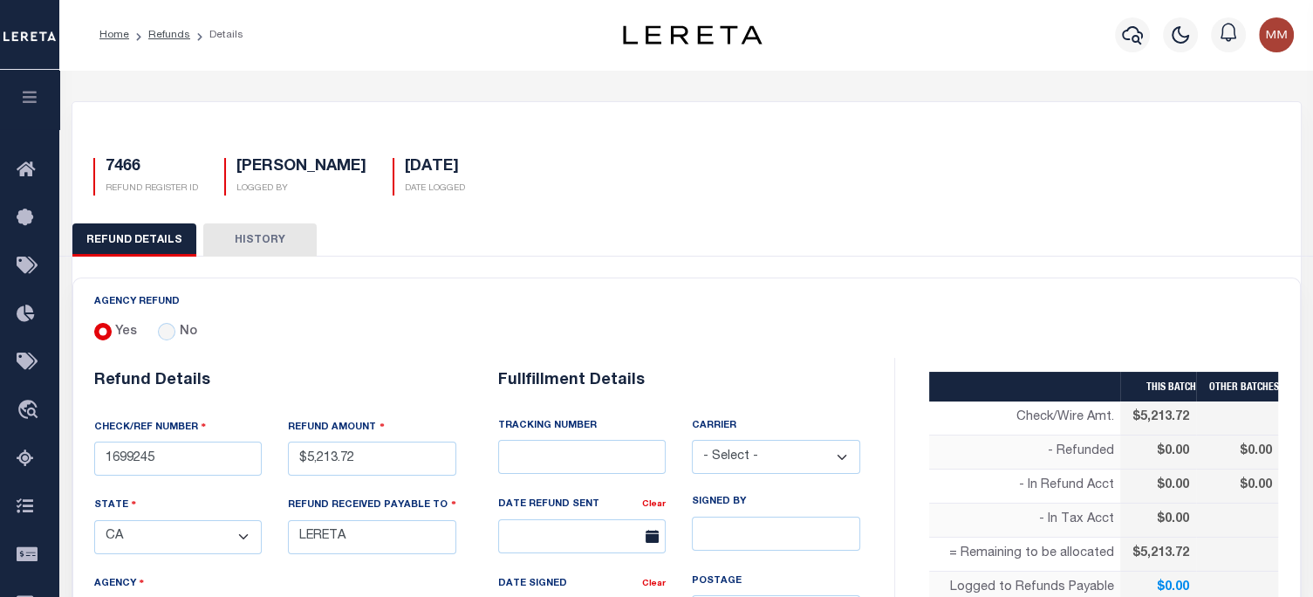
scroll to position [436, 0]
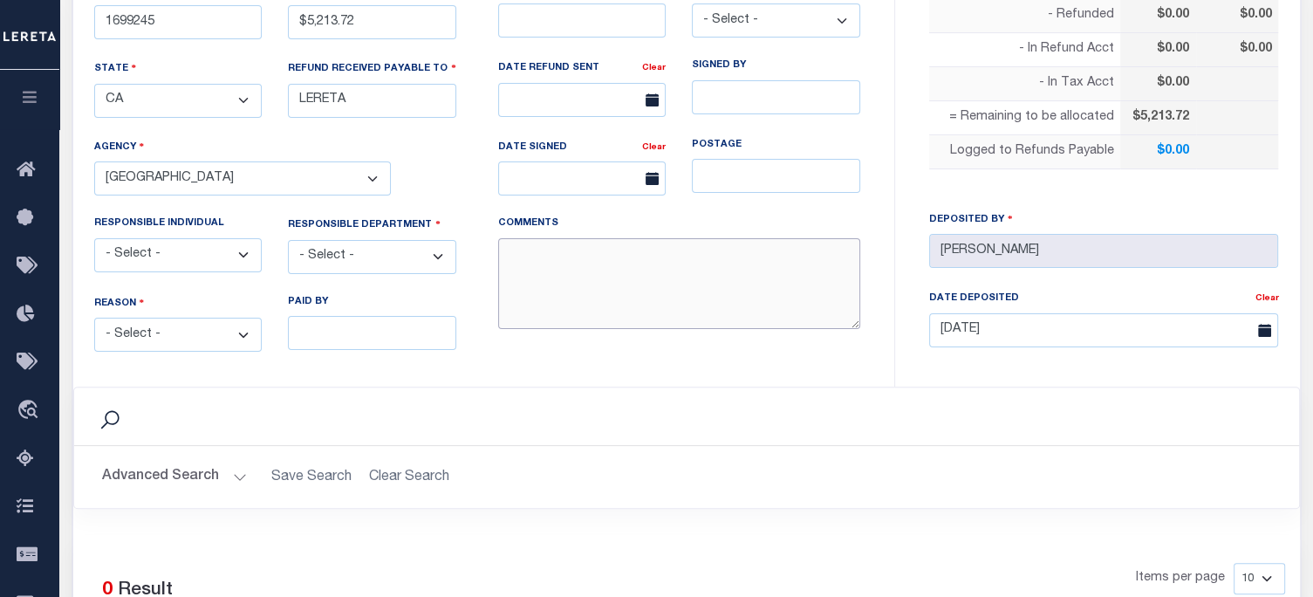
click at [527, 270] on textarea "COMMENTS" at bounding box center [679, 284] width 362 height 92
type textarea "DEPOSITING CK TODAY"
drag, startPoint x: 159, startPoint y: 329, endPoint x: 179, endPoint y: 328, distance: 20.1
click at [159, 329] on select "- Select - Change In Value Discount Applied Duplicate Payment Exemption Applied…" at bounding box center [178, 335] width 168 height 34
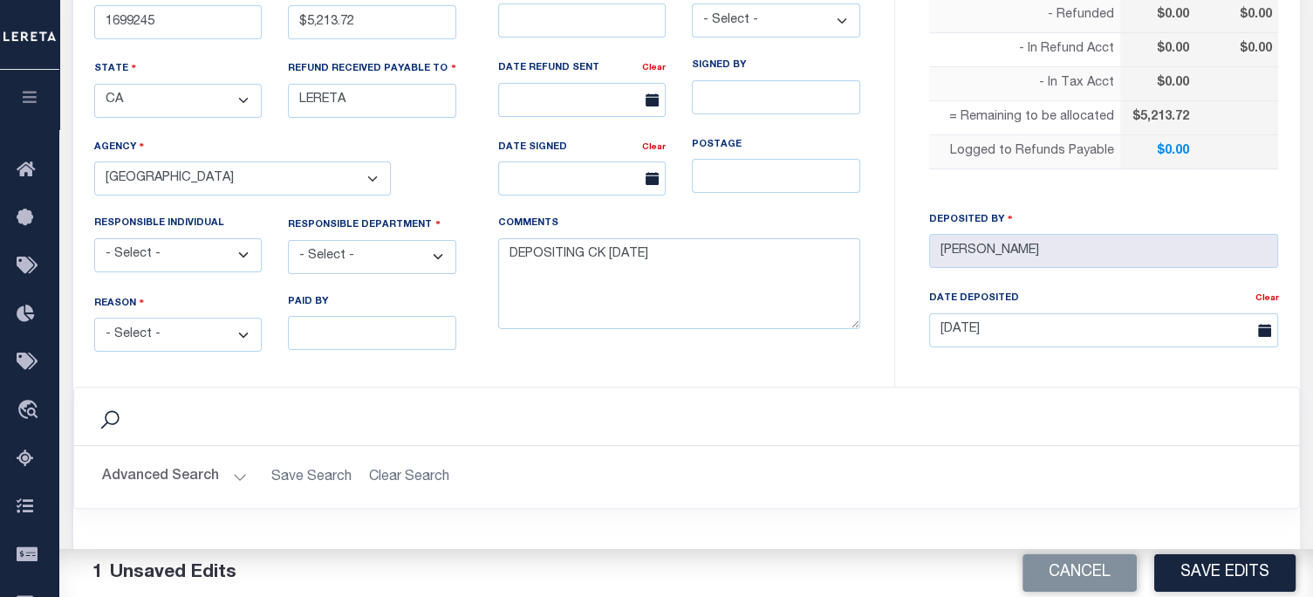
select select "OVP"
click at [94, 318] on select "- Select - Change In Value Discount Applied Duplicate Payment Exemption Applied…" at bounding box center [178, 335] width 168 height 34
click at [391, 245] on select "- Select - 3rd Party Accounting AI Collector Customer Customer Service FactR JA…" at bounding box center [372, 257] width 168 height 34
select select "COL"
click at [288, 240] on select "- Select - 3rd Party Accounting AI Collector Customer Customer Service FactR JA…" at bounding box center [372, 257] width 168 height 34
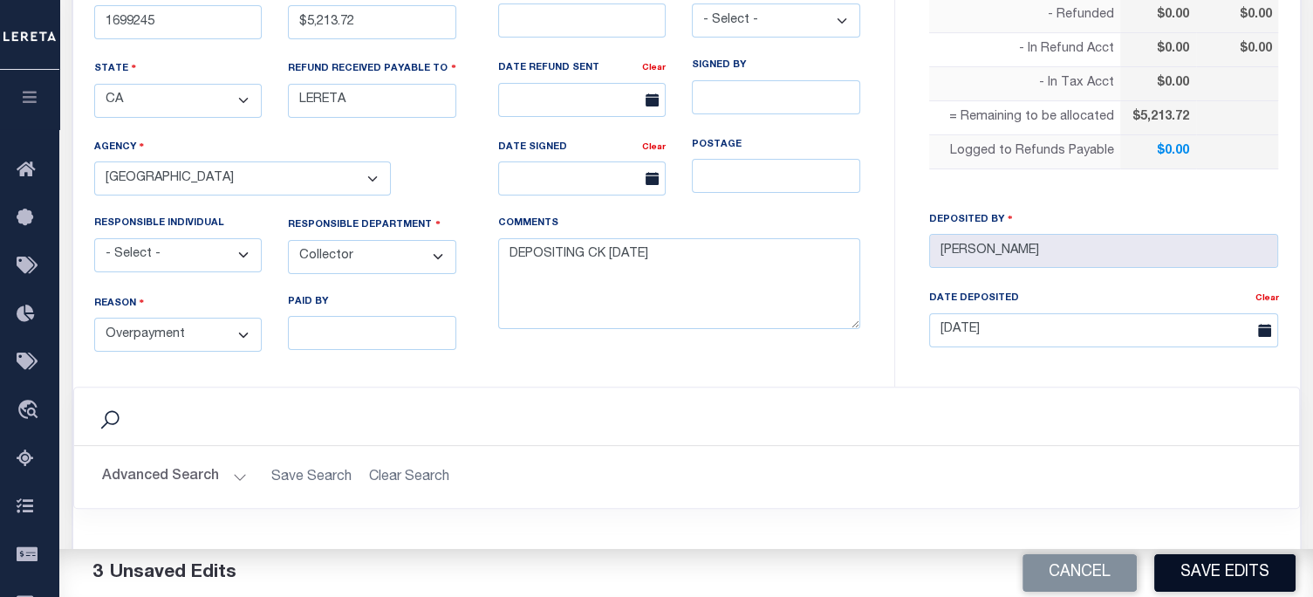
click at [1211, 569] on button "Save Edits" at bounding box center [1224, 573] width 141 height 38
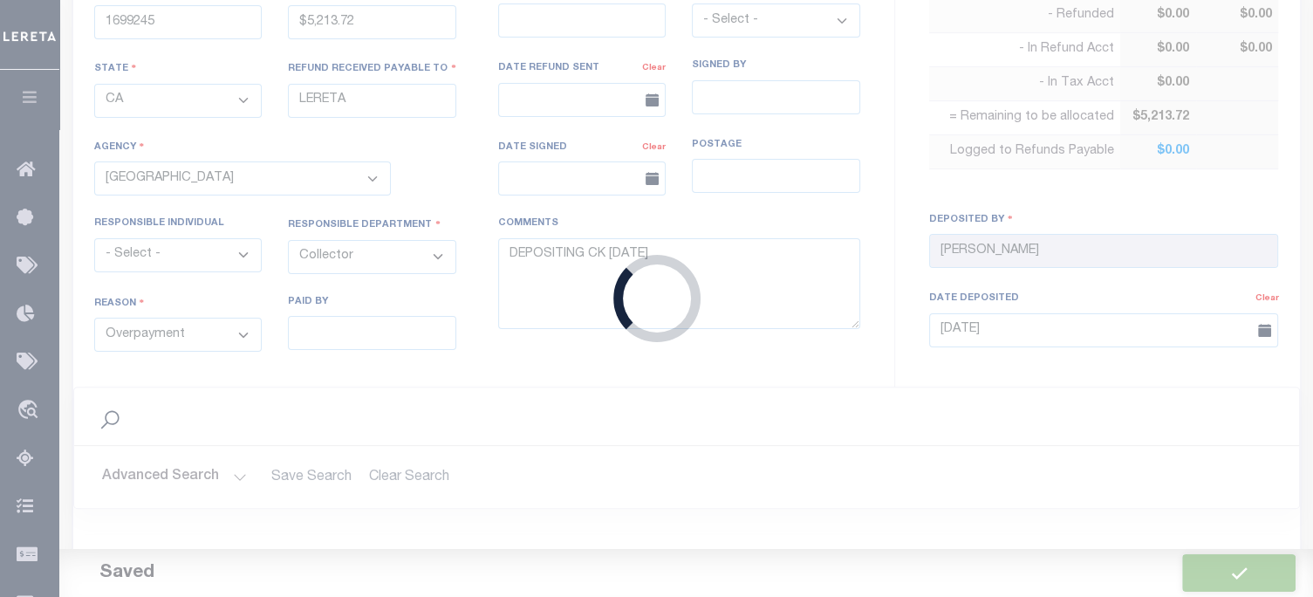
type input "$5,213.72"
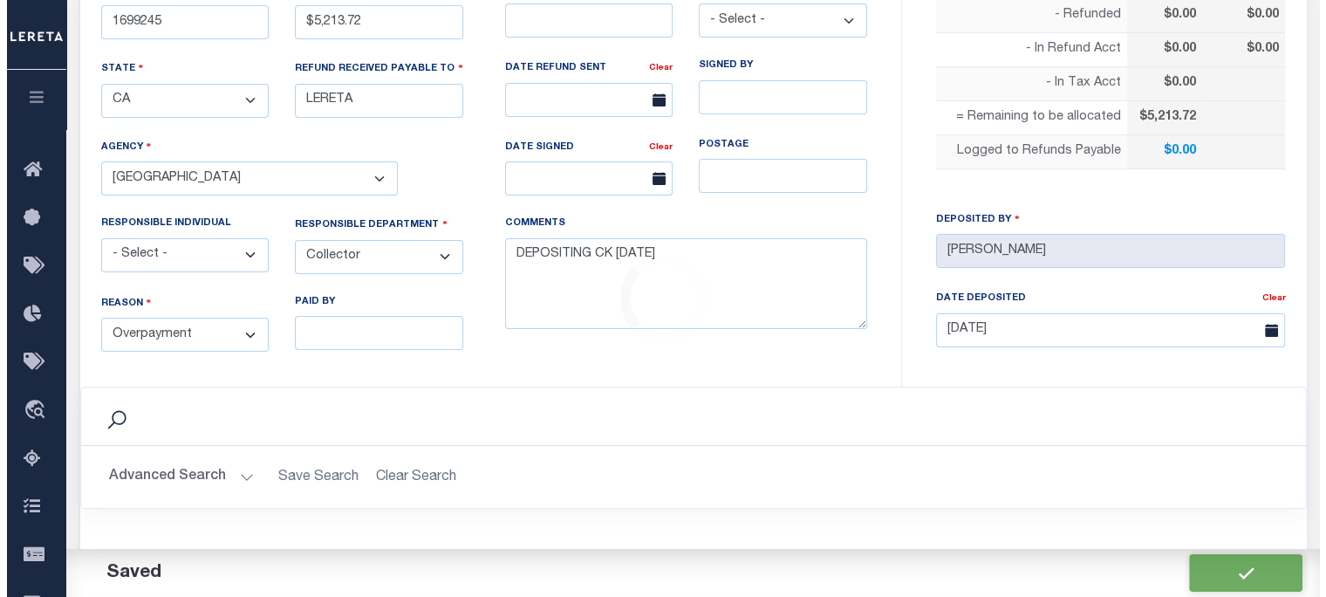
scroll to position [785, 0]
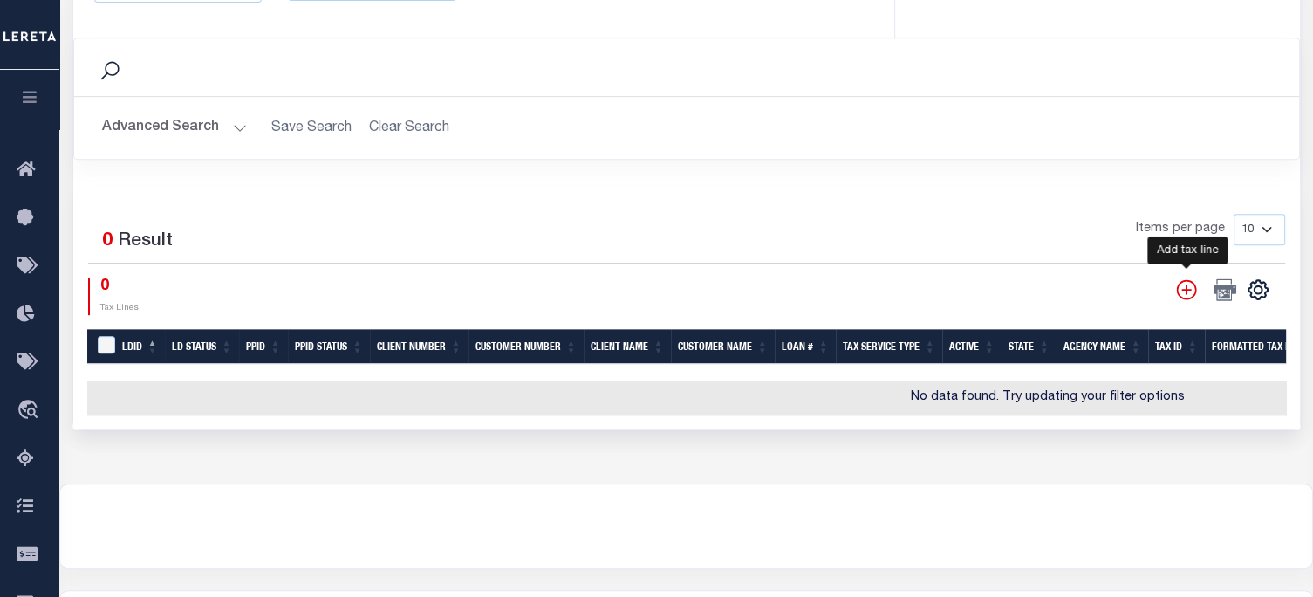
click at [1190, 284] on icon "" at bounding box center [1186, 289] width 20 height 20
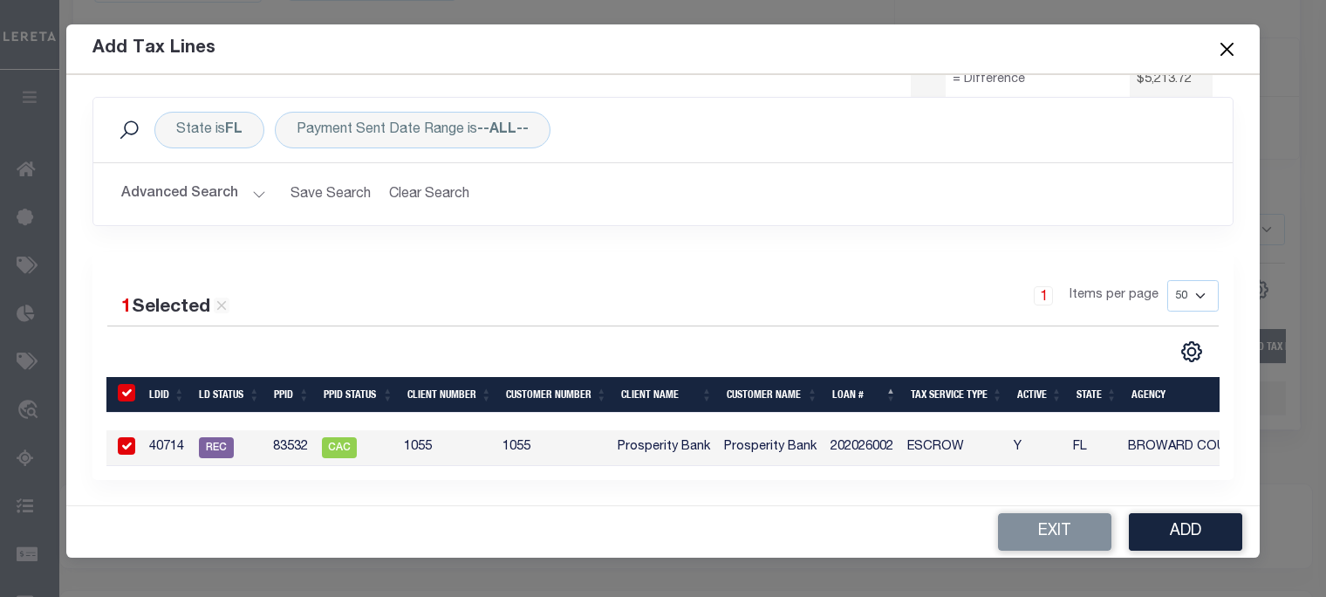
scroll to position [0, 0]
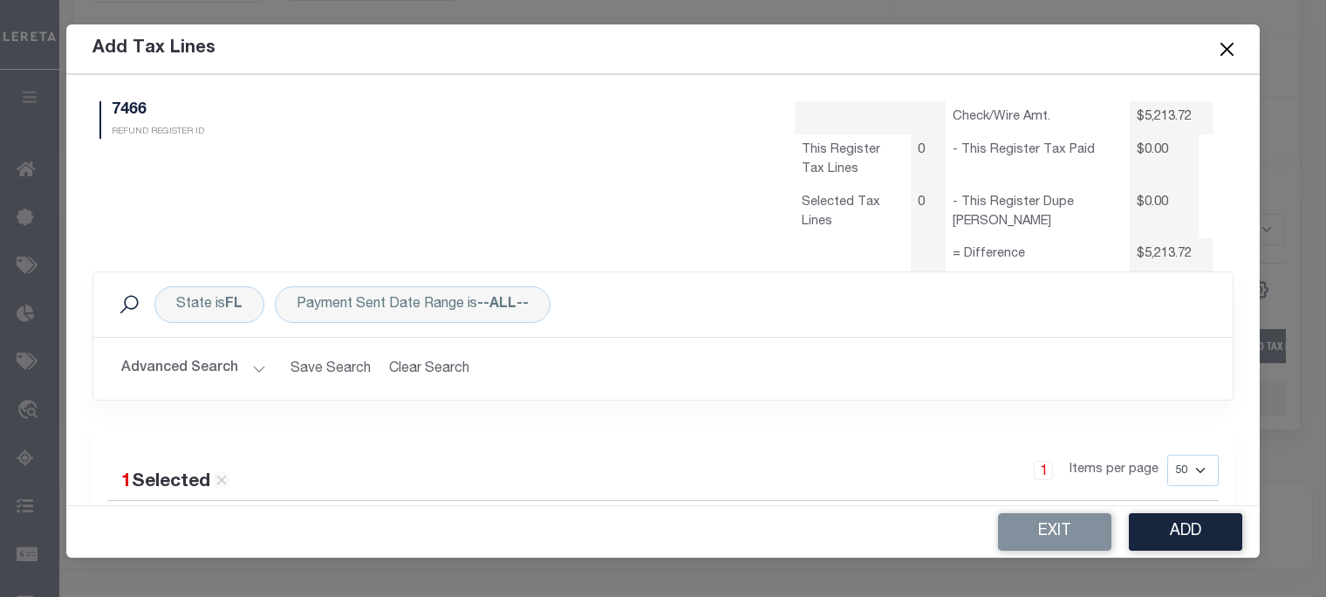
select select "50"
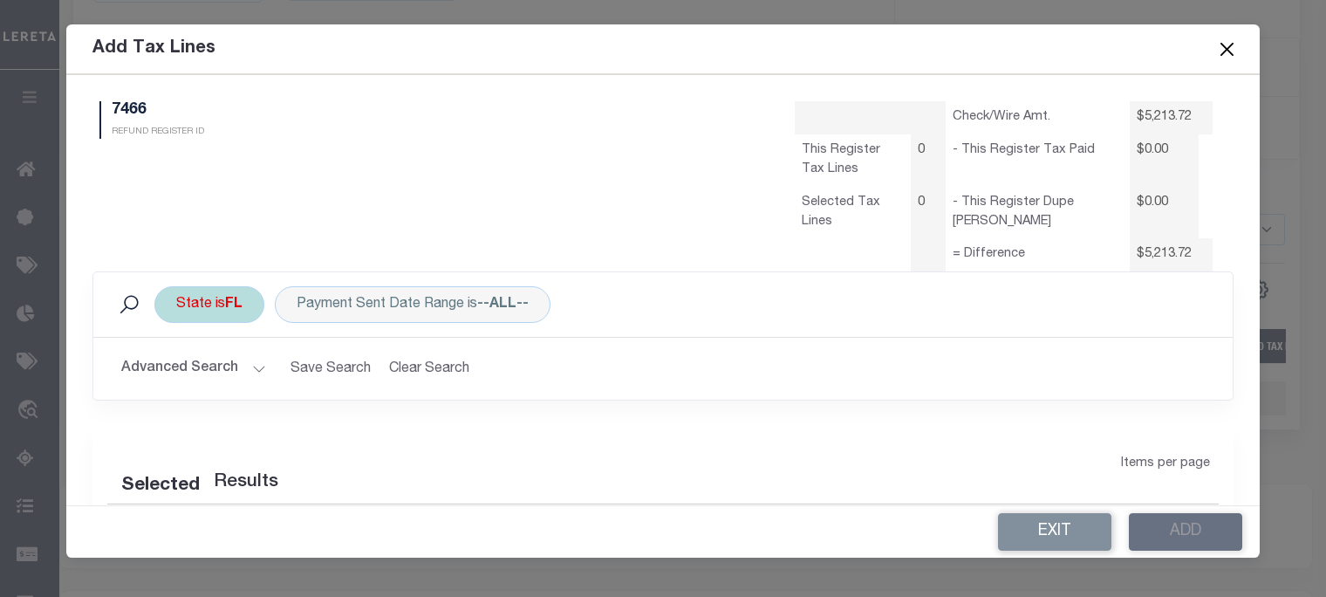
select select "50"
click at [218, 309] on div "State is FL" at bounding box center [209, 304] width 110 height 37
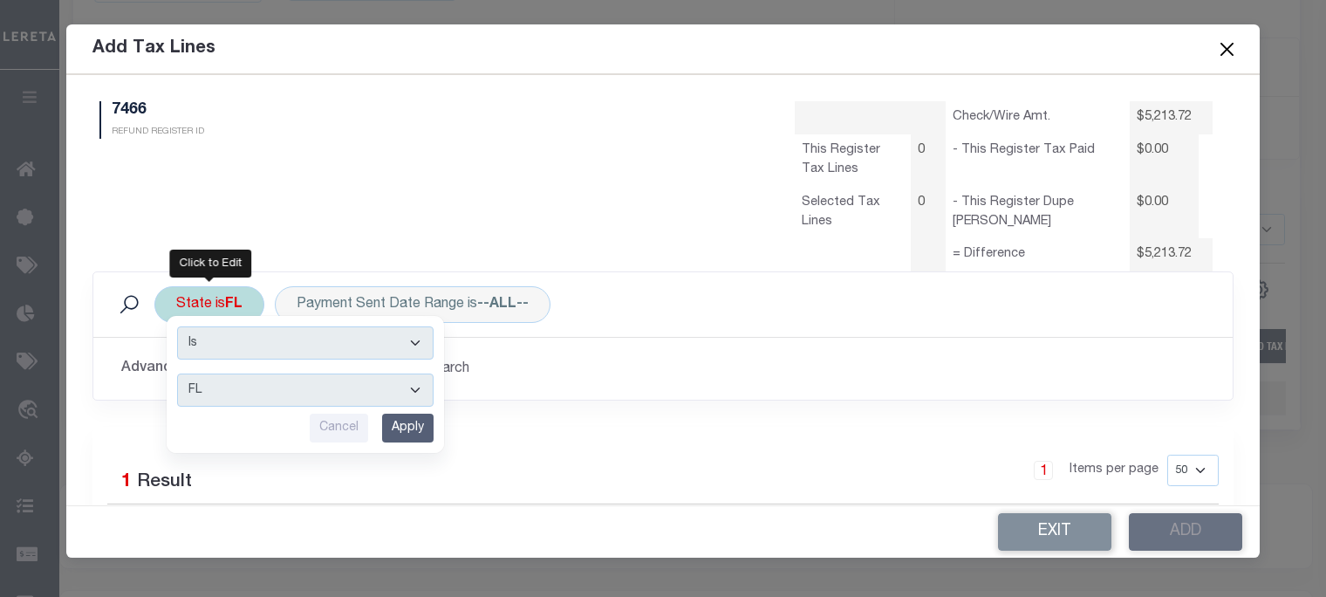
drag, startPoint x: 209, startPoint y: 393, endPoint x: 211, endPoint y: 378, distance: 14.9
click at [209, 393] on select "AK AL AR AZ CA CO CT DC DE FL GA GU HI IA ID IL IN KS KY LA MA MD ME MI MN MO M…" at bounding box center [305, 389] width 256 height 33
select select "CA"
click at [177, 373] on select "AK AL AR AZ CA CO CT DC DE FL GA GU HI IA ID IL IN KS KY LA MA MD ME MI MN MO M…" at bounding box center [305, 389] width 256 height 33
click at [432, 431] on input "Apply" at bounding box center [407, 428] width 51 height 29
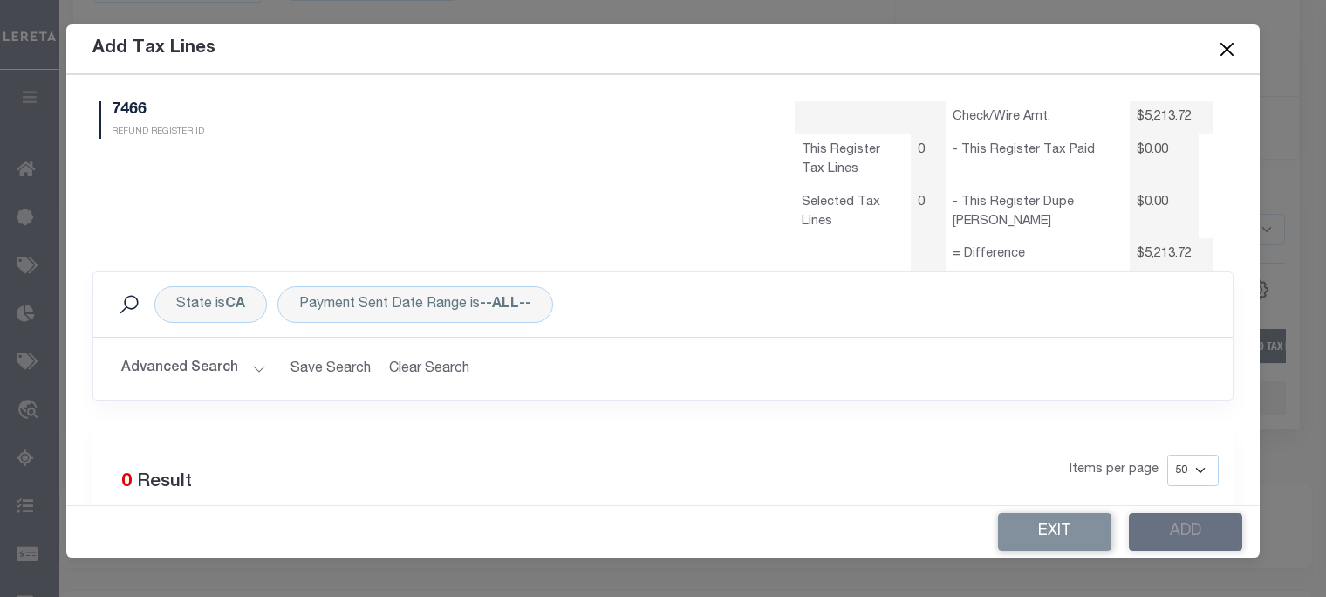
click at [241, 368] on button "Advanced Search" at bounding box center [193, 369] width 145 height 34
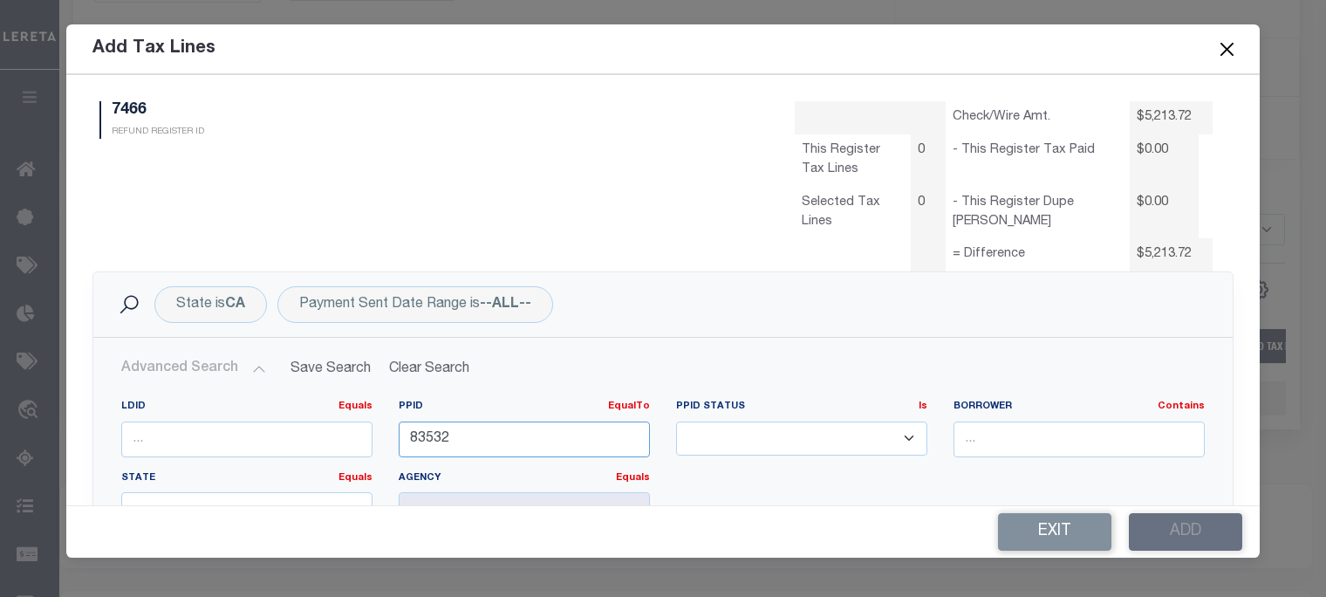
drag, startPoint x: 502, startPoint y: 452, endPoint x: 16, endPoint y: 472, distance: 486.3
click at [100, 465] on div "LDID Equals Equals Is Not Equal To Is Greater Than Is Less Than PPID EqualTo Eq…" at bounding box center [663, 479] width 1138 height 187
type input "85282"
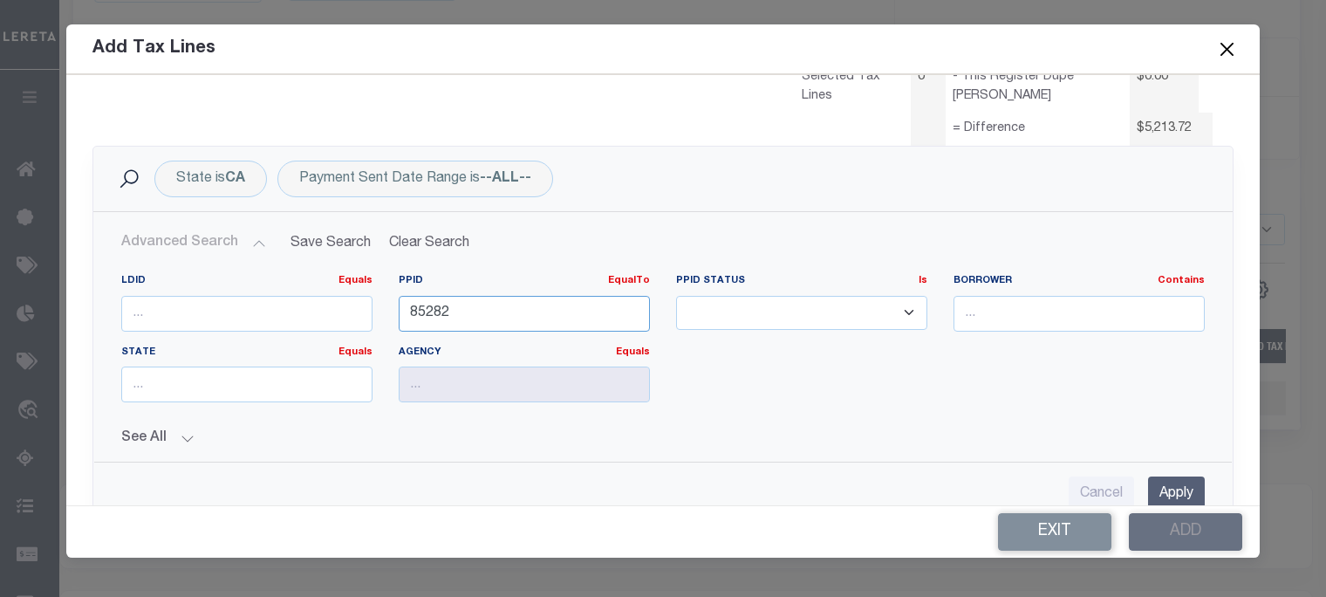
scroll to position [174, 0]
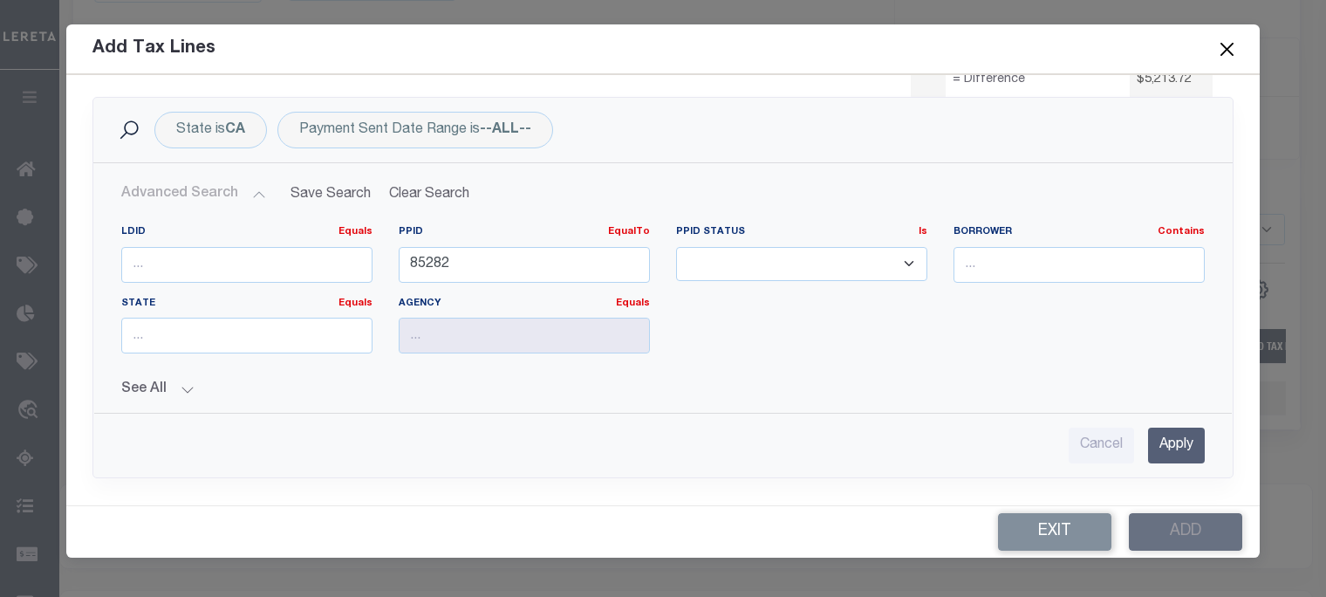
click at [1162, 438] on input "Apply" at bounding box center [1176, 445] width 57 height 36
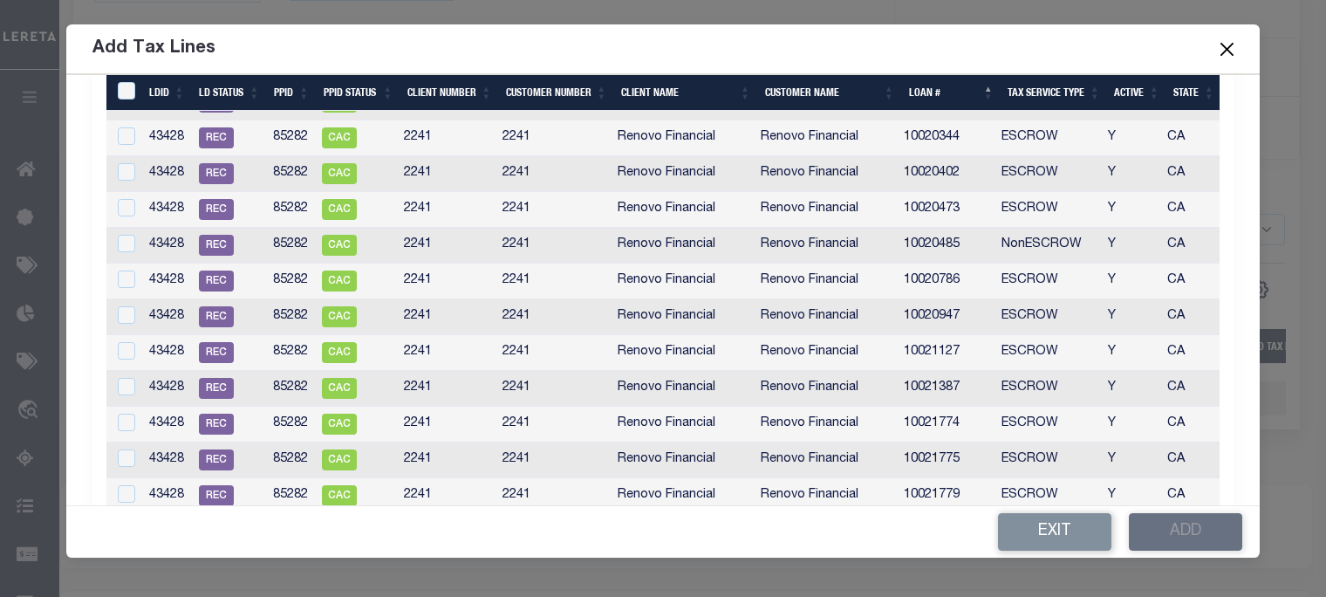
scroll to position [87, 0]
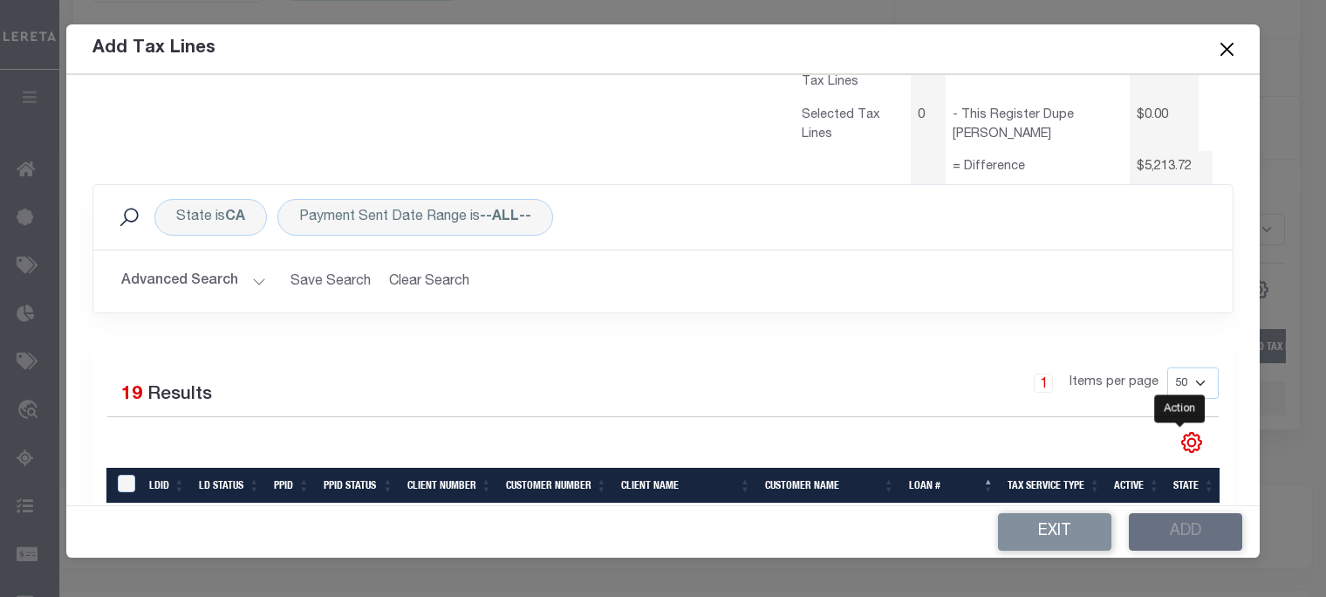
click at [1182, 444] on icon "" at bounding box center [1191, 442] width 19 height 19
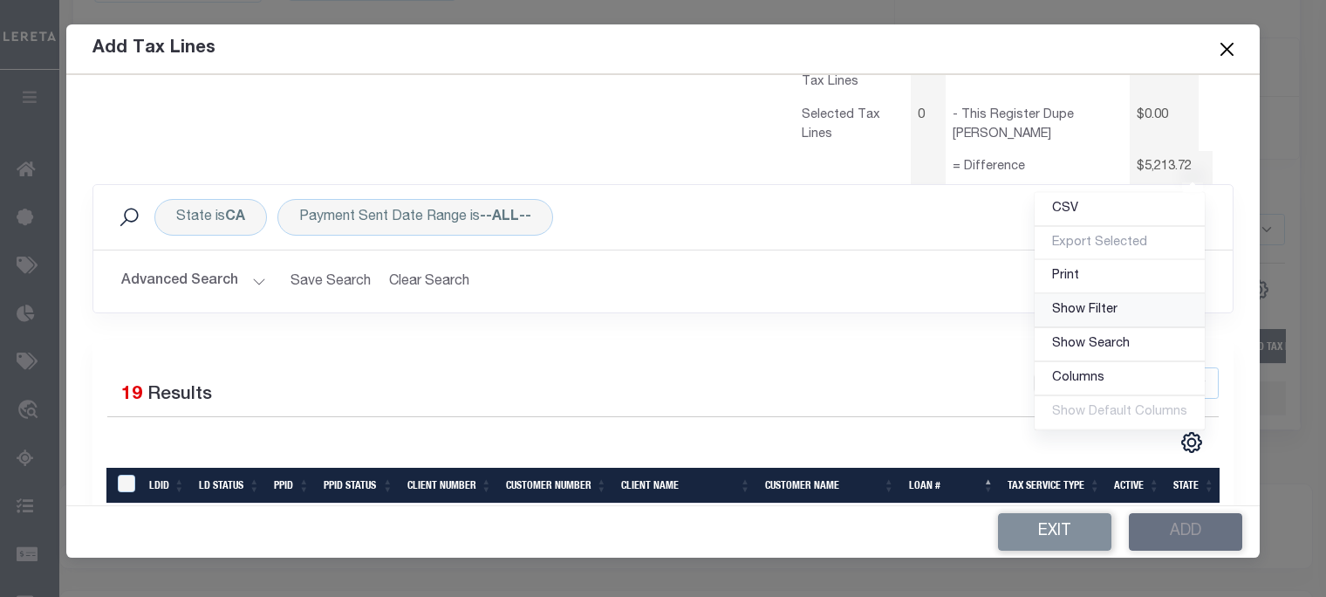
click at [1077, 311] on span "Show Filter" at bounding box center [1084, 310] width 65 height 12
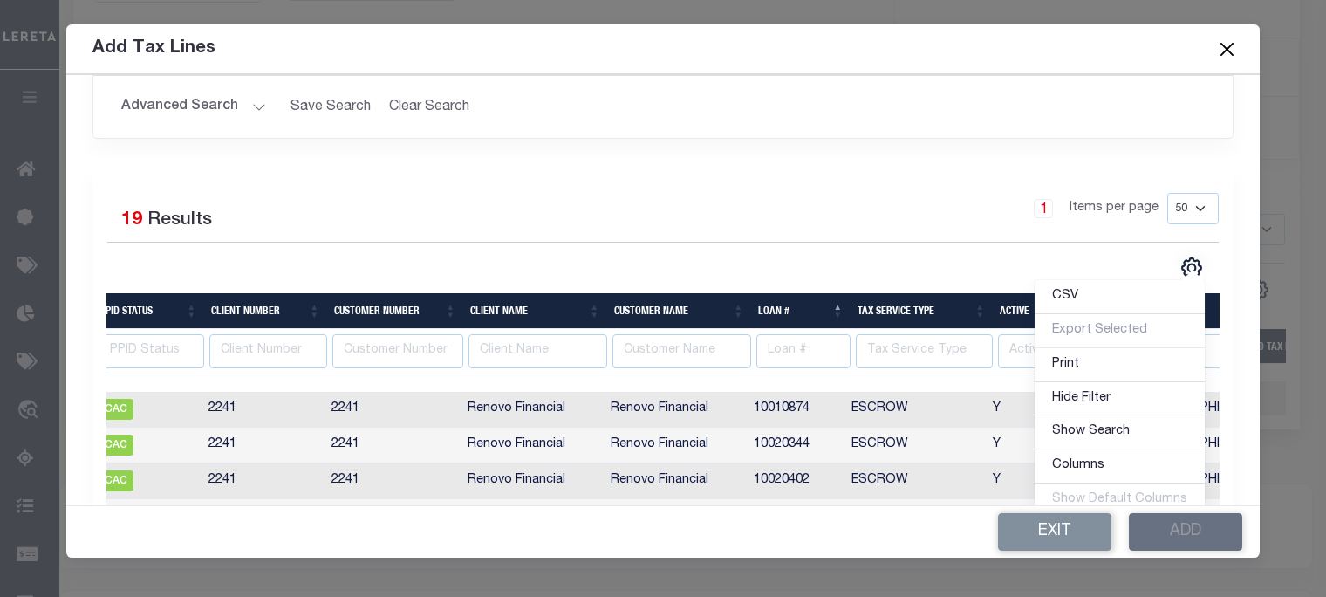
scroll to position [0, 290]
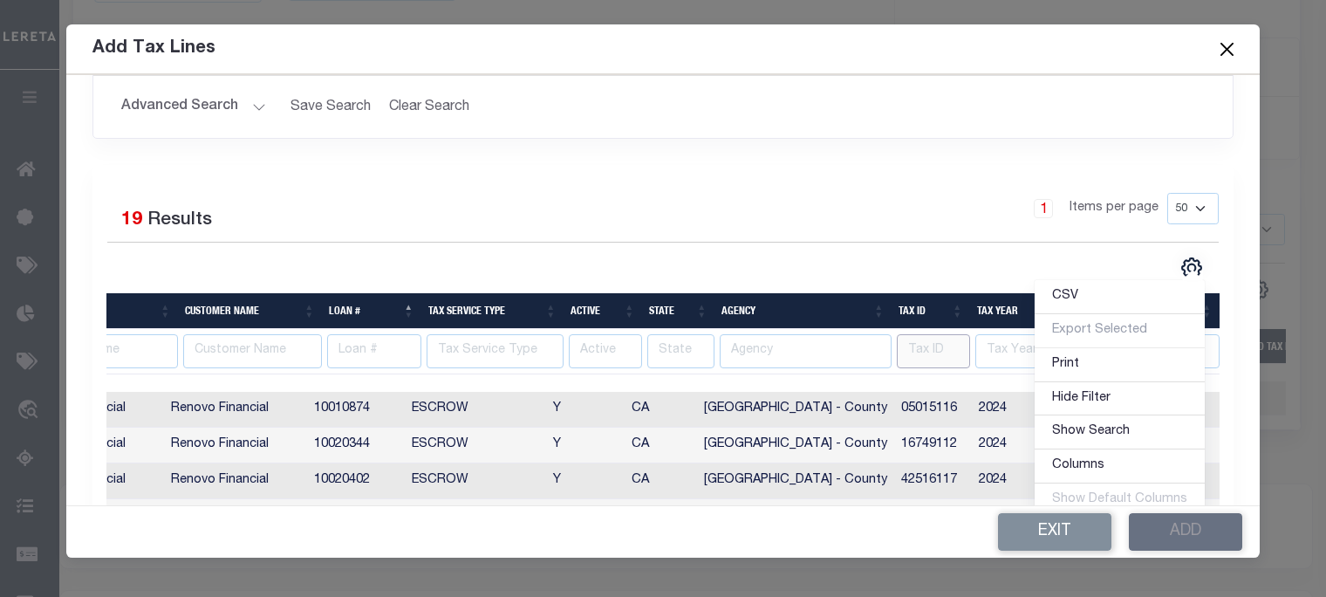
drag, startPoint x: 918, startPoint y: 351, endPoint x: 908, endPoint y: 354, distance: 10.2
click at [918, 351] on input "text" at bounding box center [933, 351] width 73 height 34
type input "69115111"
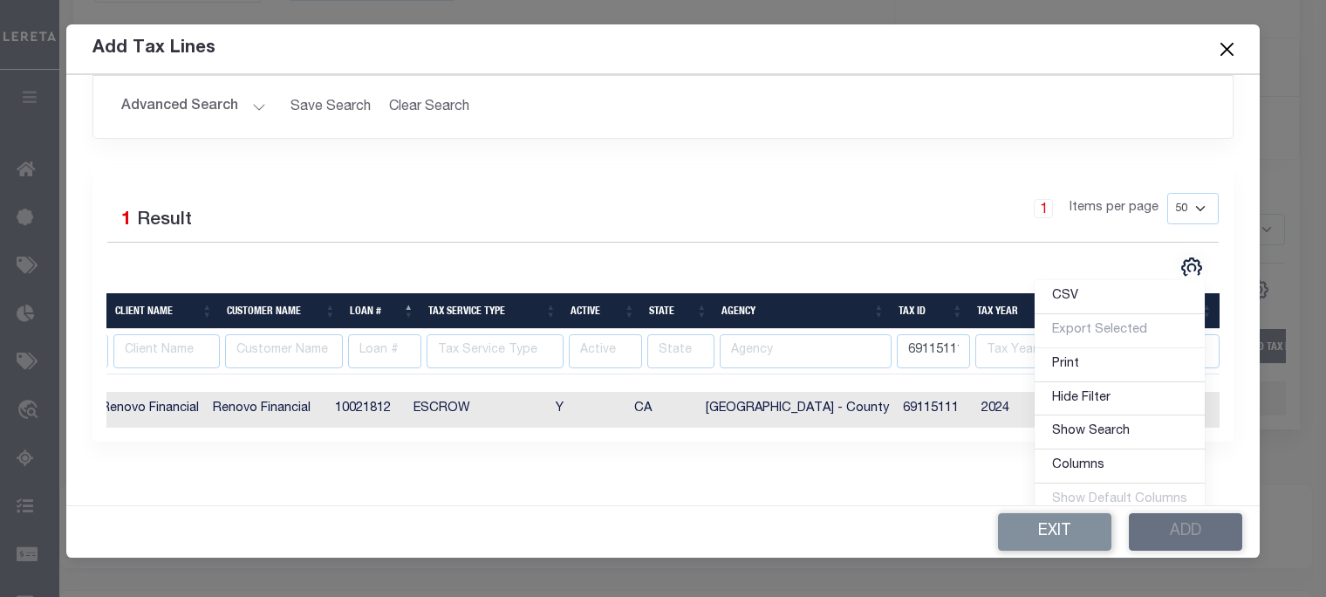
click at [904, 409] on td "69115111" at bounding box center [935, 410] width 79 height 36
checkbox input "true"
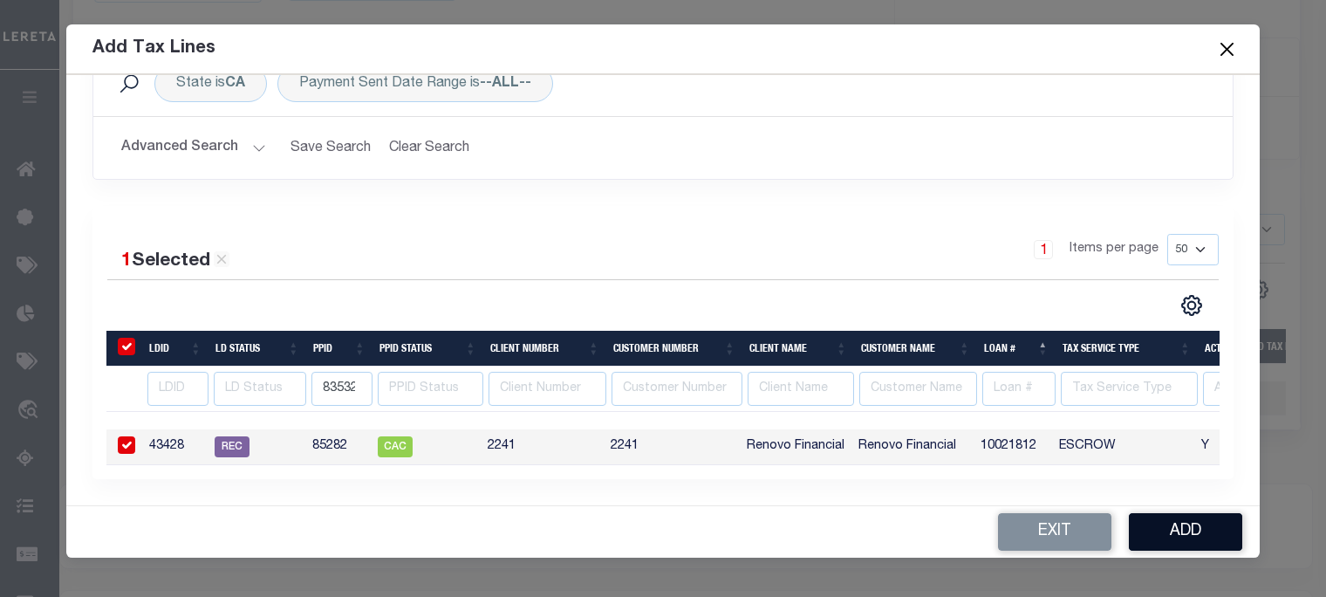
click at [1183, 530] on button "Add" at bounding box center [1185, 532] width 113 height 38
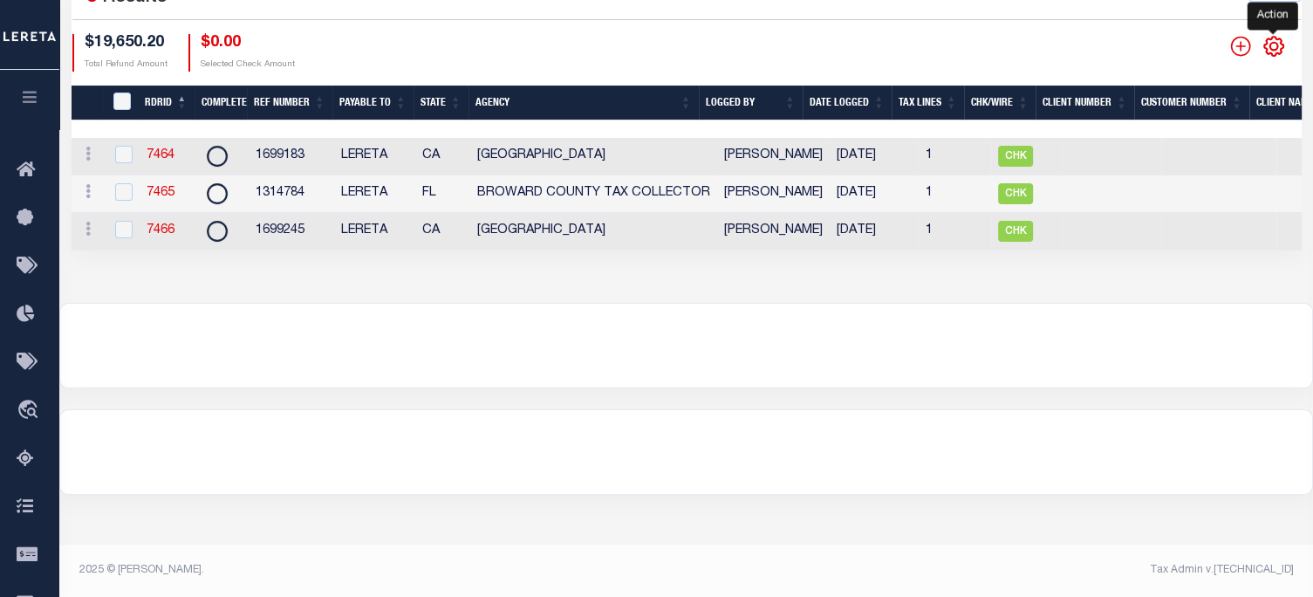
click at [1270, 44] on icon "" at bounding box center [1273, 46] width 8 height 8
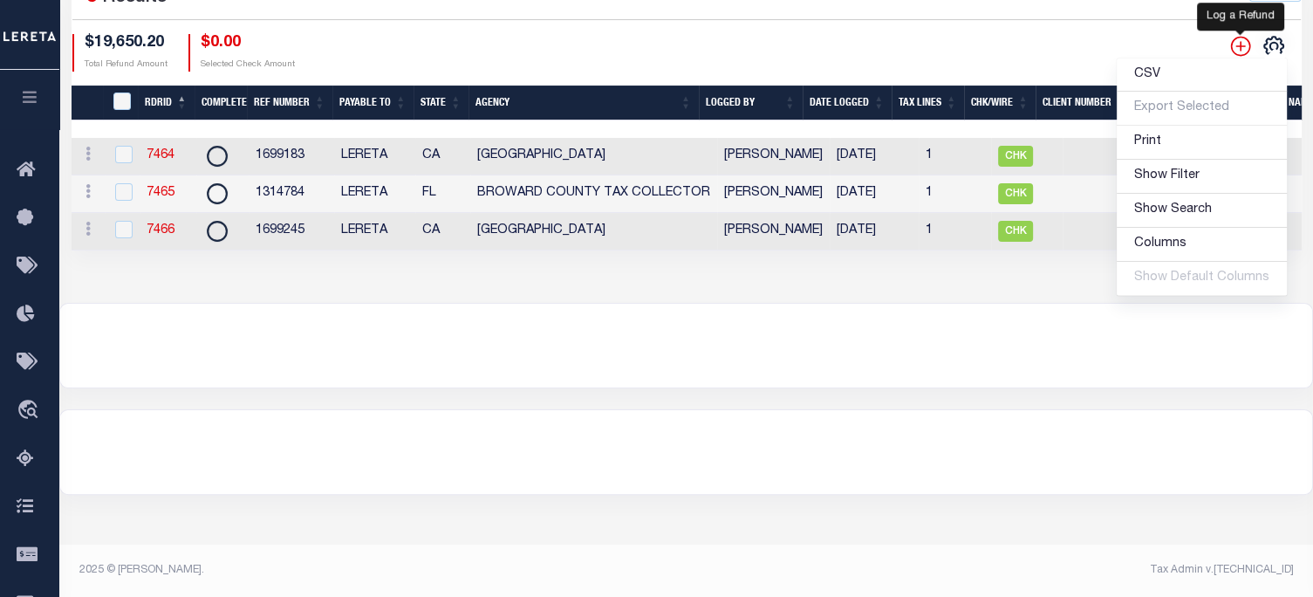
click at [1240, 46] on icon "" at bounding box center [1240, 46] width 20 height 20
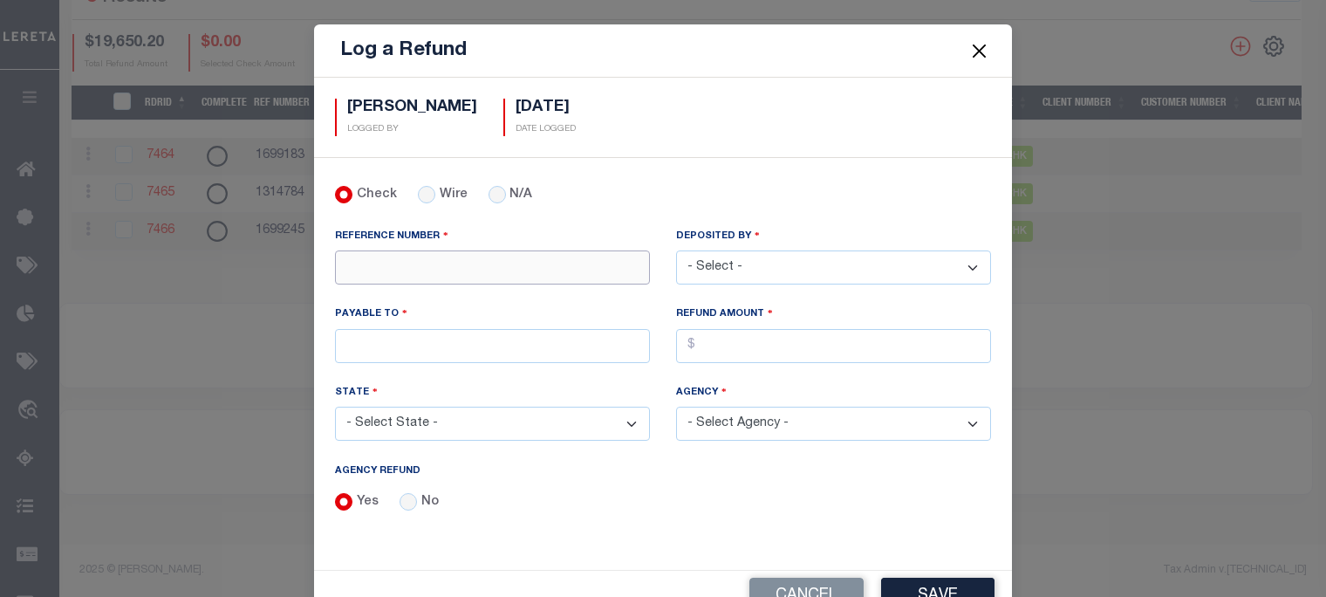
click at [436, 269] on input "REFERENCE NUMBER" at bounding box center [492, 267] width 315 height 34
type input "315607"
click at [819, 271] on select "- Select - Aakash Patel Abdul Muzain Adams, Pamela S Adhikary Rinki Agustin Fer…" at bounding box center [833, 267] width 315 height 34
select select "[PERSON_NAME]"
click at [676, 250] on select "- Select - Aakash Patel Abdul Muzain Adams, Pamela S Adhikary Rinki Agustin Fer…" at bounding box center [833, 267] width 315 height 34
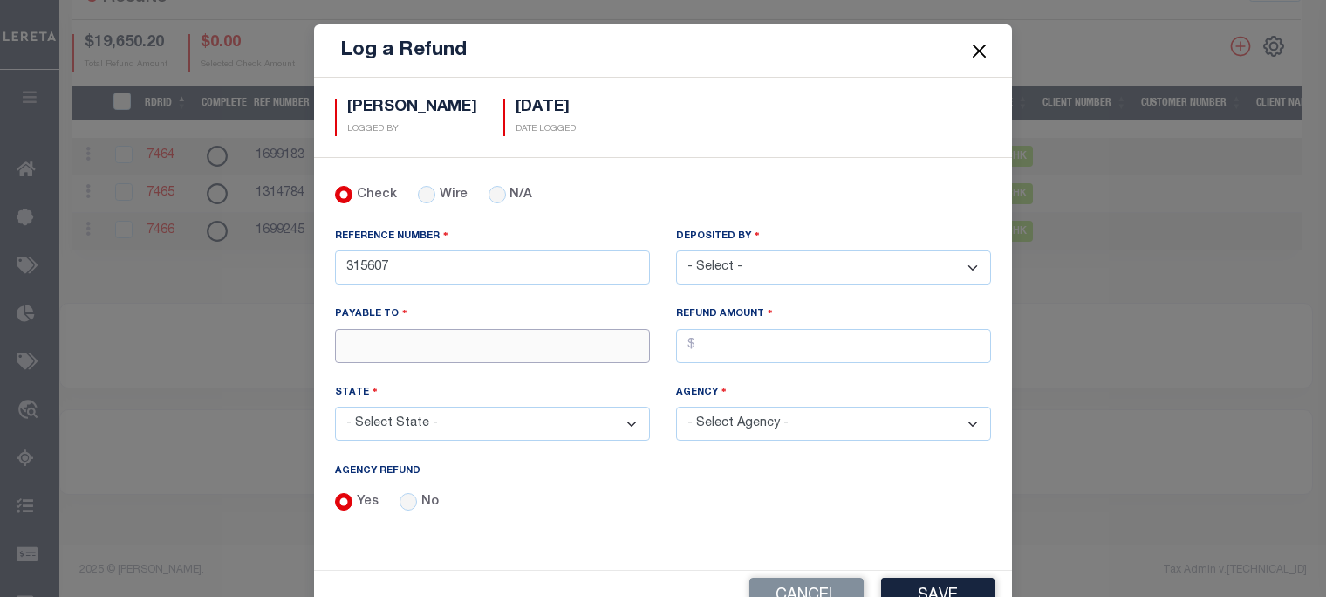
drag, startPoint x: 406, startPoint y: 344, endPoint x: 434, endPoint y: 358, distance: 32.0
click at [406, 344] on input "PAYABLE TO" at bounding box center [492, 346] width 315 height 34
type input "LERETA"
click at [716, 351] on input "AGENCY REFUND" at bounding box center [833, 346] width 315 height 34
type input "$"
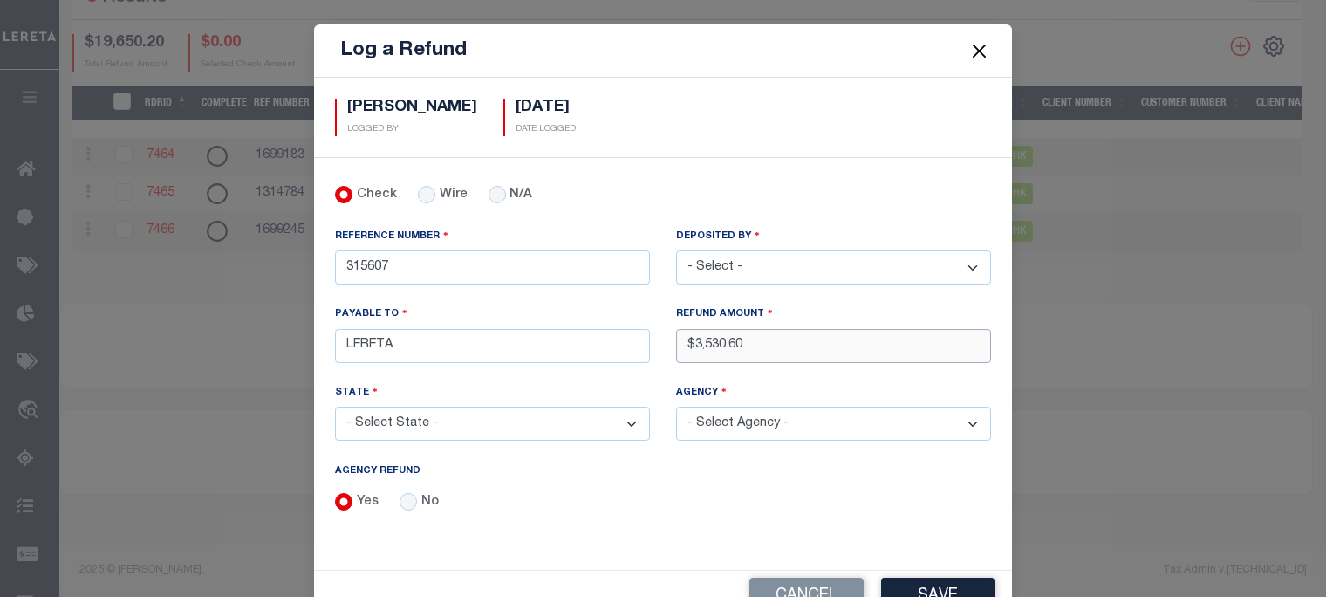
type input "$3,530.60"
click at [472, 420] on select "- Select State - AK AL AR AZ CA CO CT DC DE FL GA GU HI IA ID IL IN KS KY LA MA…" at bounding box center [492, 424] width 315 height 34
select select "MD"
click at [335, 407] on select "- Select State - AK AL AR AZ CA CO CT DC DE FL GA GU HI IA ID IL IN KS KY LA MA…" at bounding box center [492, 424] width 315 height 34
click at [760, 411] on select "- Select Agency - ABERDEEN CITY AG INVESTMENTS LLC ALLEGANY COUNTY Annapolis Ci…" at bounding box center [833, 424] width 315 height 34
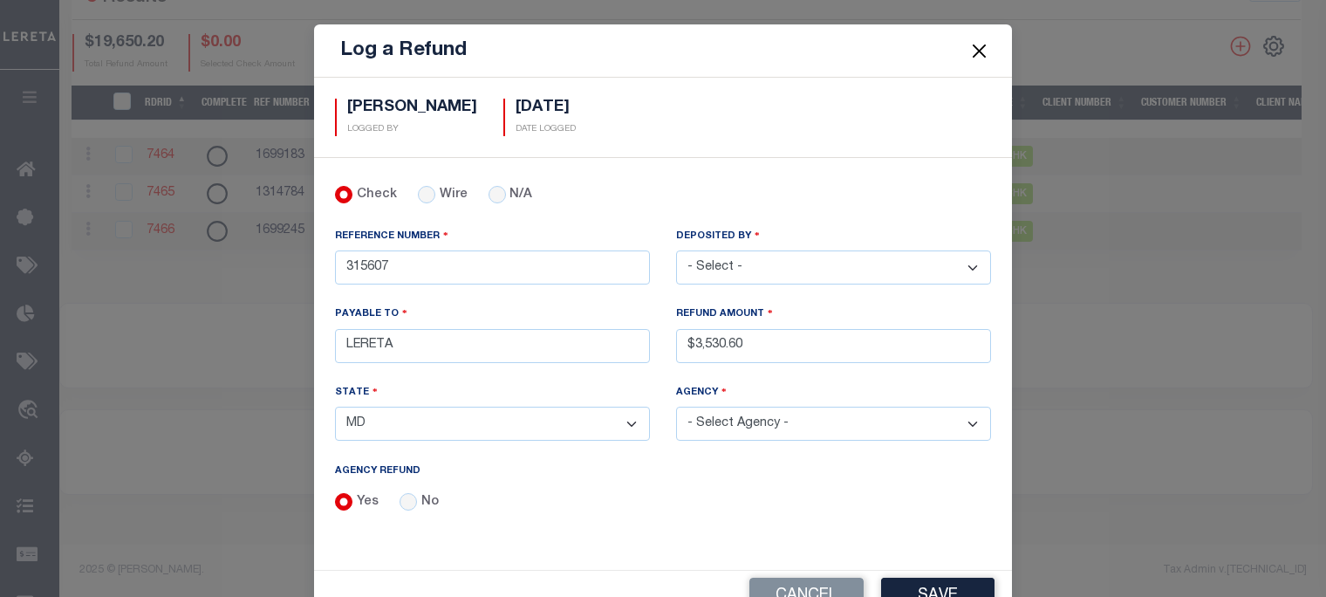
select select "2402100000"
click at [676, 407] on select "- Select Agency - ABERDEEN CITY AG INVESTMENTS LLC ALLEGANY COUNTY Annapolis Ci…" at bounding box center [833, 424] width 315 height 34
click at [946, 582] on button "Save" at bounding box center [937, 597] width 113 height 38
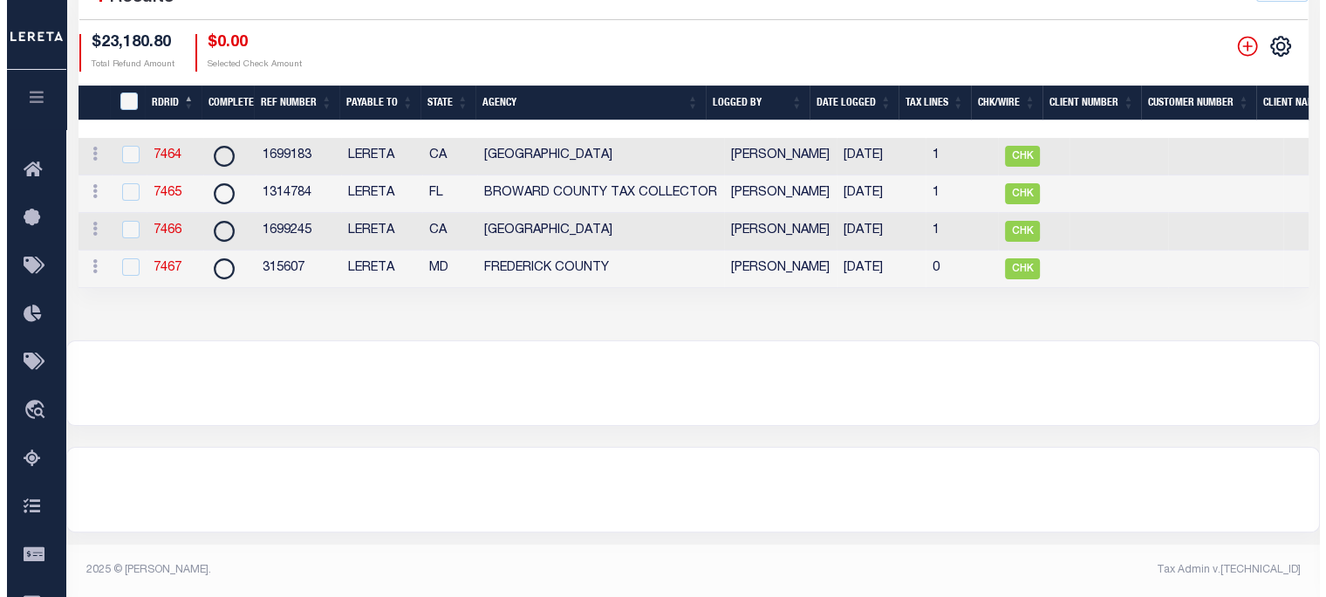
scroll to position [0, 747]
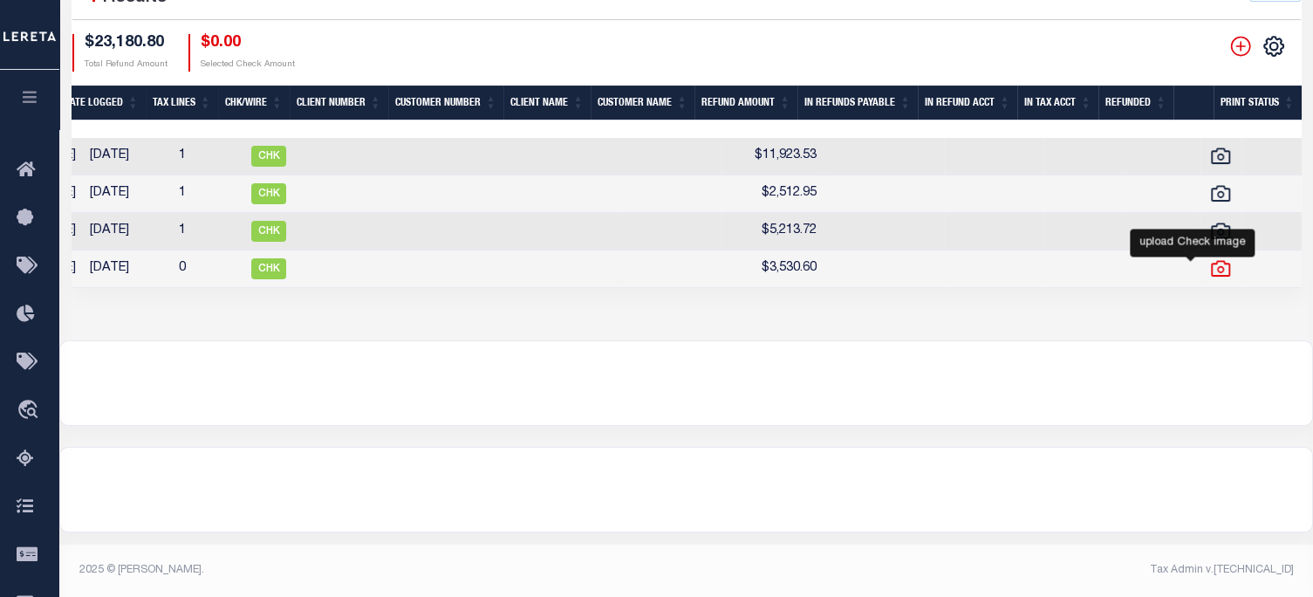
click at [1209, 277] on icon at bounding box center [1220, 268] width 23 height 23
checkbox input "true"
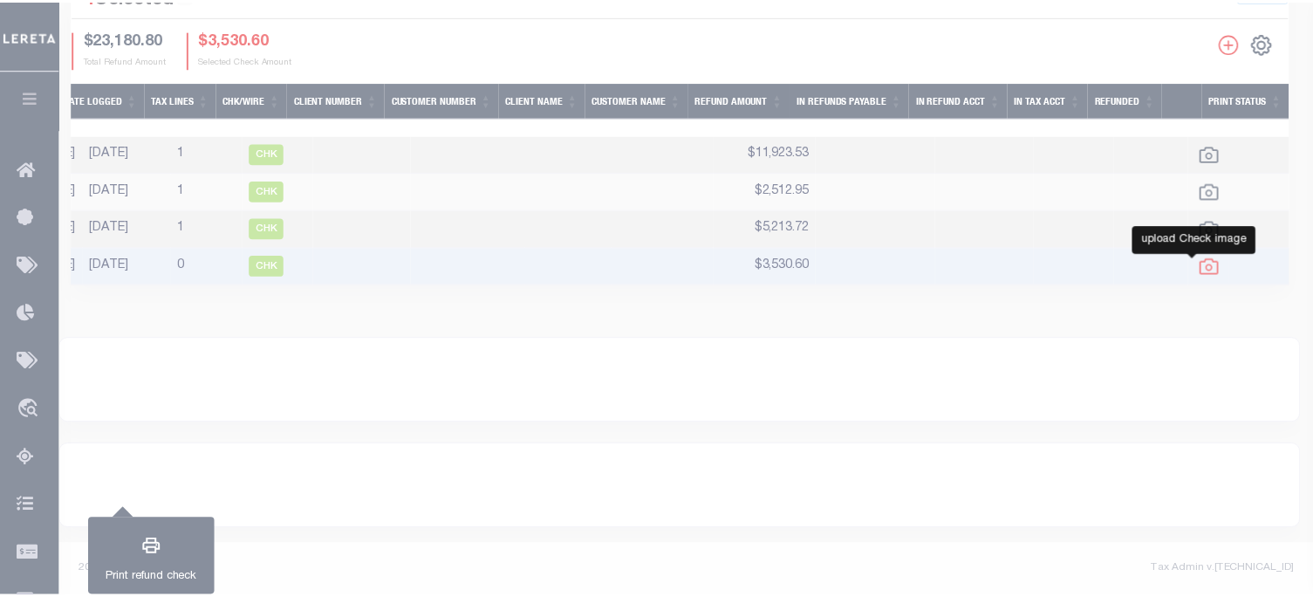
scroll to position [0, 733]
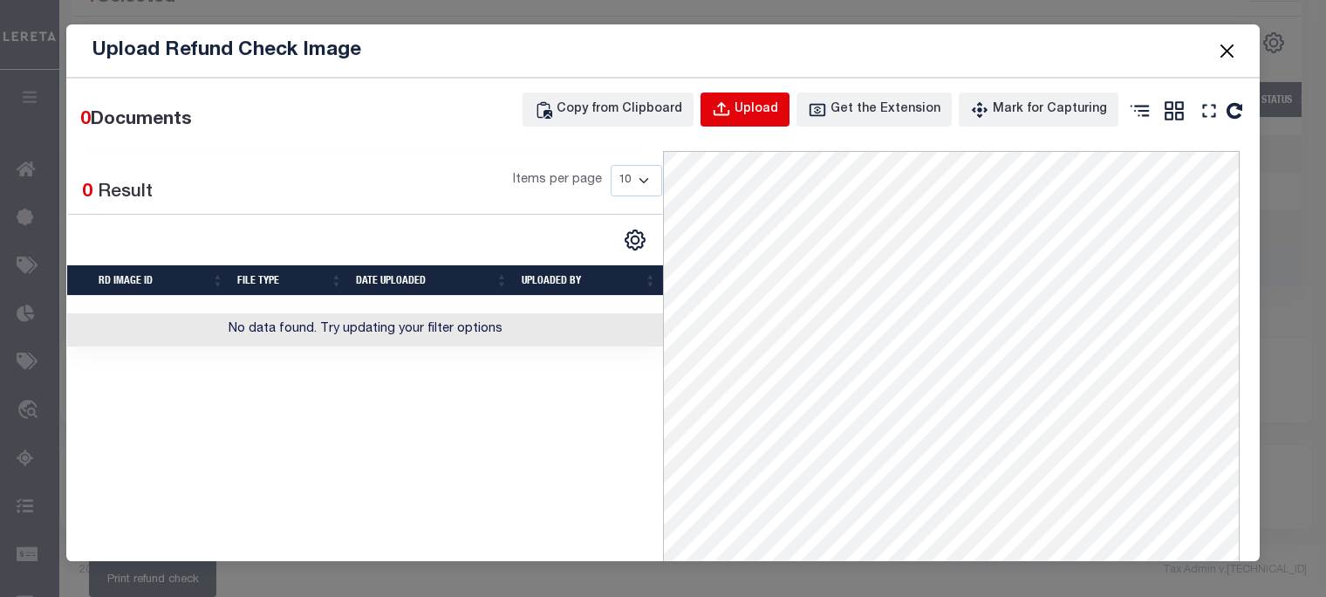
drag, startPoint x: 757, startPoint y: 113, endPoint x: 746, endPoint y: 107, distance: 12.5
click at [757, 113] on div "Upload" at bounding box center [757, 109] width 44 height 19
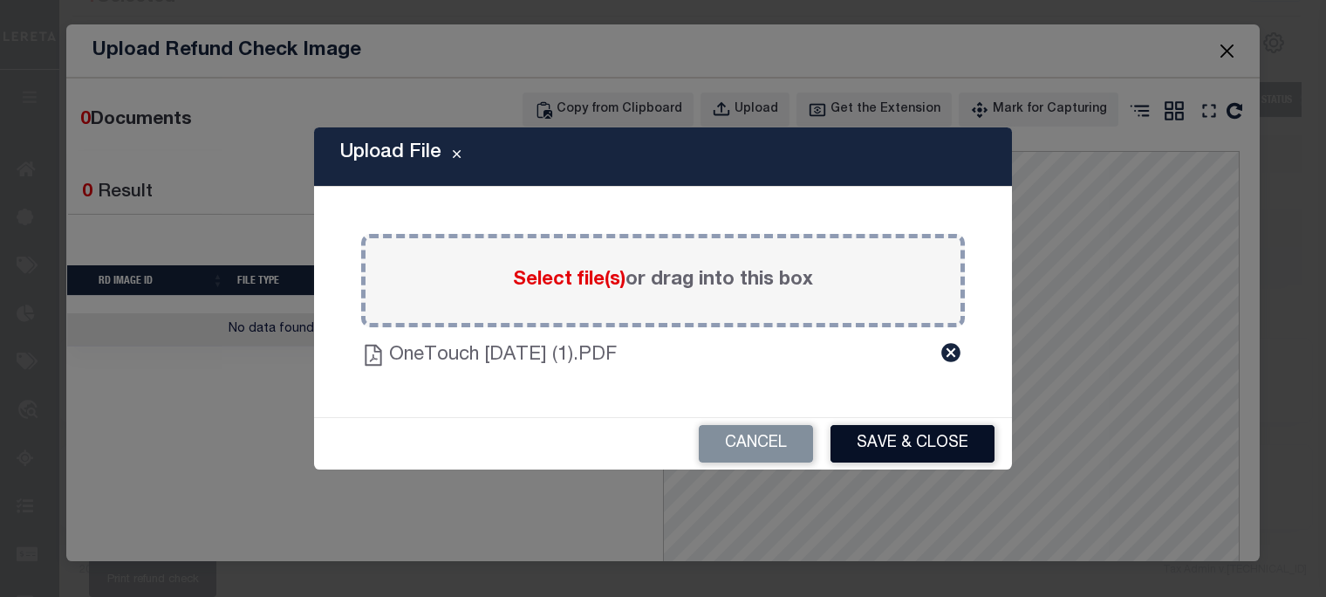
click at [880, 459] on button "Save & Close" at bounding box center [913, 444] width 164 height 38
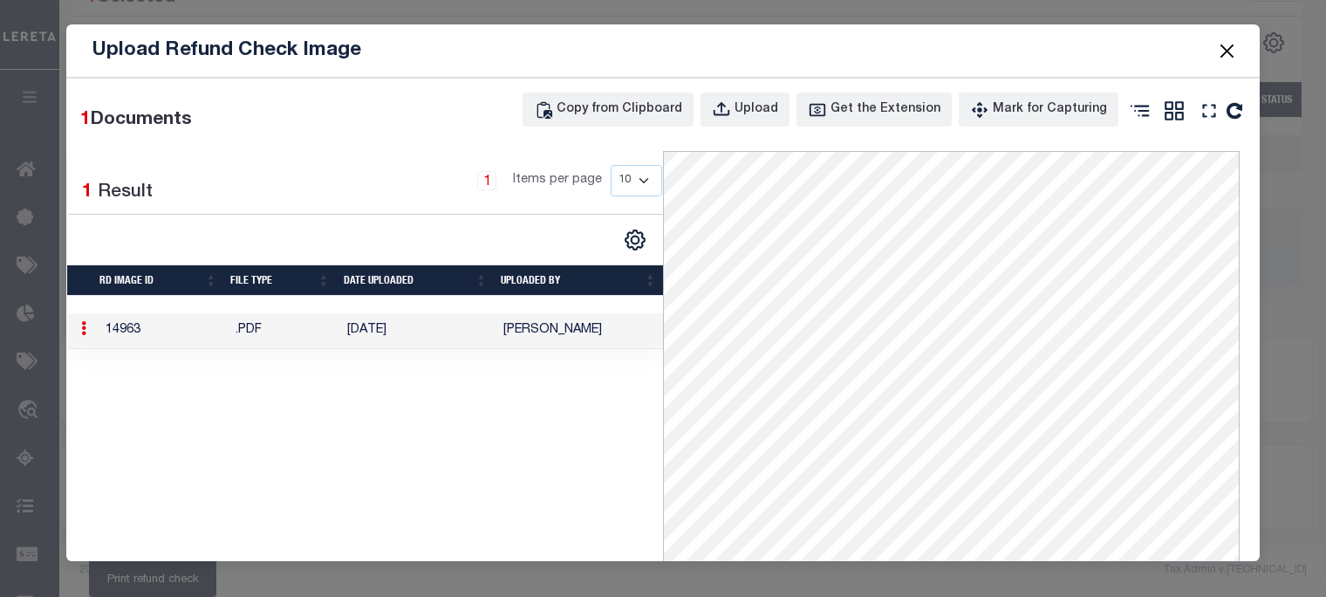
drag, startPoint x: 1232, startPoint y: 53, endPoint x: 716, endPoint y: 92, distance: 517.0
click at [1228, 53] on button "Close" at bounding box center [1227, 50] width 23 height 23
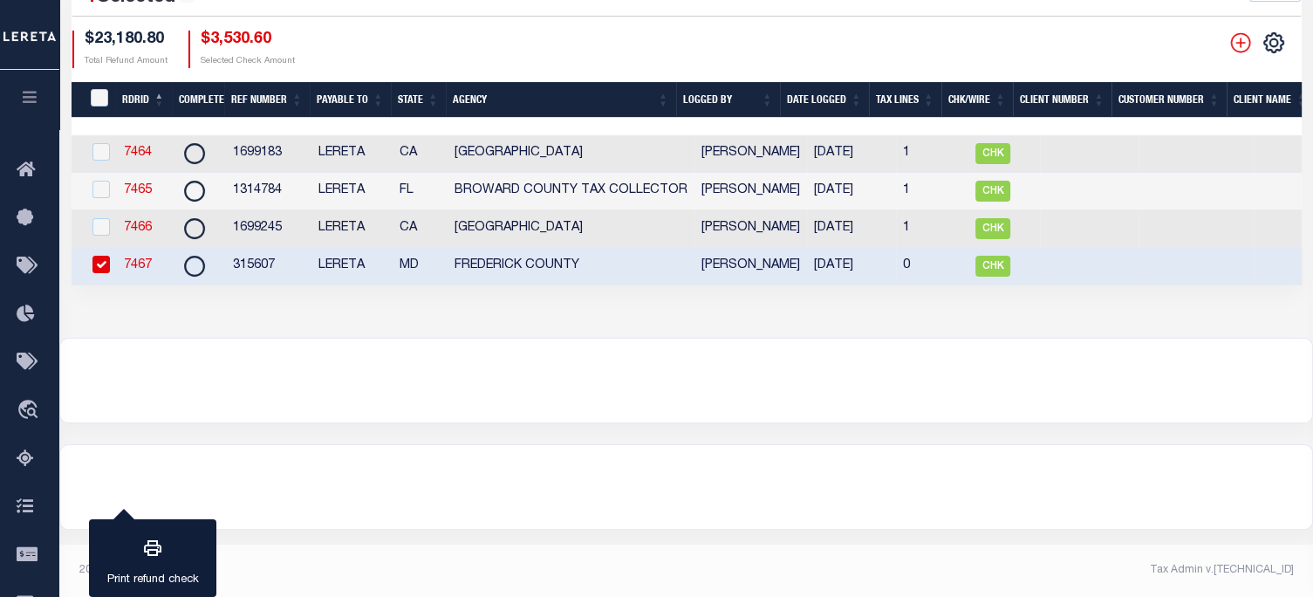
scroll to position [0, 0]
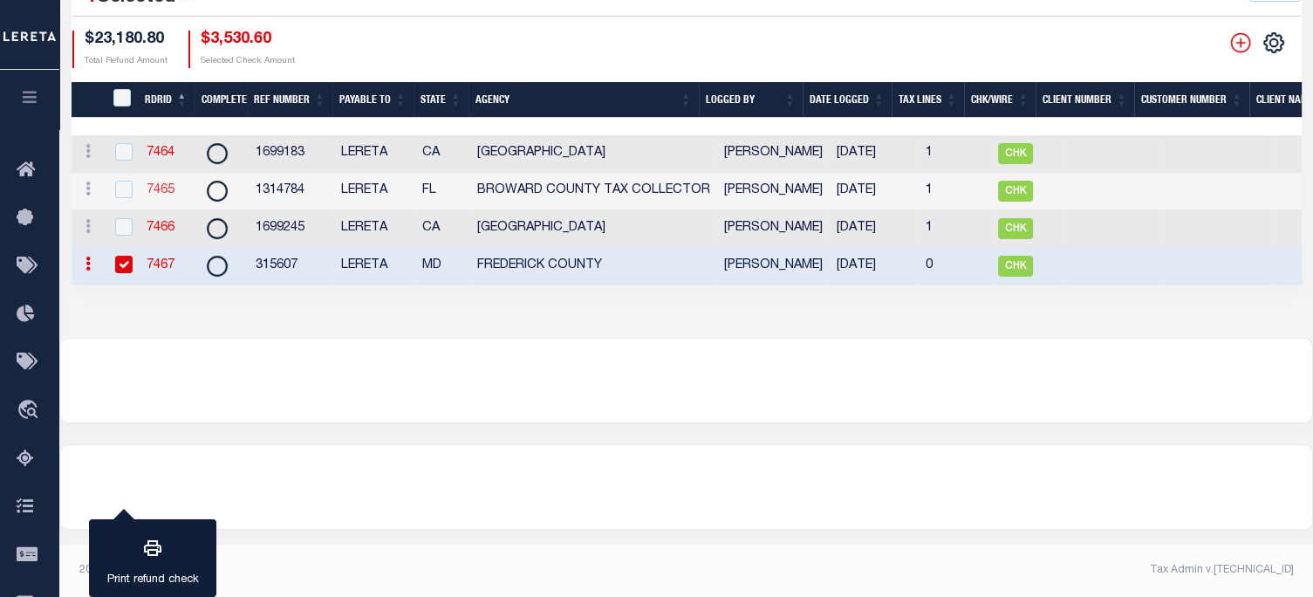
click at [160, 189] on link "7465" at bounding box center [161, 190] width 28 height 12
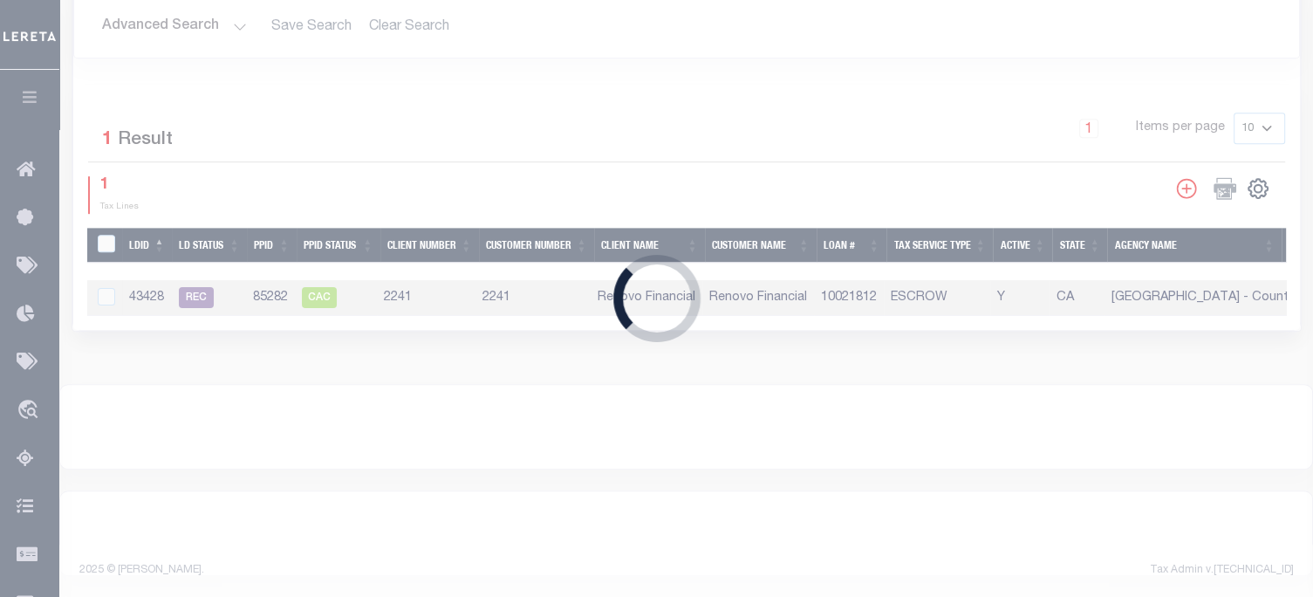
type input "1314784"
type input "$2,512.95"
select select "FL"
select select
type textarea "ENDORSING CK TO LENDER"
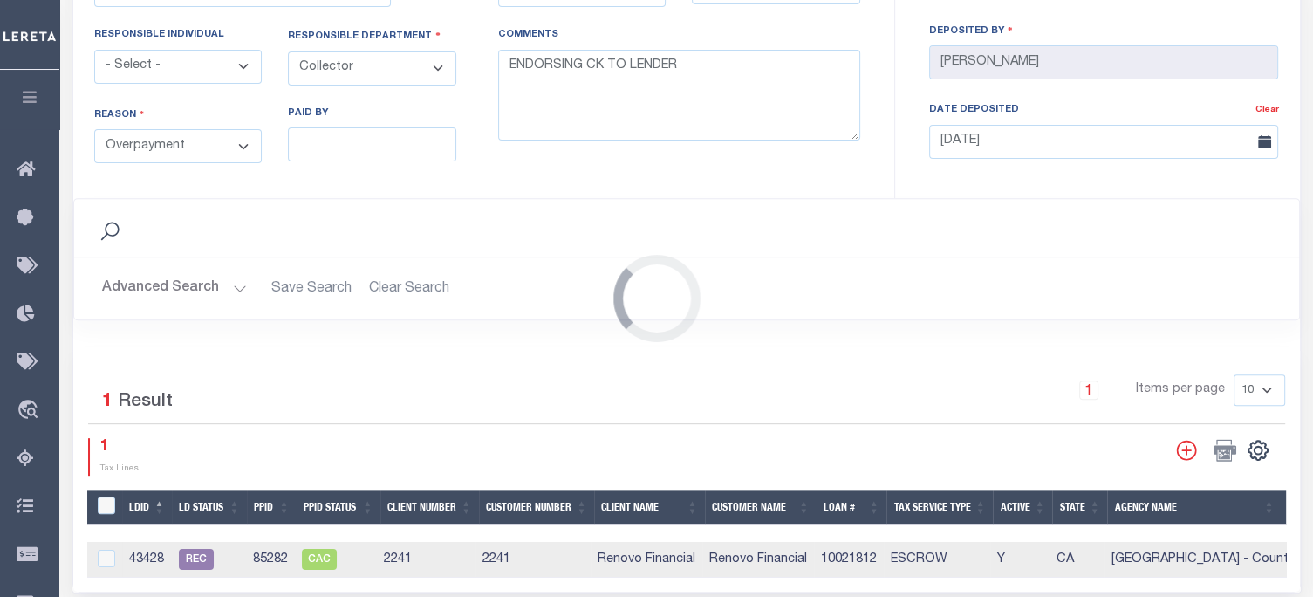
select select "1201100000"
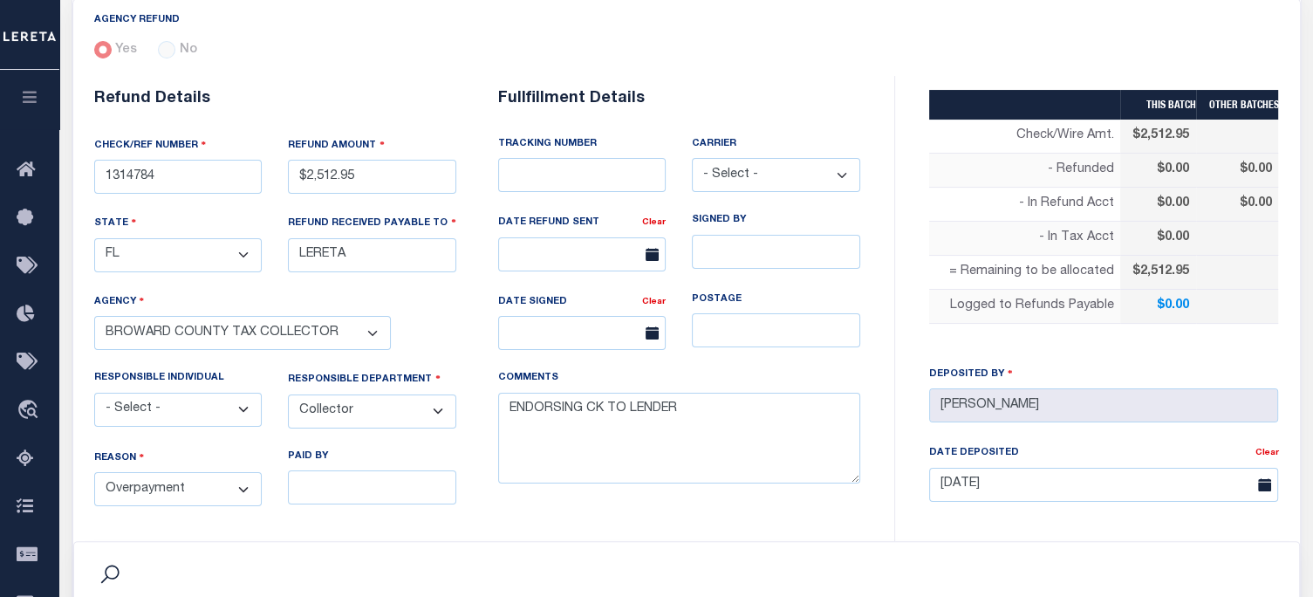
scroll to position [262, 0]
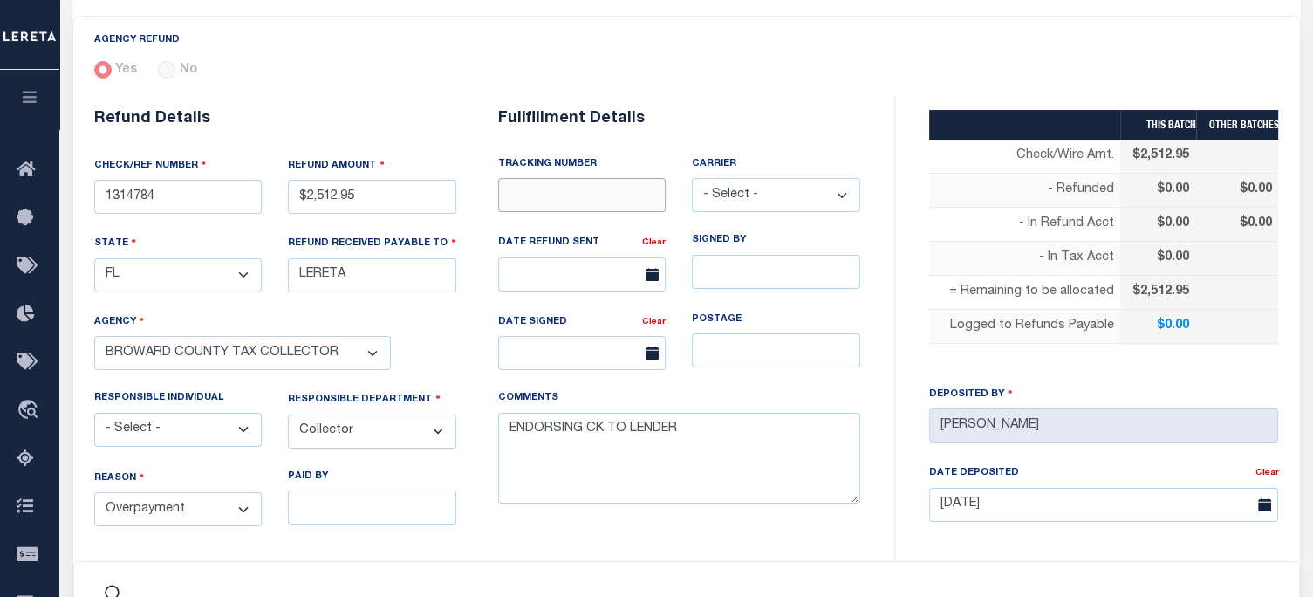
click at [551, 189] on input "text" at bounding box center [582, 195] width 168 height 34
type input "8840 7227 5854"
click at [751, 201] on select "- Select - Fedex USPS" at bounding box center [776, 195] width 168 height 34
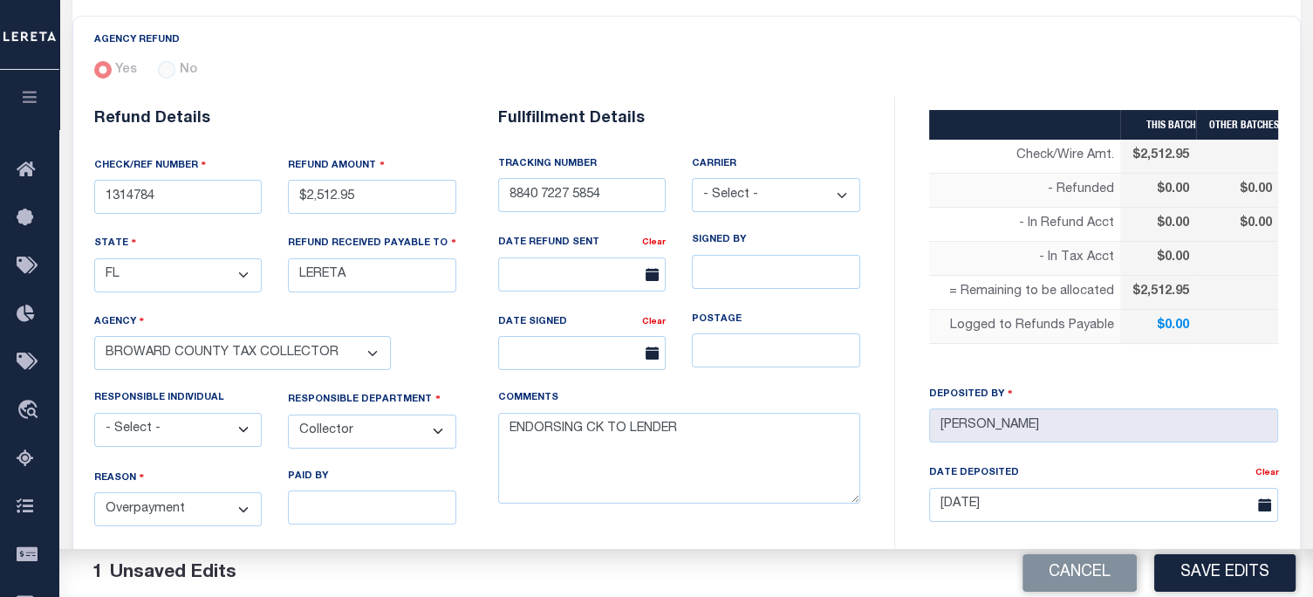
select select "FDX"
click at [692, 178] on select "- Select - Fedex USPS" at bounding box center [776, 195] width 168 height 34
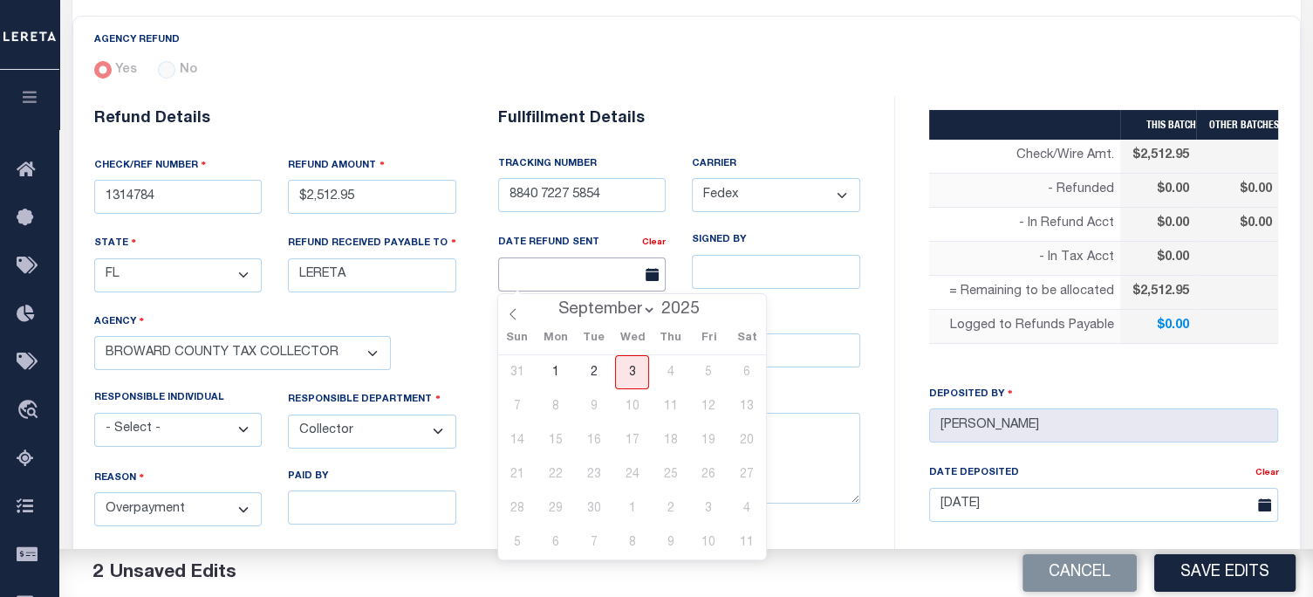
click at [558, 276] on input "text" at bounding box center [582, 274] width 168 height 34
drag, startPoint x: 624, startPoint y: 370, endPoint x: 631, endPoint y: 359, distance: 12.6
click at [625, 369] on span "3" at bounding box center [632, 372] width 34 height 34
type input "[DATE]"
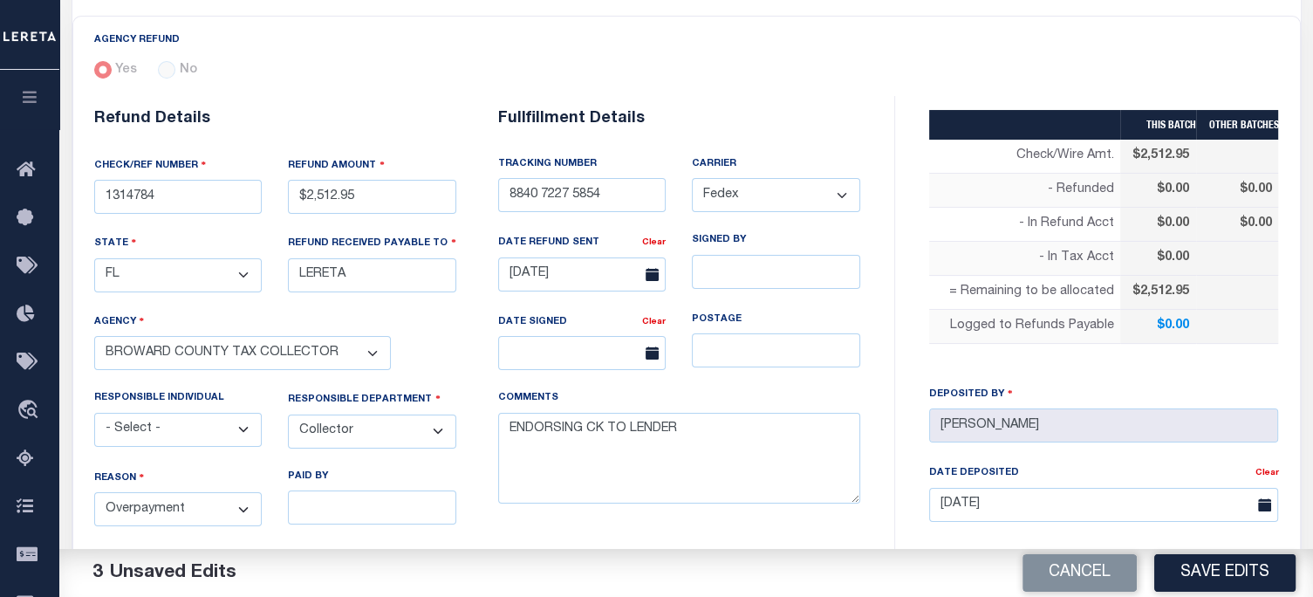
click at [1225, 573] on button "Save Edits" at bounding box center [1224, 573] width 141 height 38
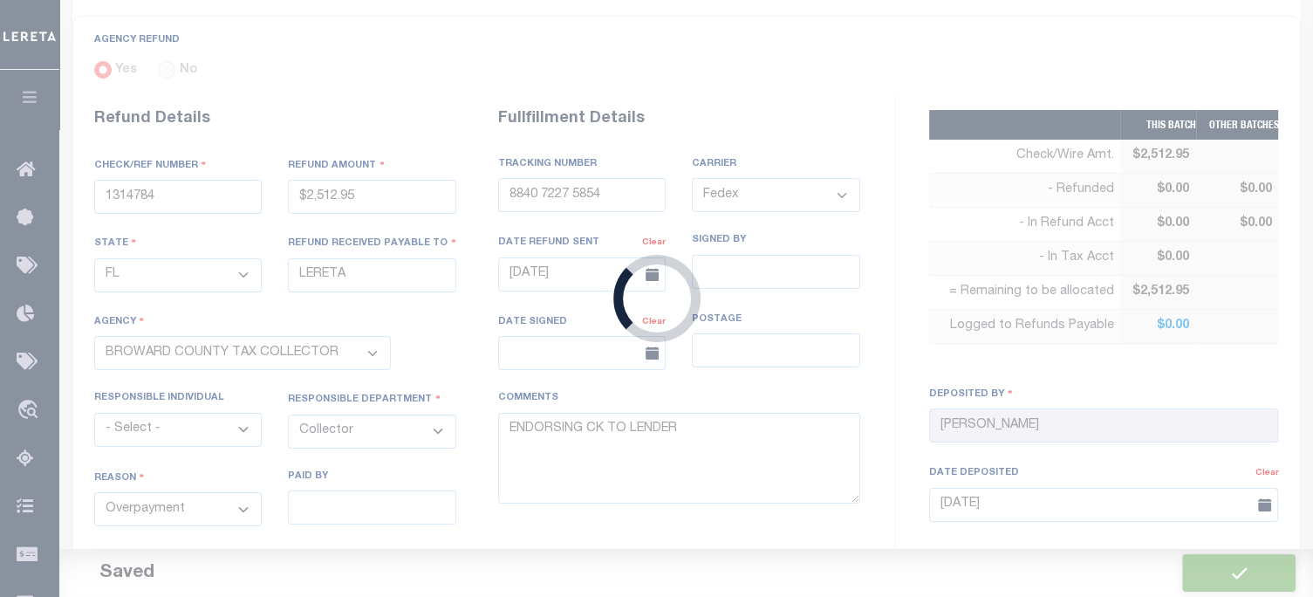
type input "$2,512.95"
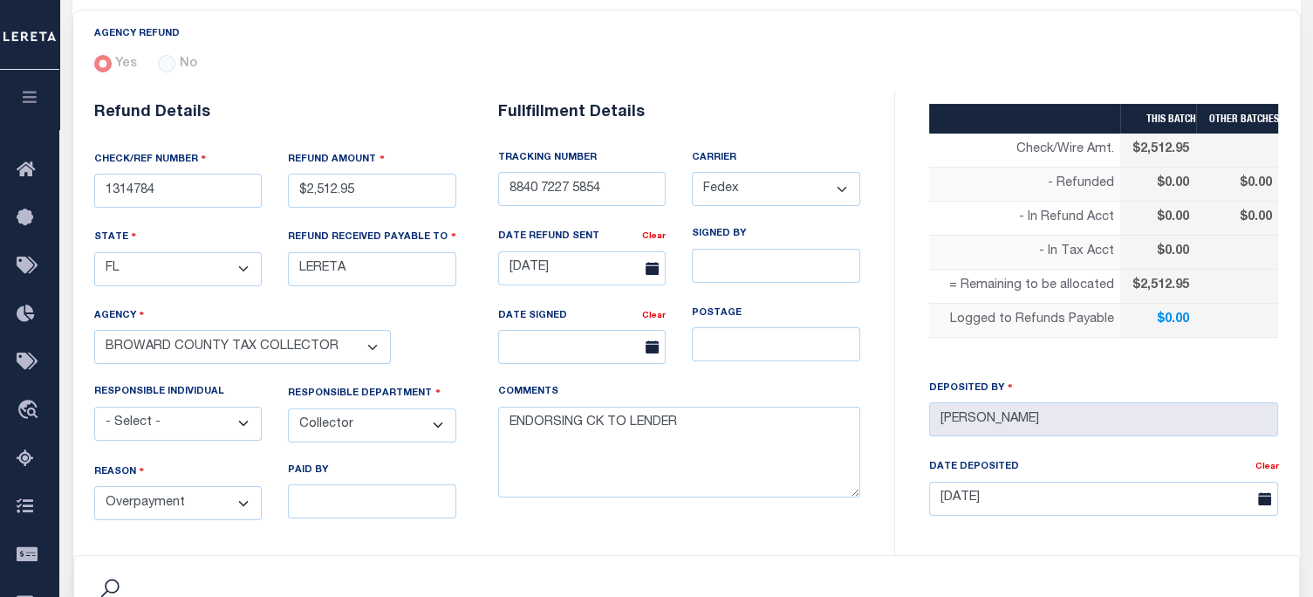
scroll to position [611, 0]
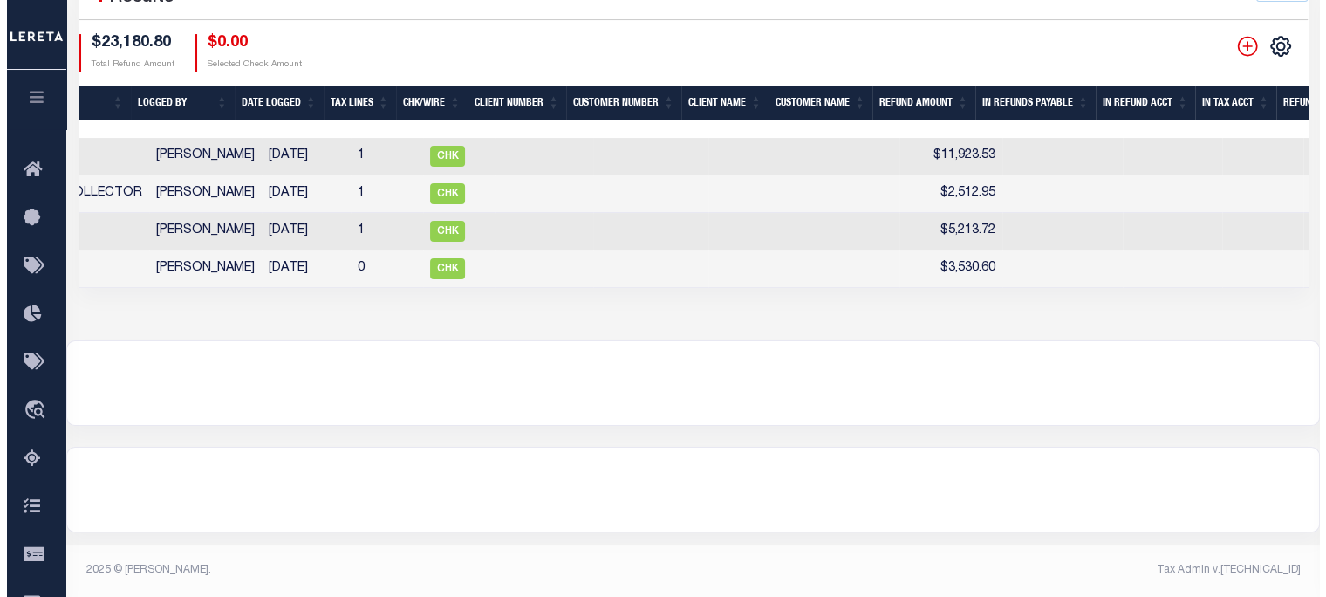
scroll to position [0, 640]
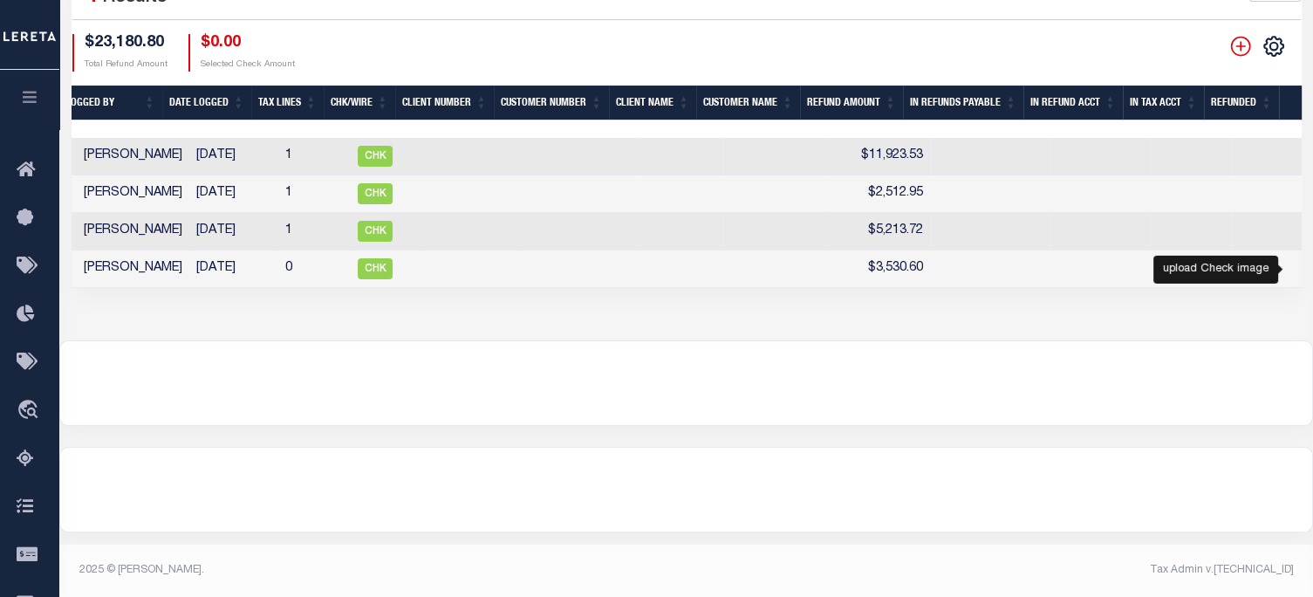
click at [1312, 270] on icon "" at bounding box center [1326, 269] width 19 height 16
checkbox input "true"
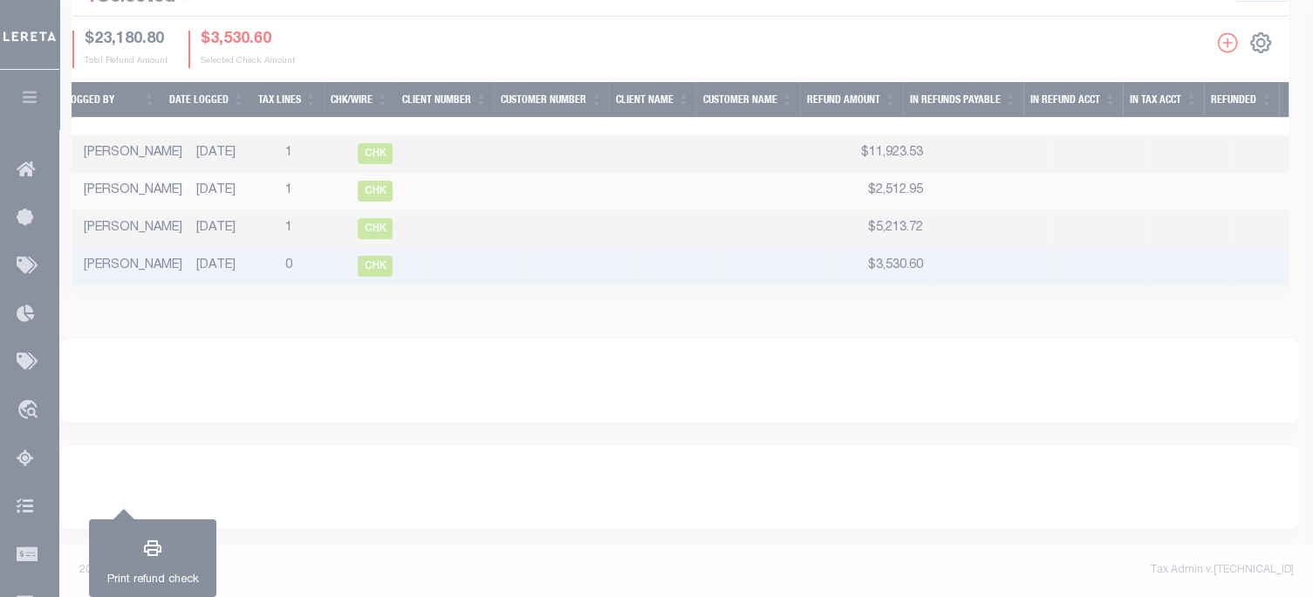
click at [1283, 270] on div at bounding box center [1280, 268] width 5 height 11
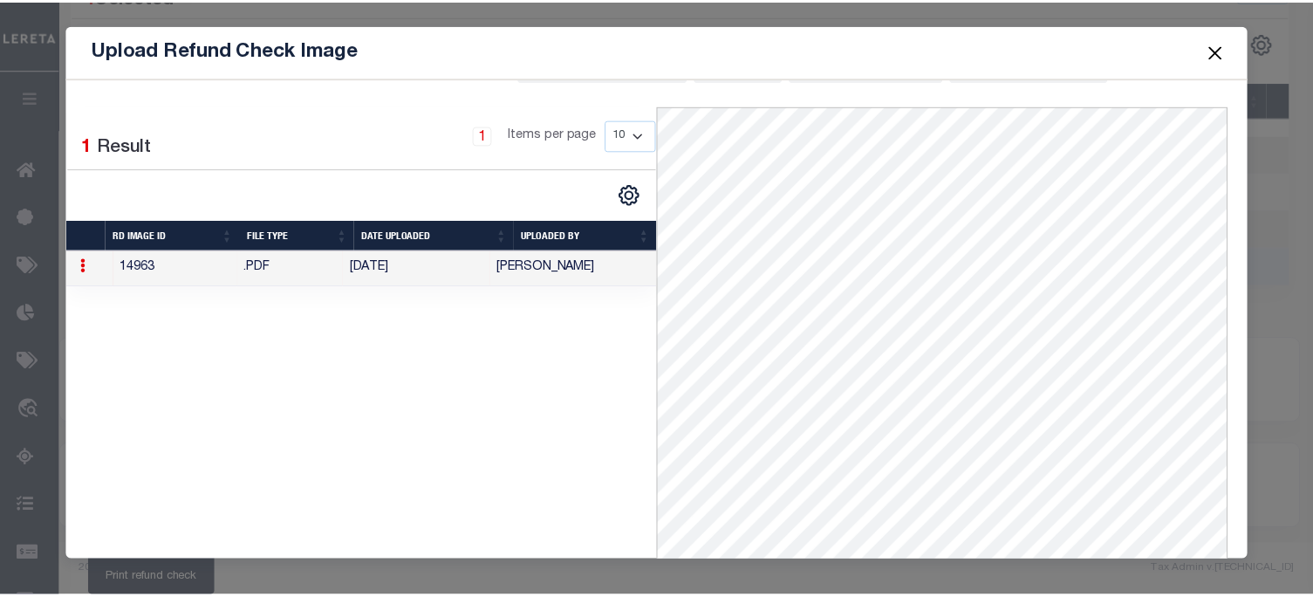
scroll to position [0, 0]
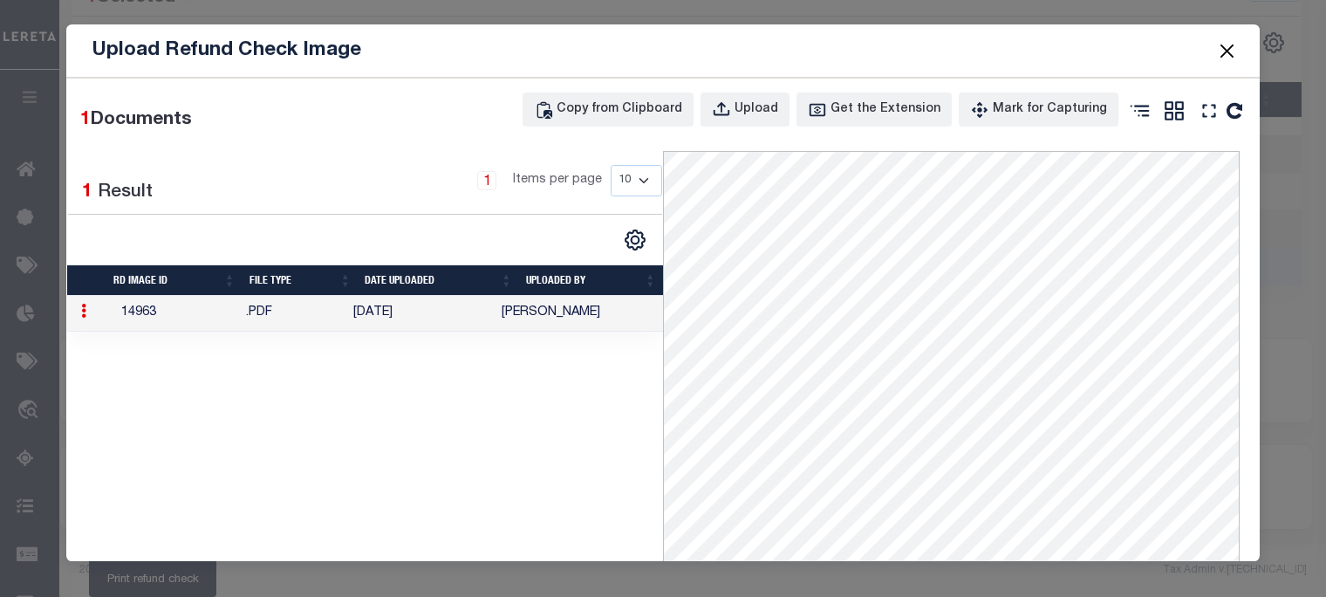
click at [1227, 53] on button "Close" at bounding box center [1227, 50] width 23 height 23
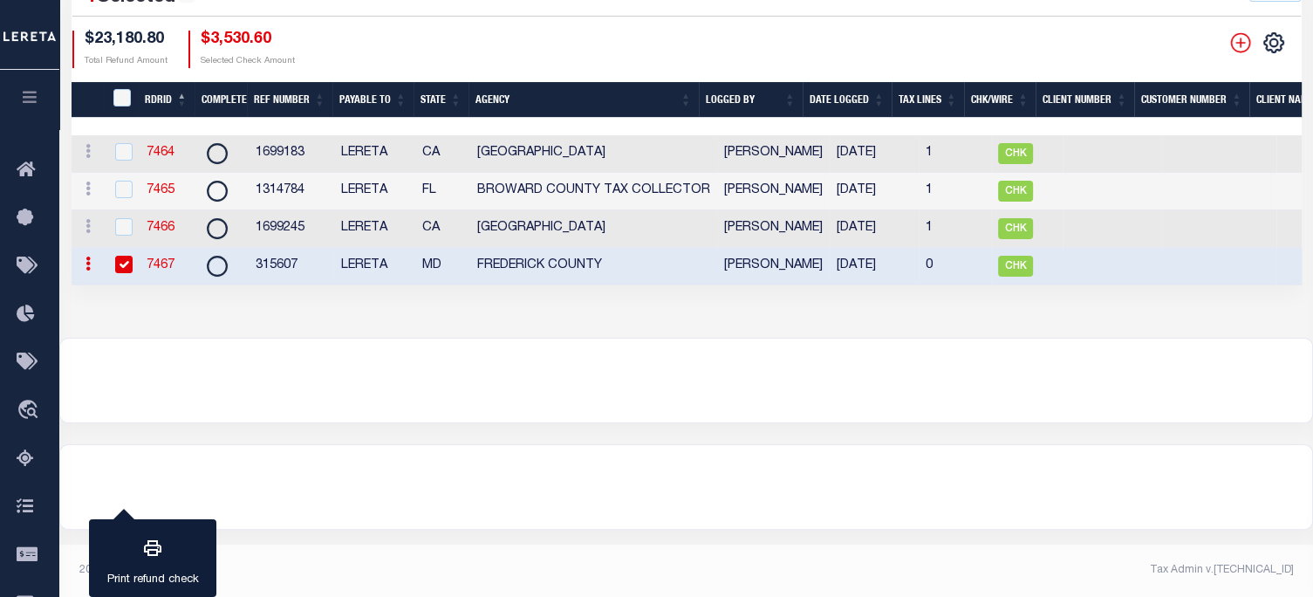
click at [164, 268] on link "7467" at bounding box center [161, 265] width 28 height 12
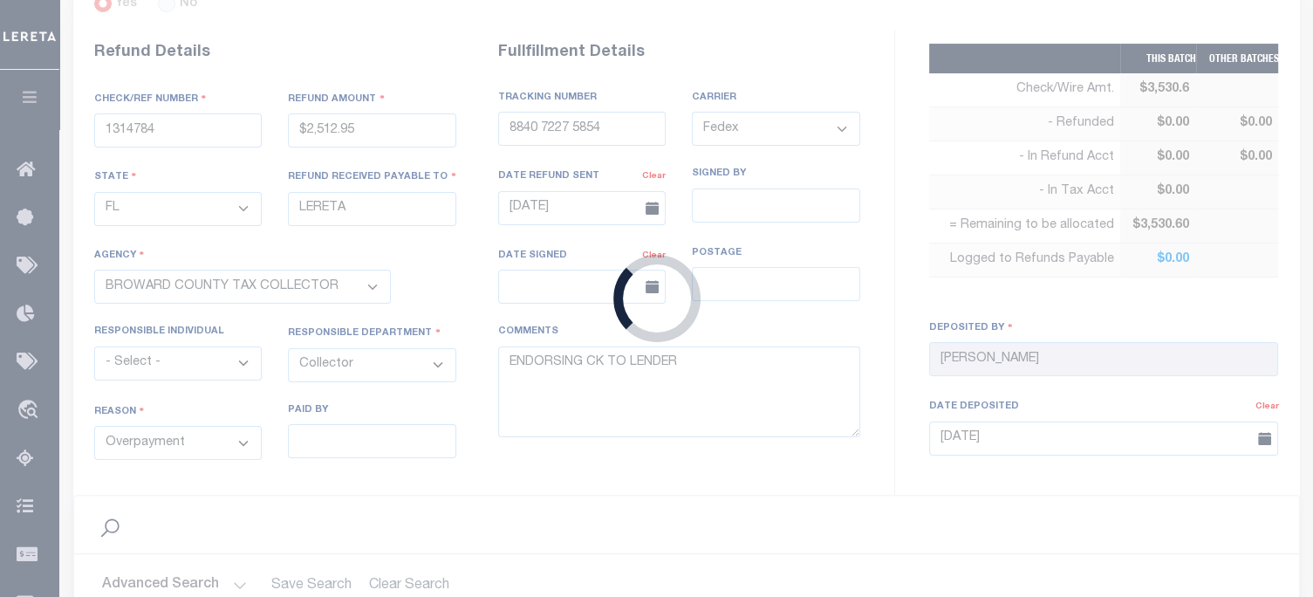
type input "315607"
type input "$3,530.6"
select select "MD"
select select
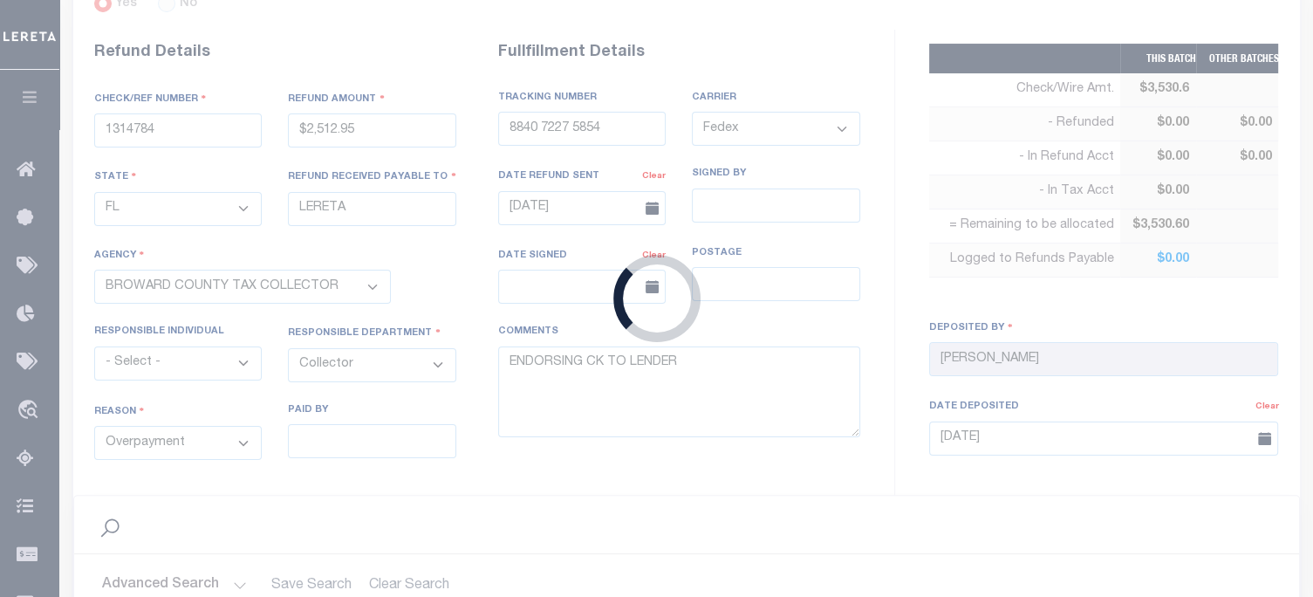
select select
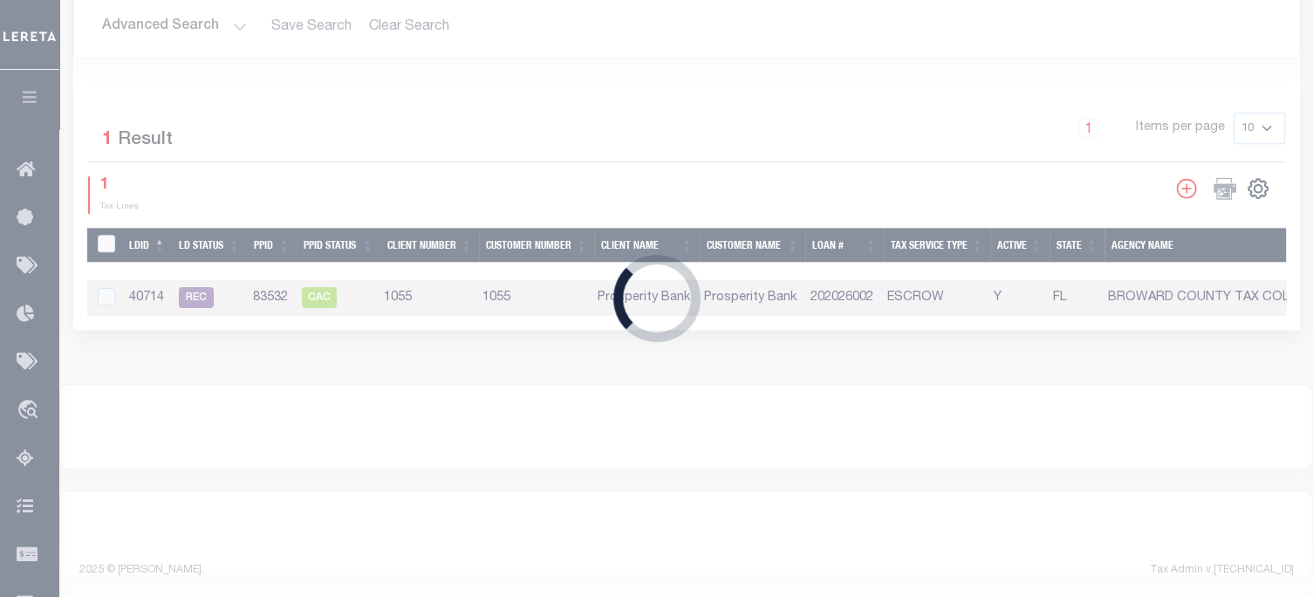
select select "2402100000"
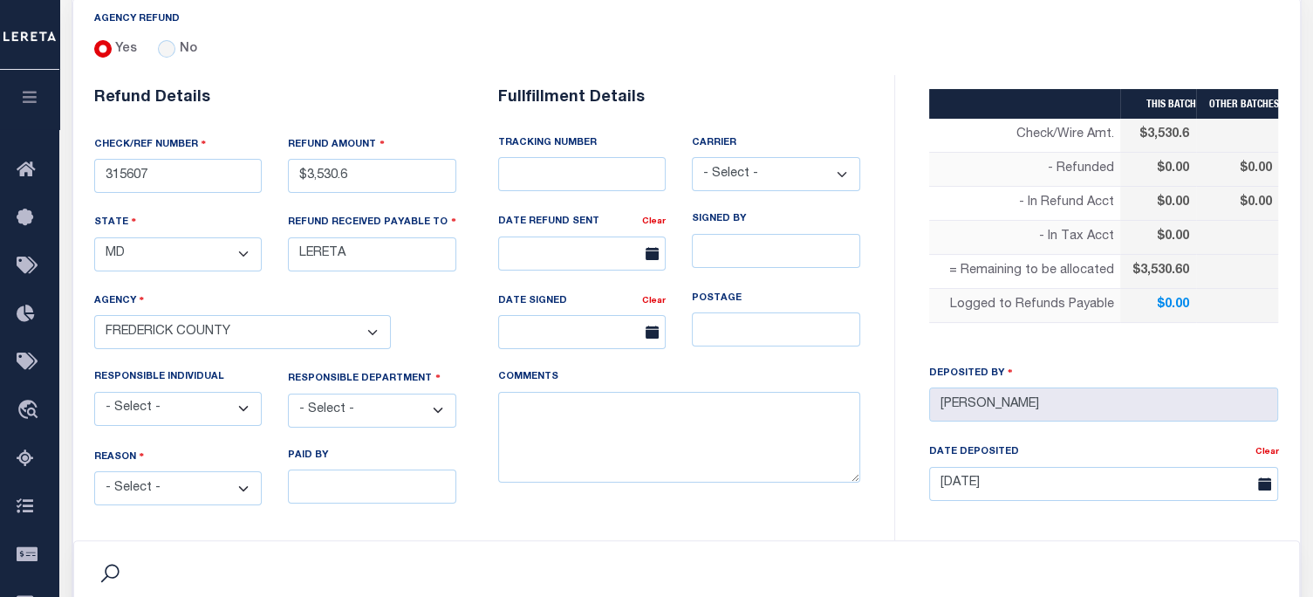
scroll to position [436, 0]
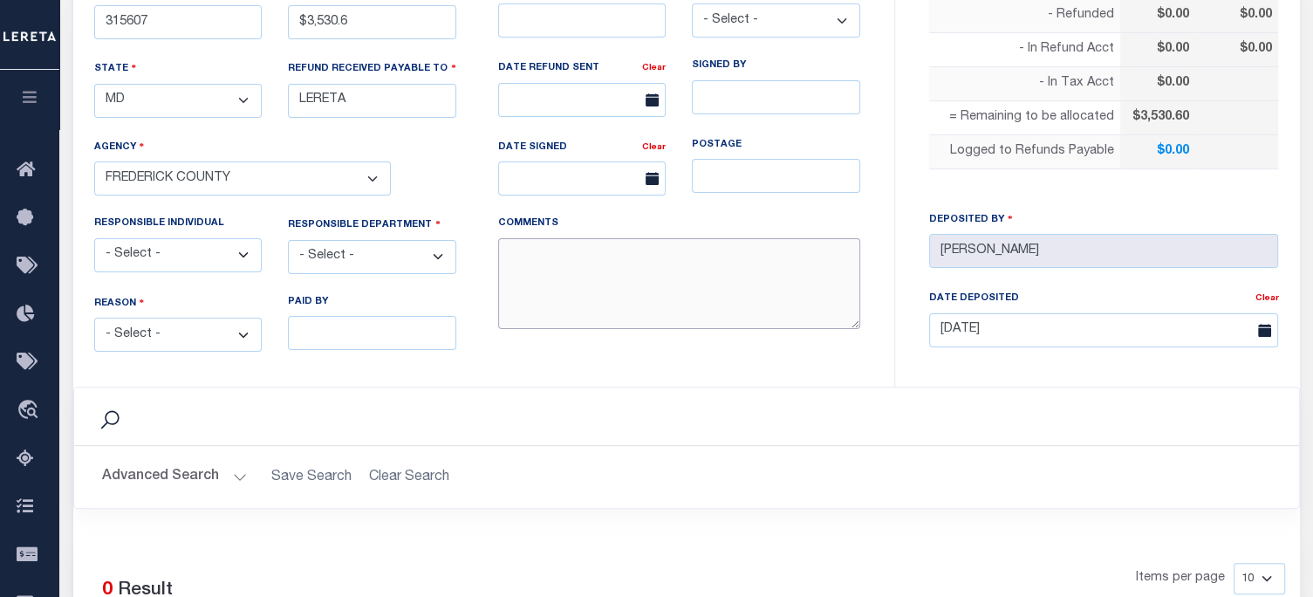
click at [555, 264] on textarea "COMMENTS" at bounding box center [679, 284] width 362 height 92
type textarea "d"
type textarea "DEPOSITING CK TODAY"
click at [147, 330] on select "- Select - Change In Value Discount Applied Duplicate Payment Exemption Applied…" at bounding box center [178, 335] width 168 height 34
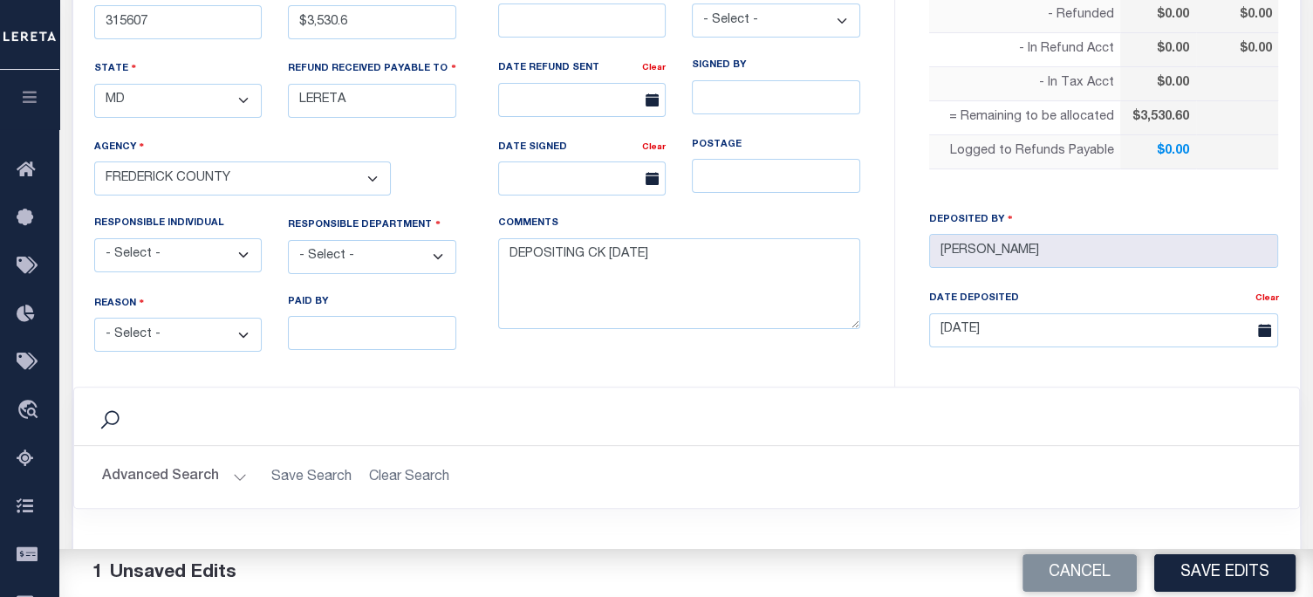
select select "OVP"
click at [94, 318] on select "- Select - Change In Value Discount Applied Duplicate Payment Exemption Applied…" at bounding box center [178, 335] width 168 height 34
click at [373, 244] on select "- Select - 3rd Party Accounting AI Collector Customer Customer Service FactR JA…" at bounding box center [372, 257] width 168 height 34
select select "COL"
click at [288, 240] on select "- Select - 3rd Party Accounting AI Collector Customer Customer Service FactR JA…" at bounding box center [372, 257] width 168 height 34
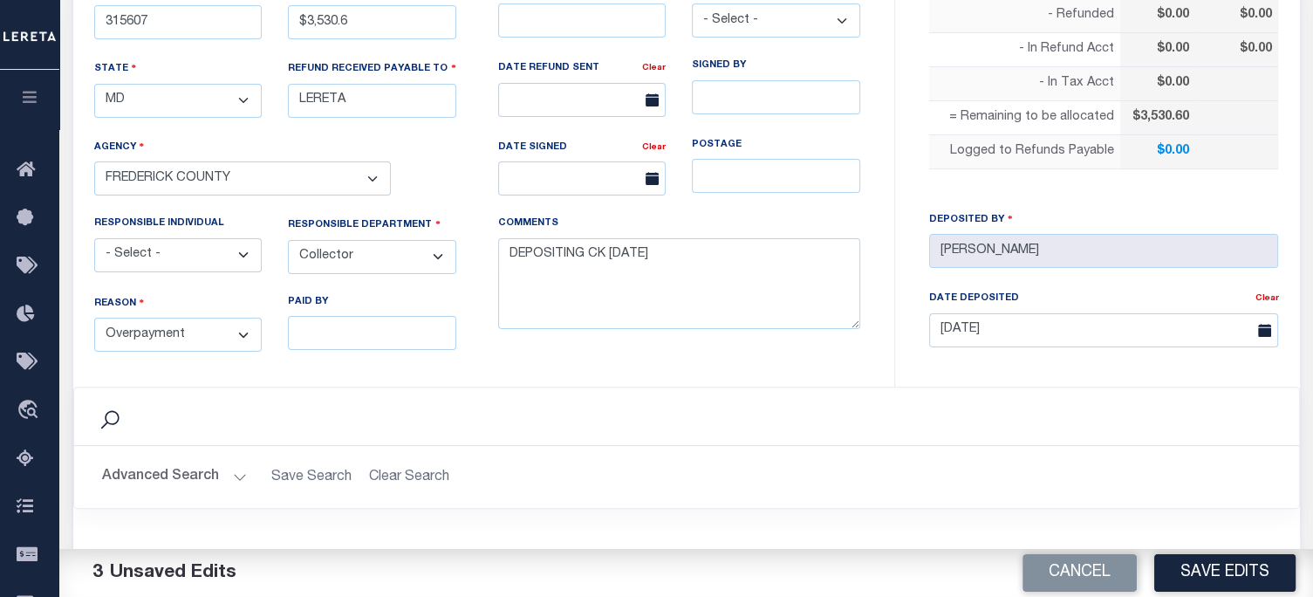
click at [1207, 560] on button "Save Edits" at bounding box center [1224, 573] width 141 height 38
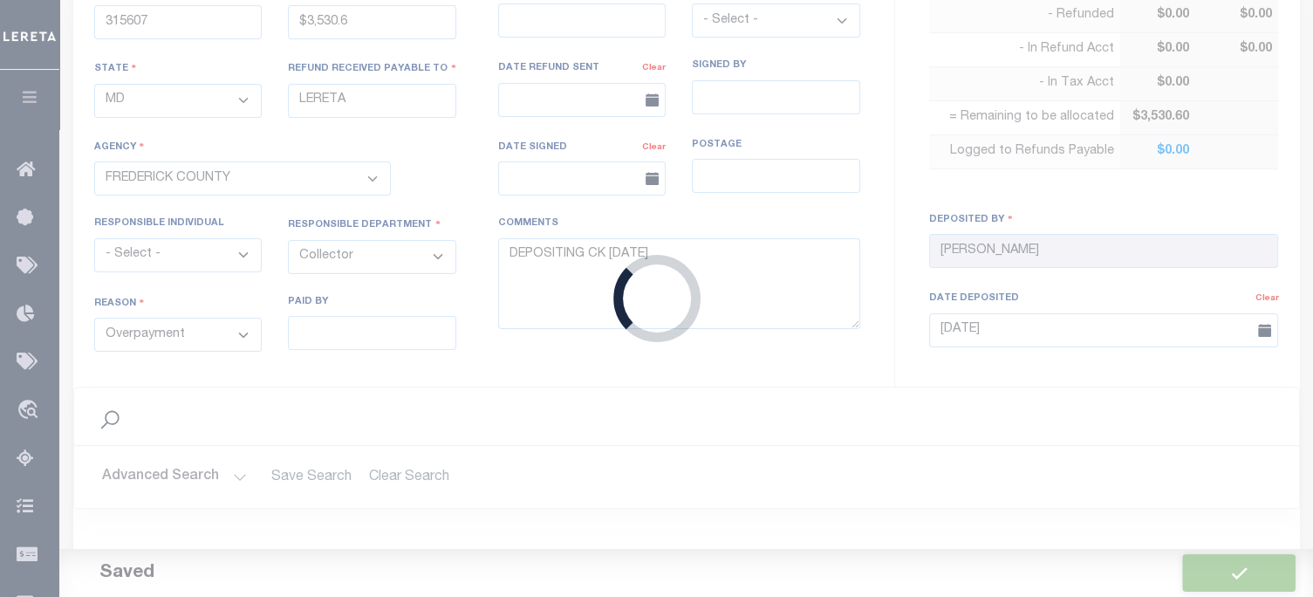
type input "$3,530.6"
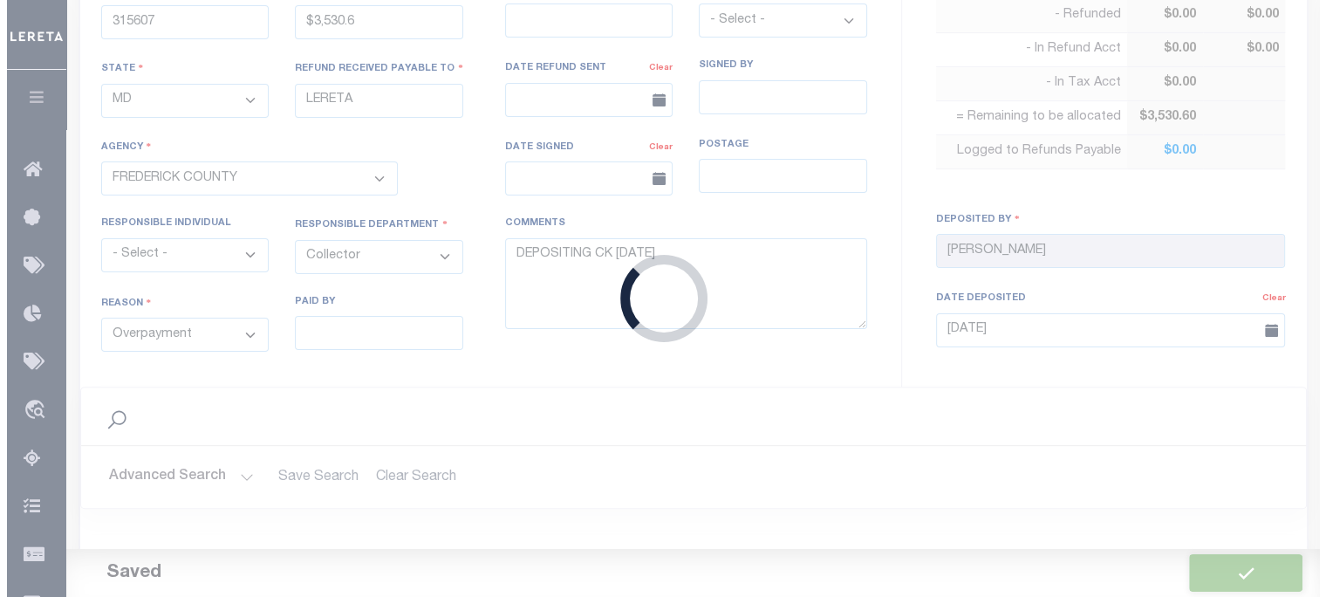
scroll to position [698, 0]
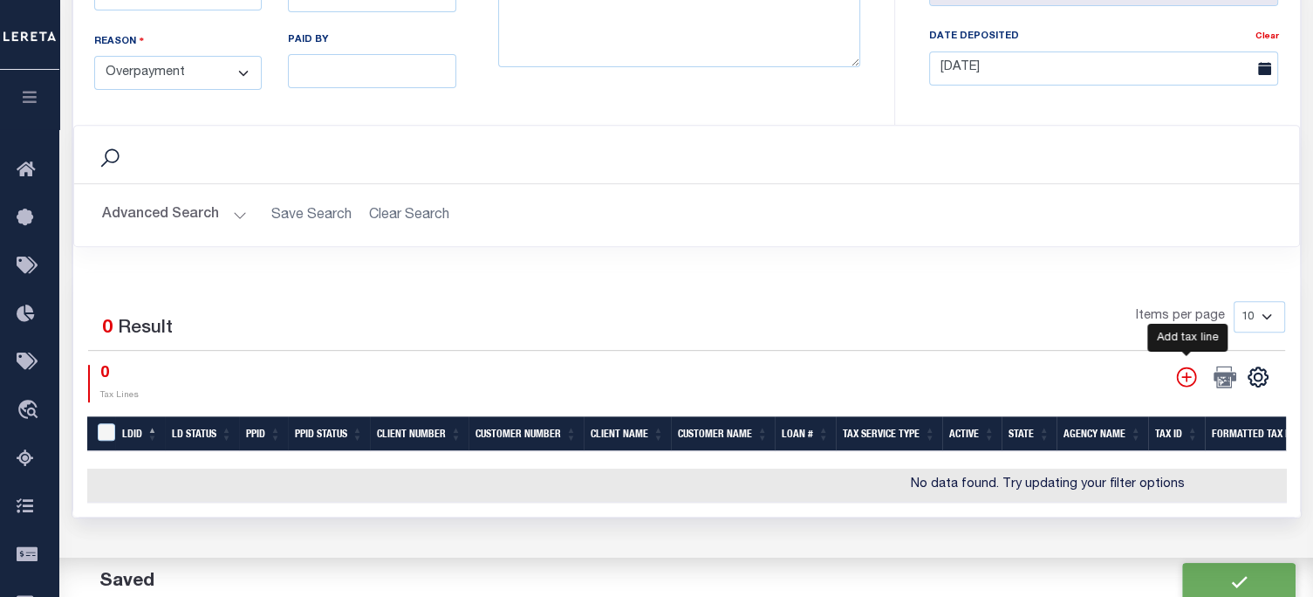
click at [1186, 367] on icon "" at bounding box center [1186, 376] width 20 height 20
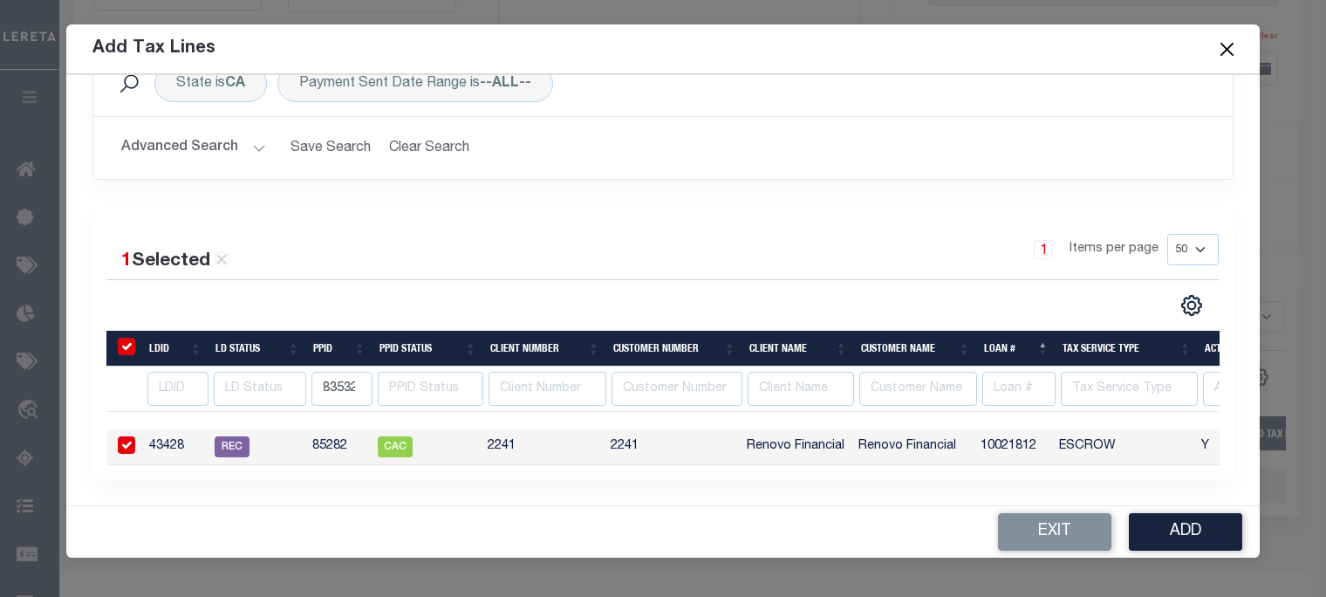
scroll to position [0, 0]
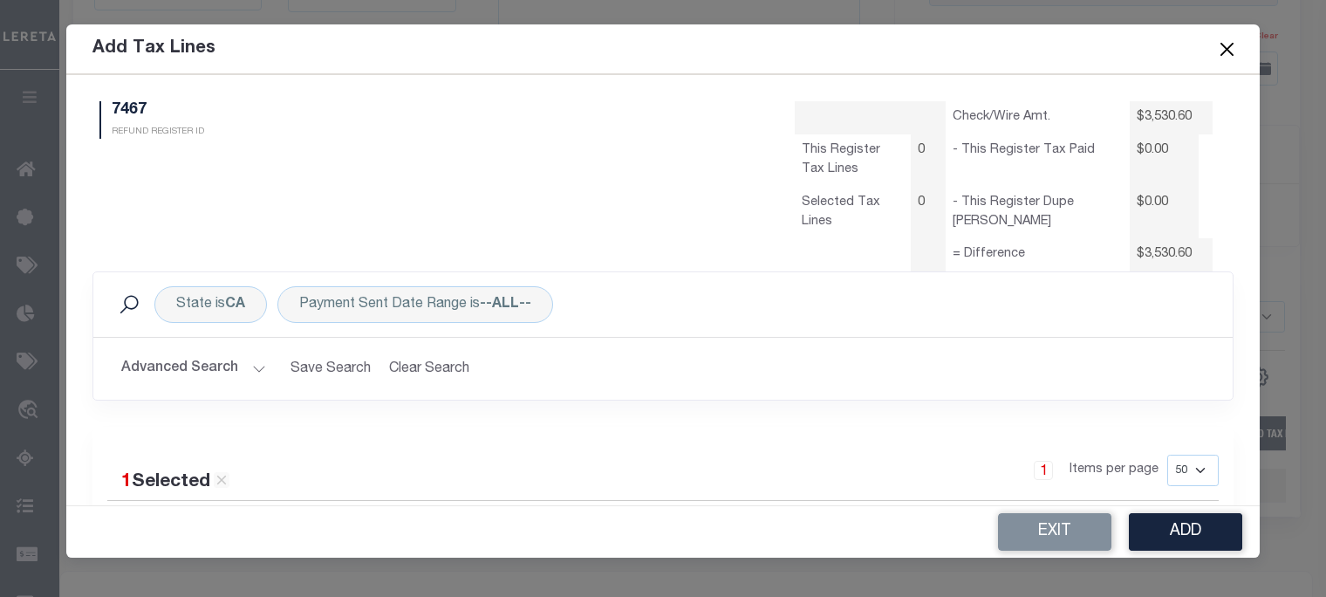
select select "50"
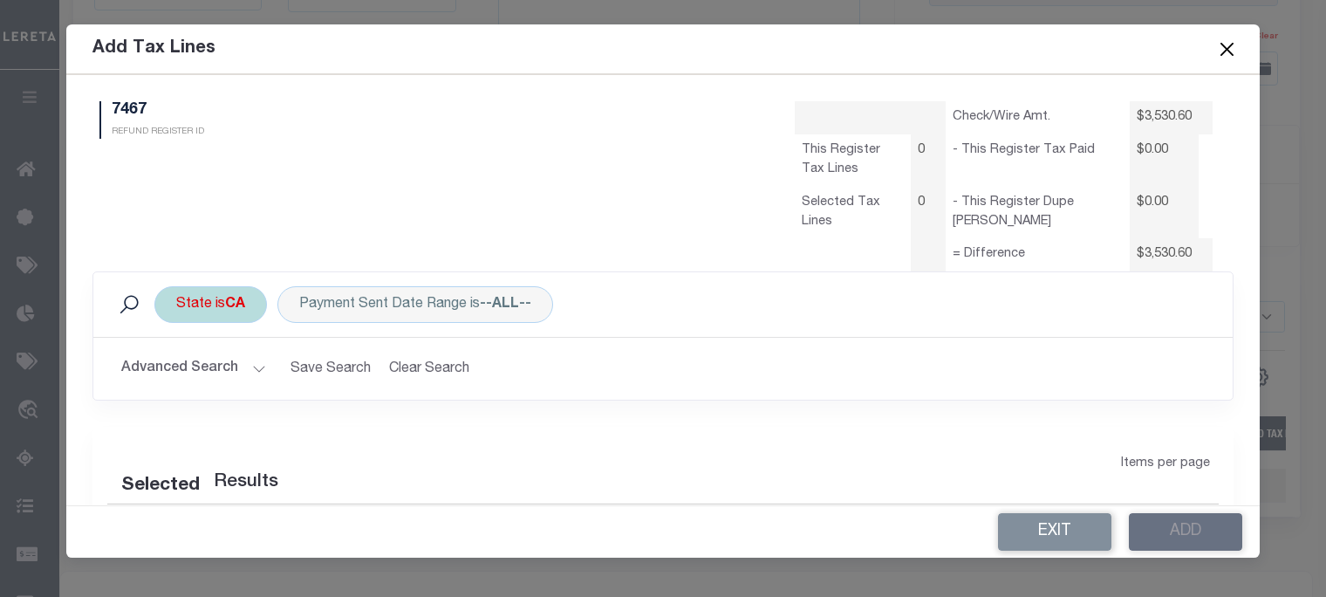
select select "50"
click at [206, 310] on div "State is CA" at bounding box center [210, 304] width 113 height 37
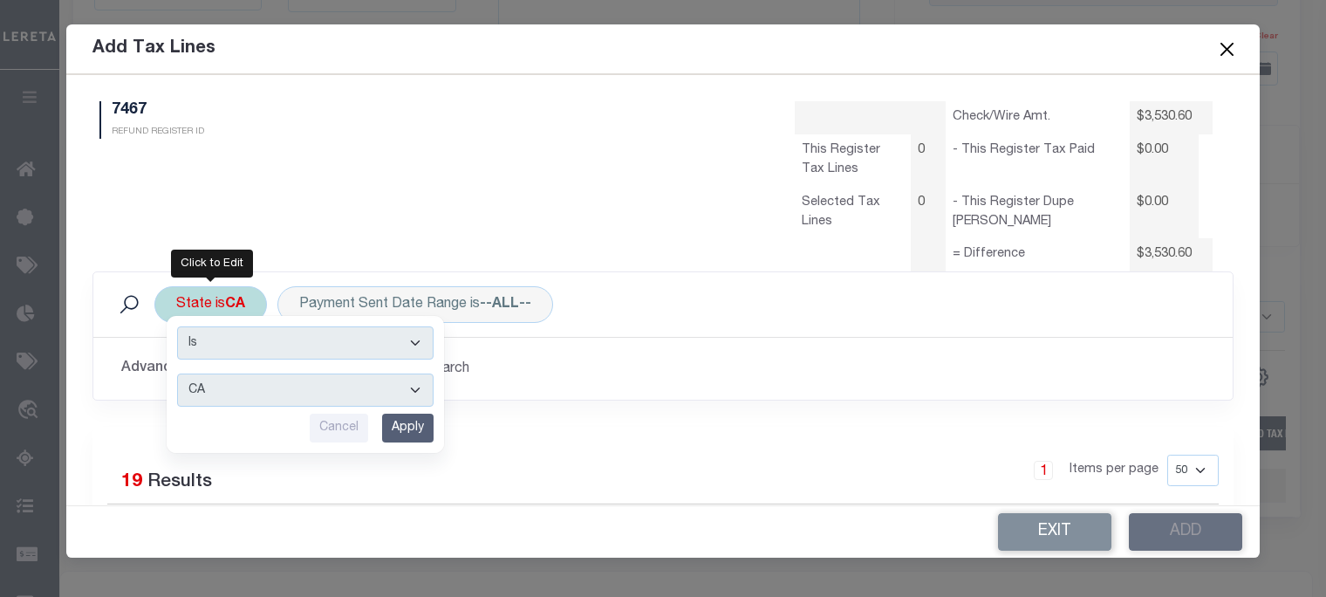
click at [218, 396] on select "AK AL AR AZ CA CO CT DC DE FL GA GU HI IA ID IL IN KS KY LA MA MD ME MI MN MO M…" at bounding box center [305, 389] width 256 height 33
select select "MD"
click at [177, 373] on select "AK AL AR AZ CA CO CT DC DE FL GA GU HI IA ID IL IN KS KY LA MA MD ME MI MN MO M…" at bounding box center [305, 389] width 256 height 33
click at [412, 420] on input "Apply" at bounding box center [407, 428] width 51 height 29
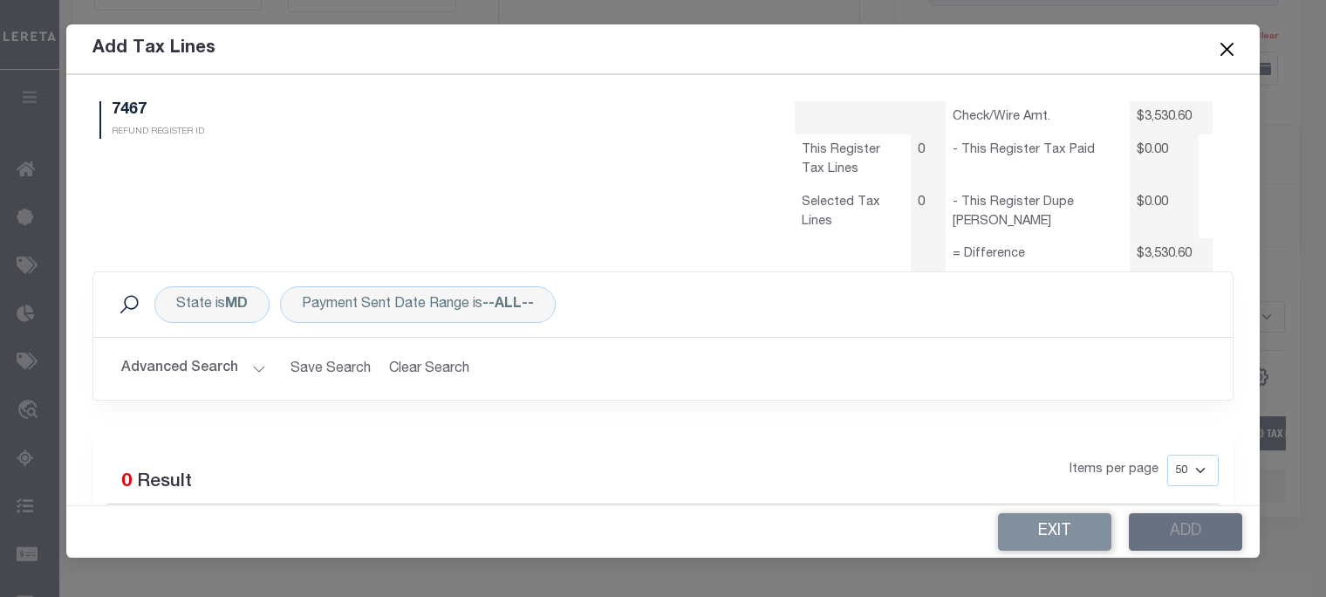
click at [220, 369] on button "Advanced Search" at bounding box center [193, 369] width 145 height 34
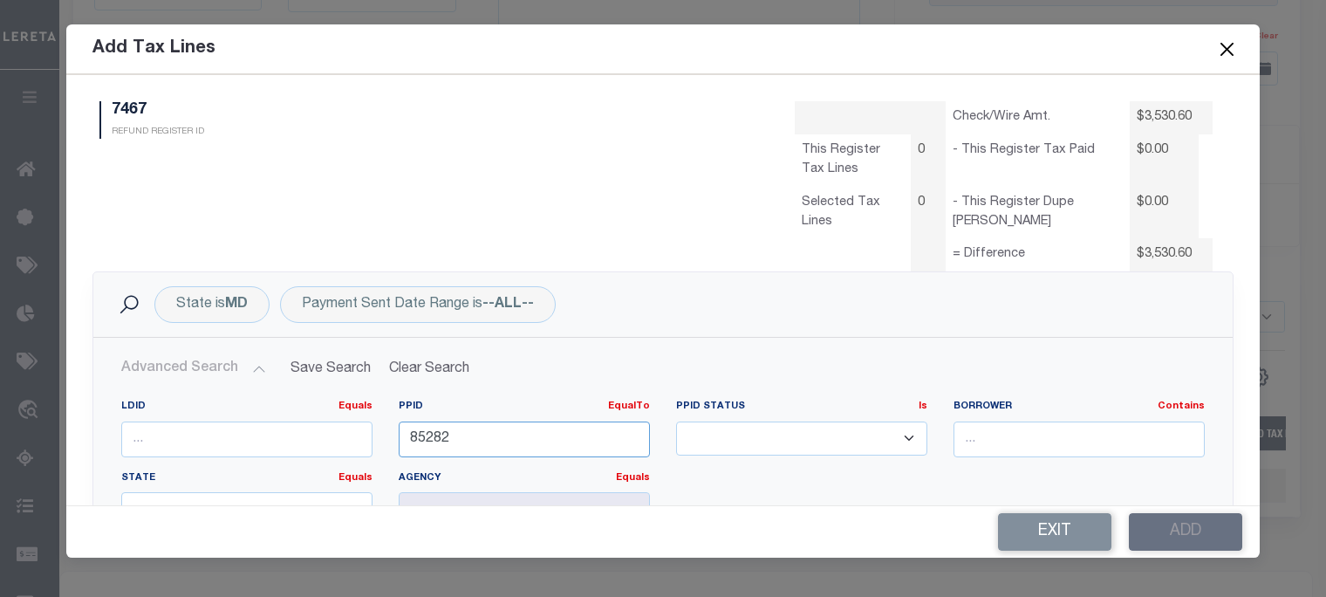
drag, startPoint x: 475, startPoint y: 440, endPoint x: 388, endPoint y: 447, distance: 86.6
click at [388, 447] on div "PPID EqualTo Equals Is Not Equal To Is Greater Than Is Less Than 85282" at bounding box center [524, 436] width 277 height 72
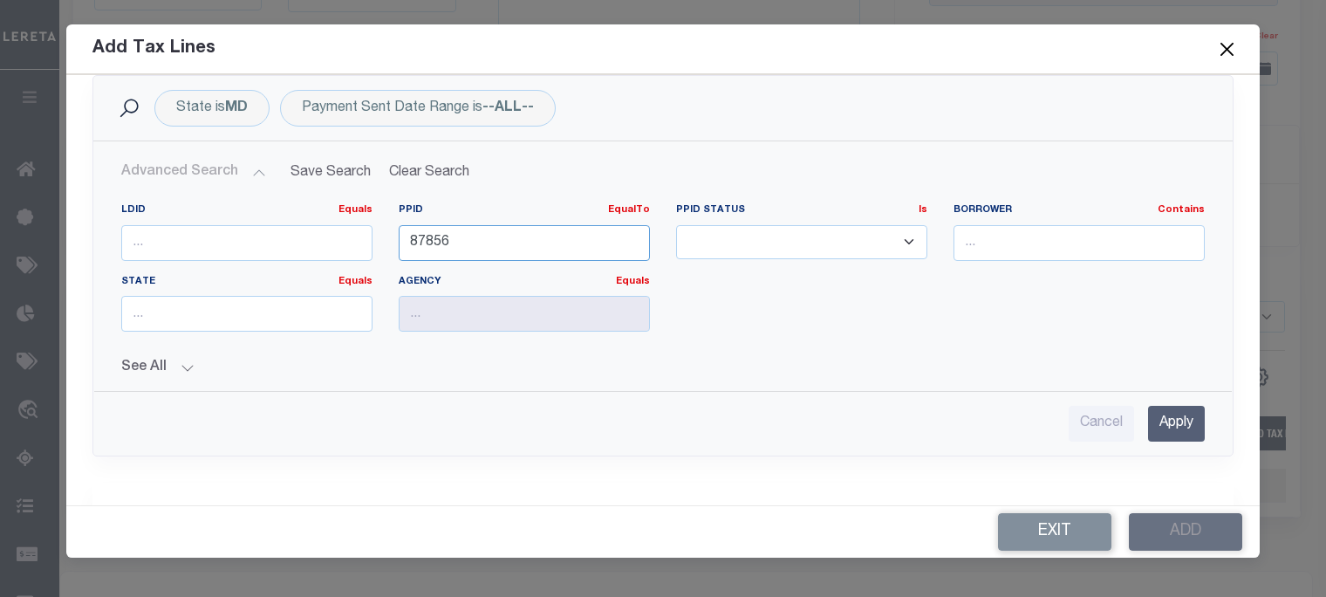
scroll to position [262, 0]
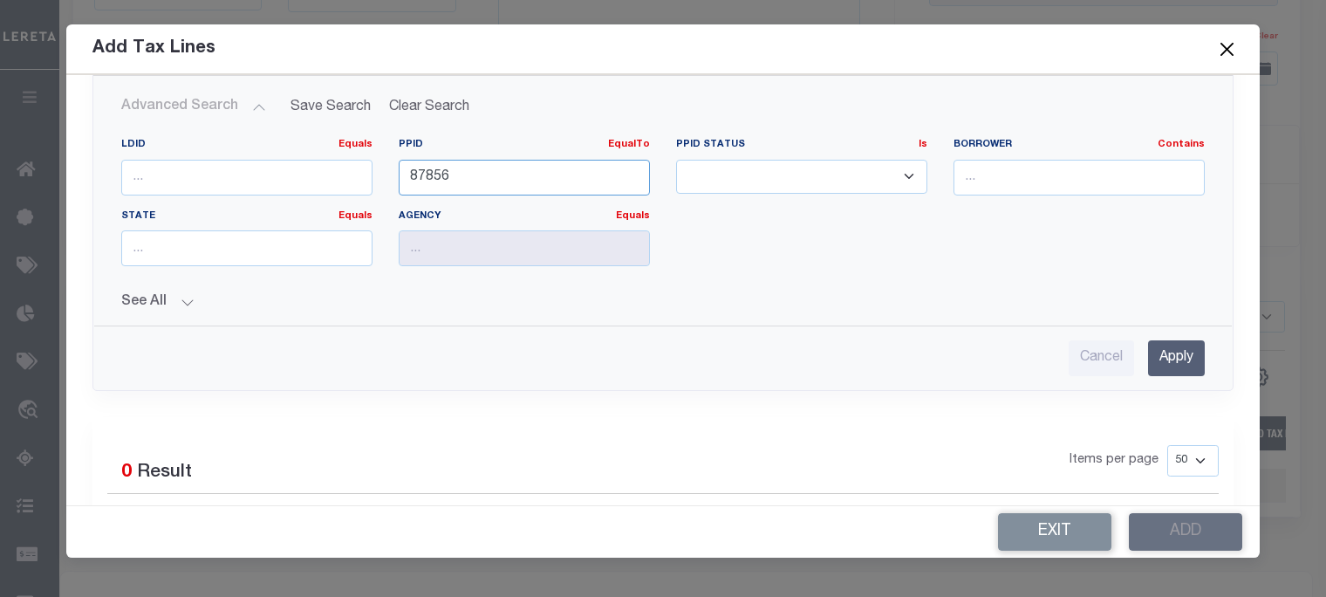
type input "87856"
click at [1148, 350] on input "Apply" at bounding box center [1176, 358] width 57 height 36
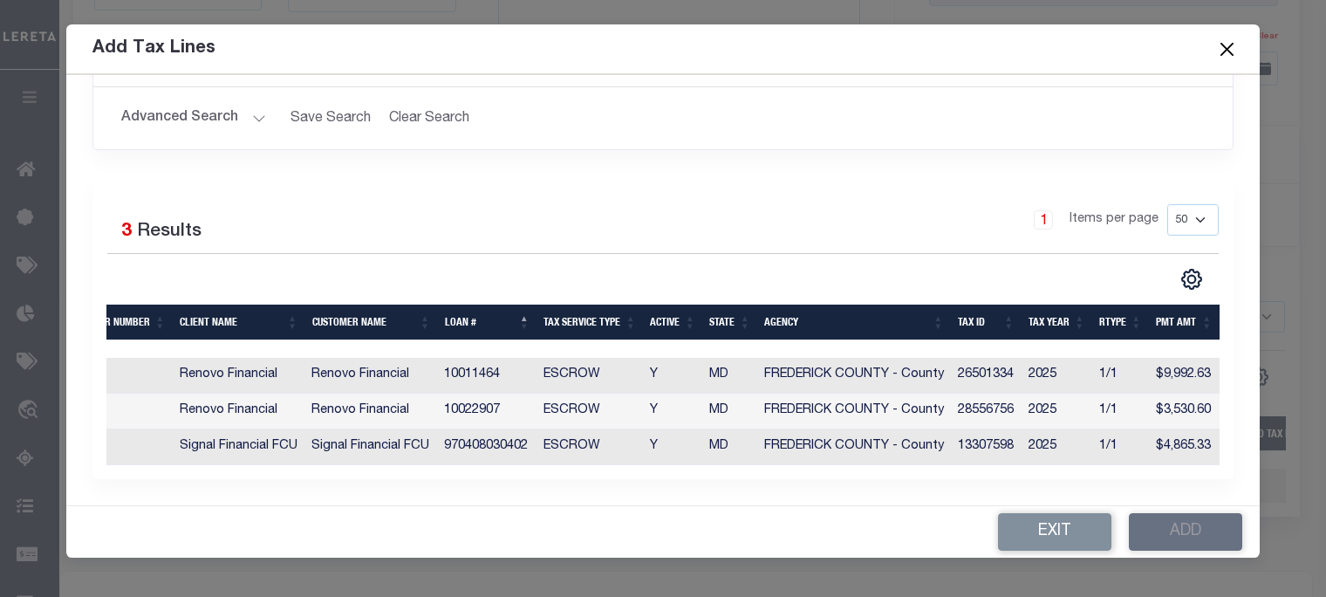
scroll to position [0, 451]
click at [1009, 406] on td "28556756" at bounding box center [986, 411] width 71 height 36
checkbox input "true"
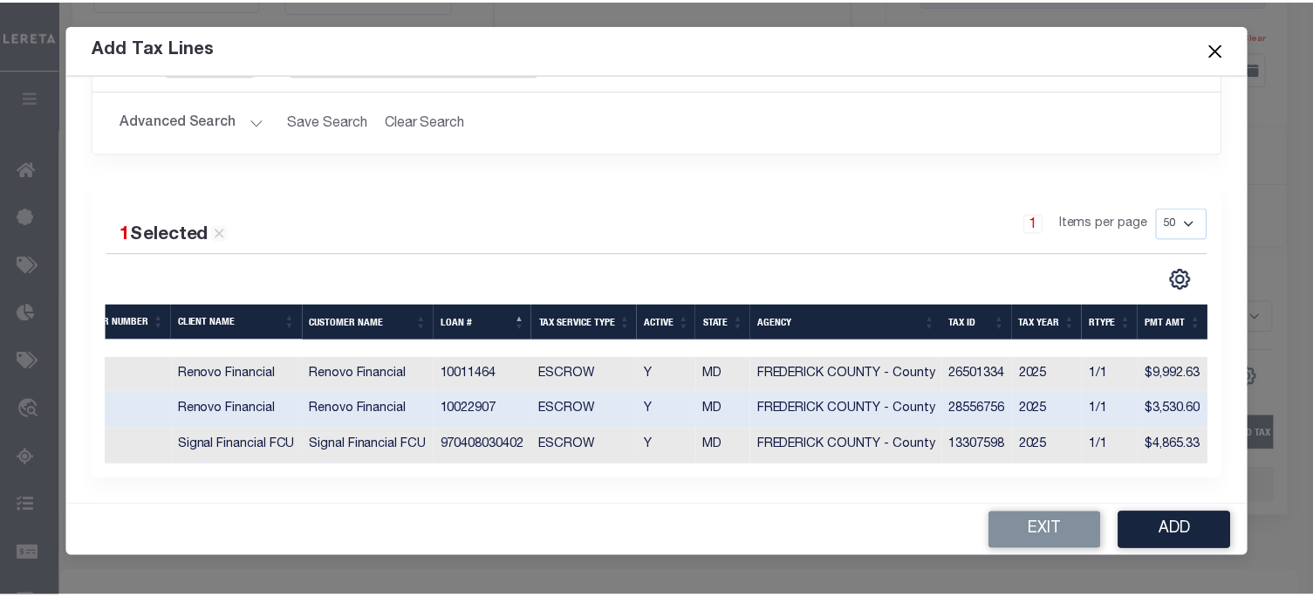
scroll to position [257, 0]
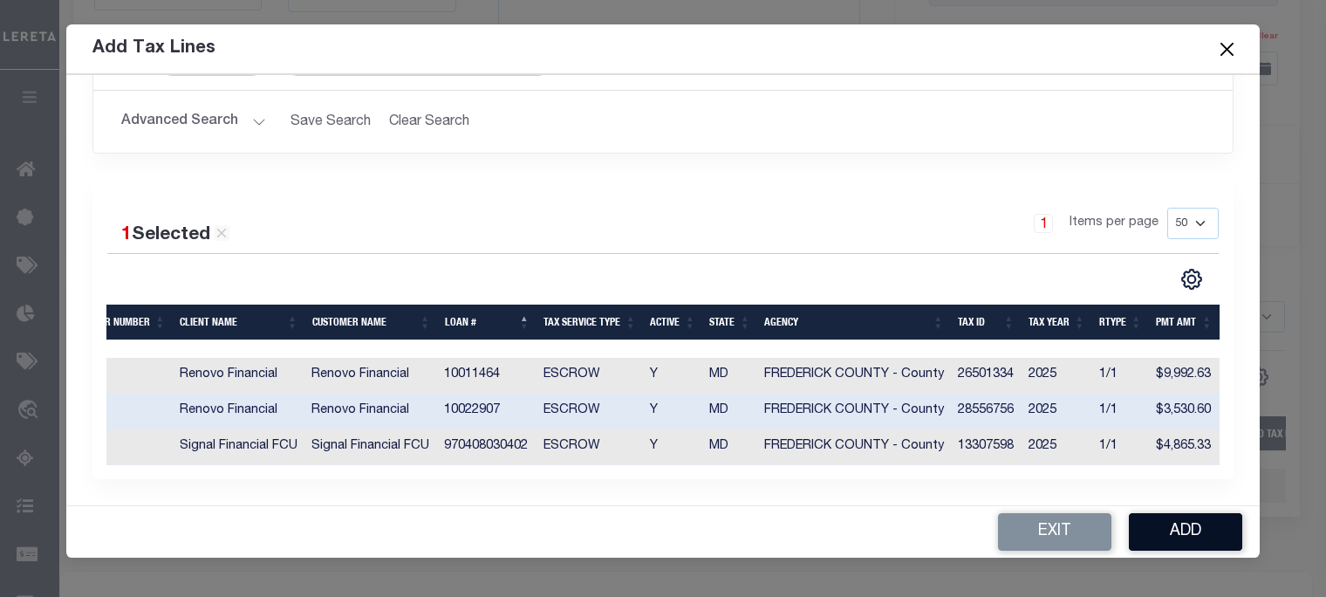
click at [1200, 524] on button "Add" at bounding box center [1185, 532] width 113 height 38
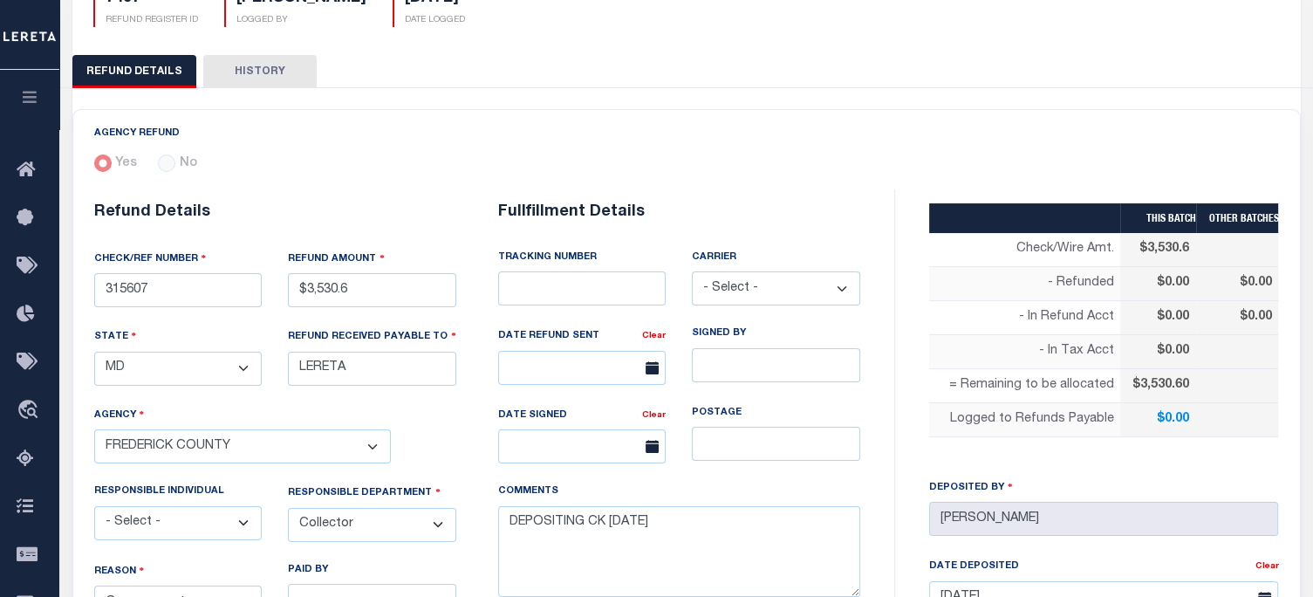
scroll to position [0, 0]
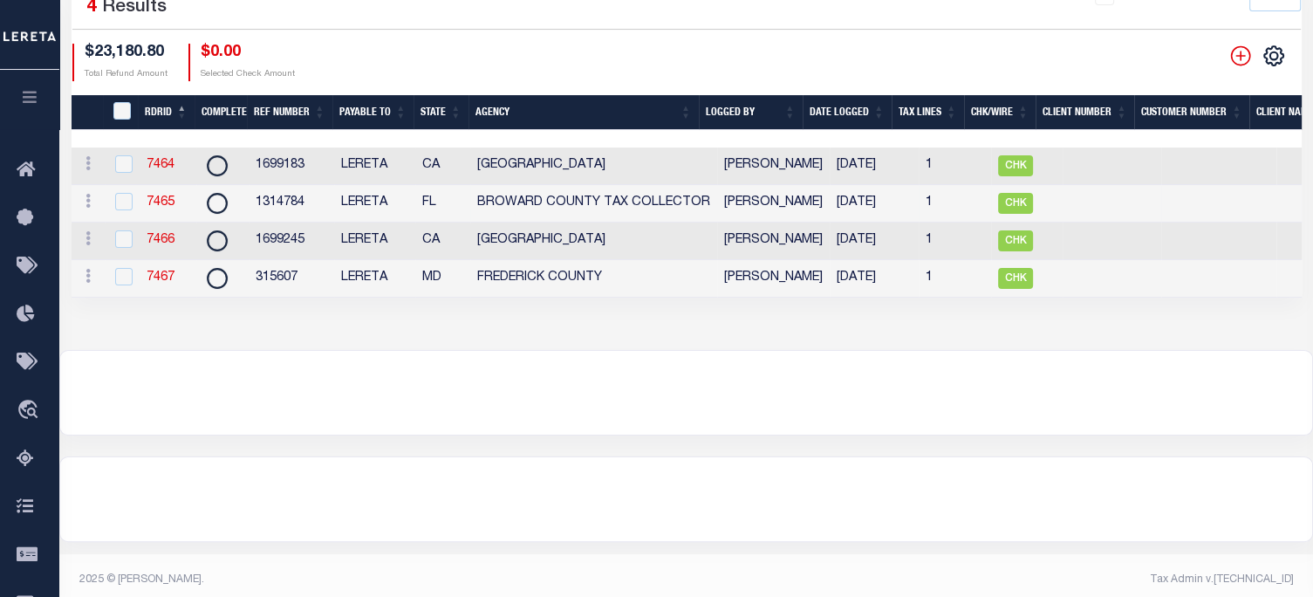
scroll to position [328, 0]
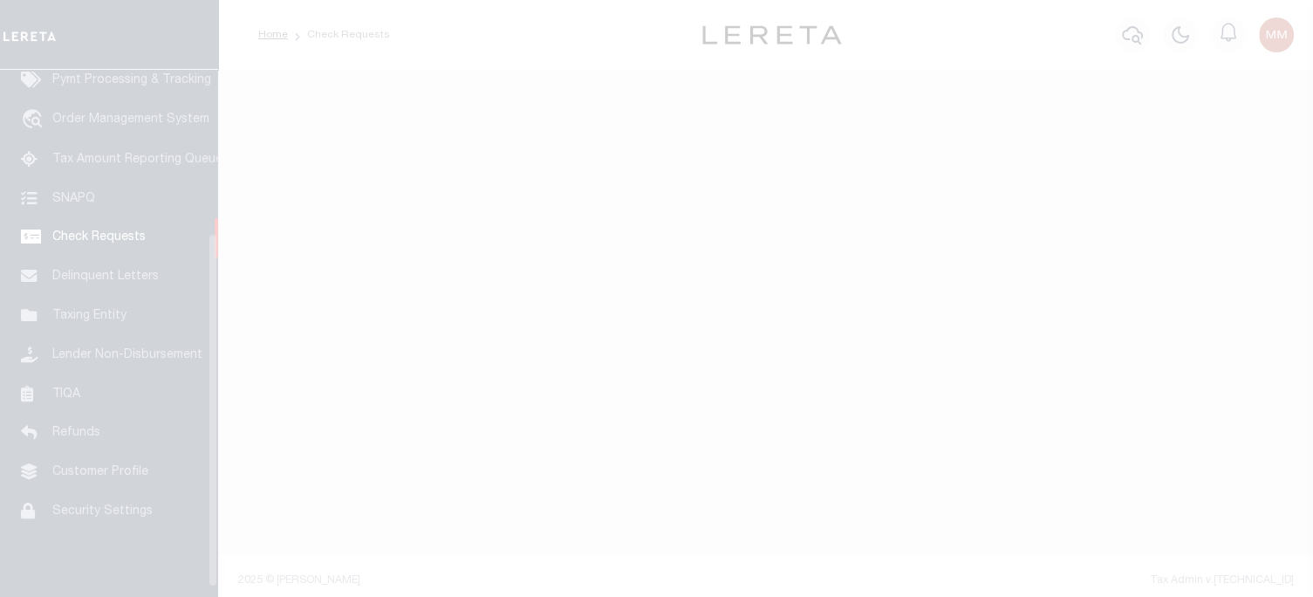
scroll to position [256, 0]
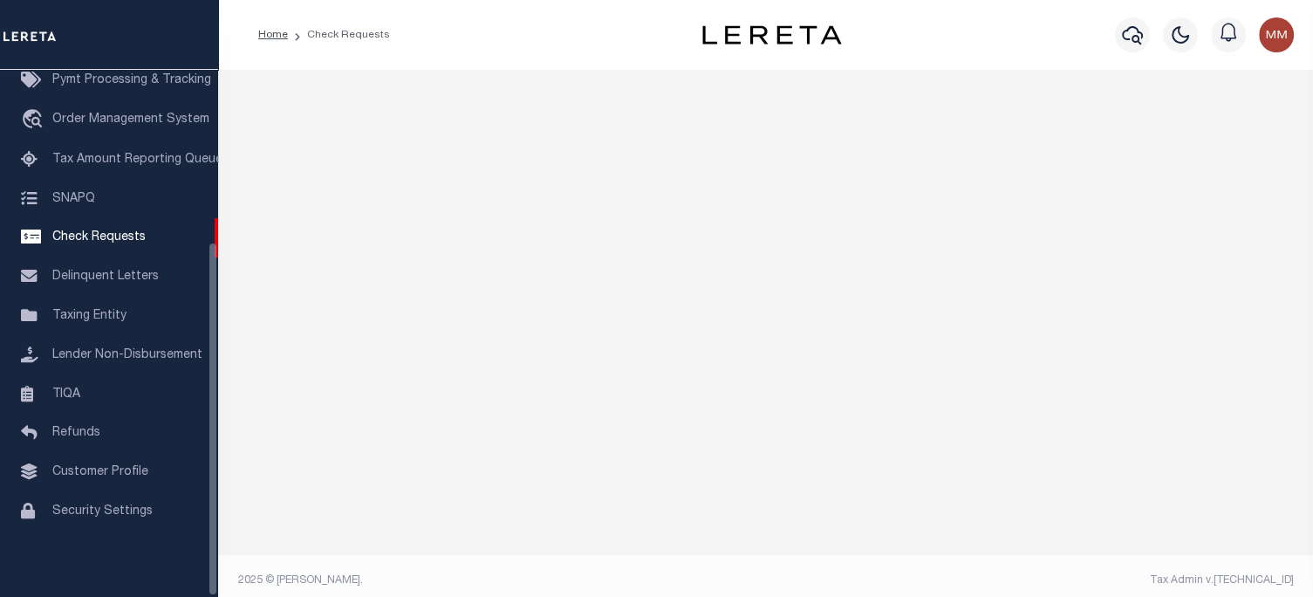
select select "50"
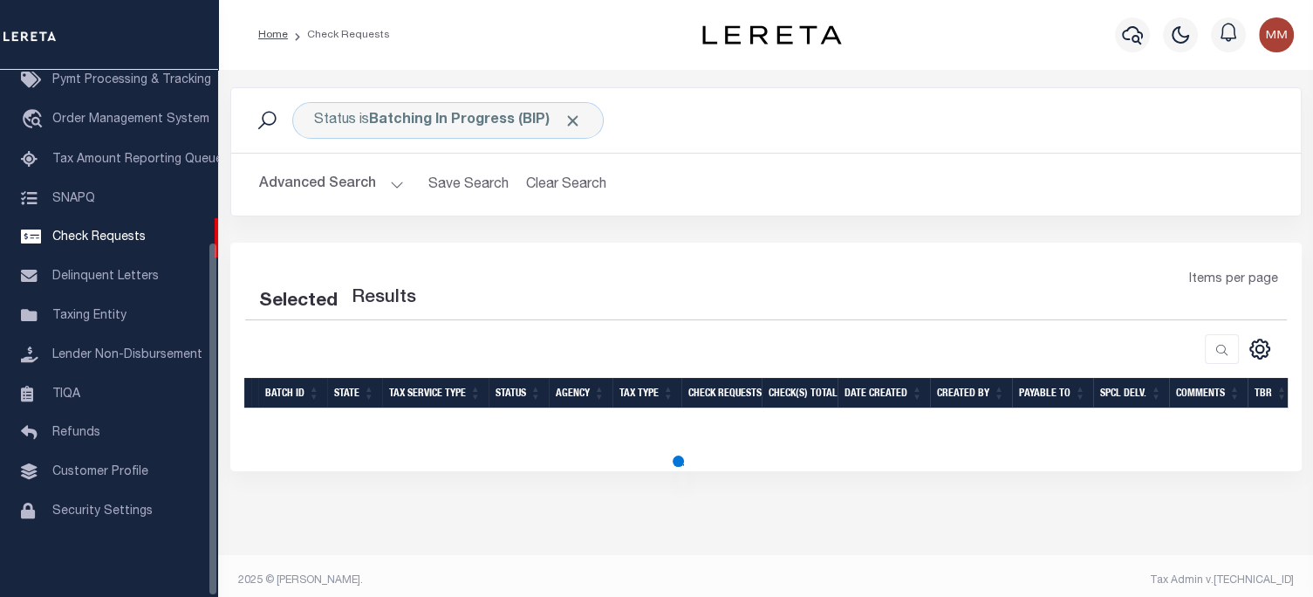
select select "50"
